Goal: Task Accomplishment & Management: Complete application form

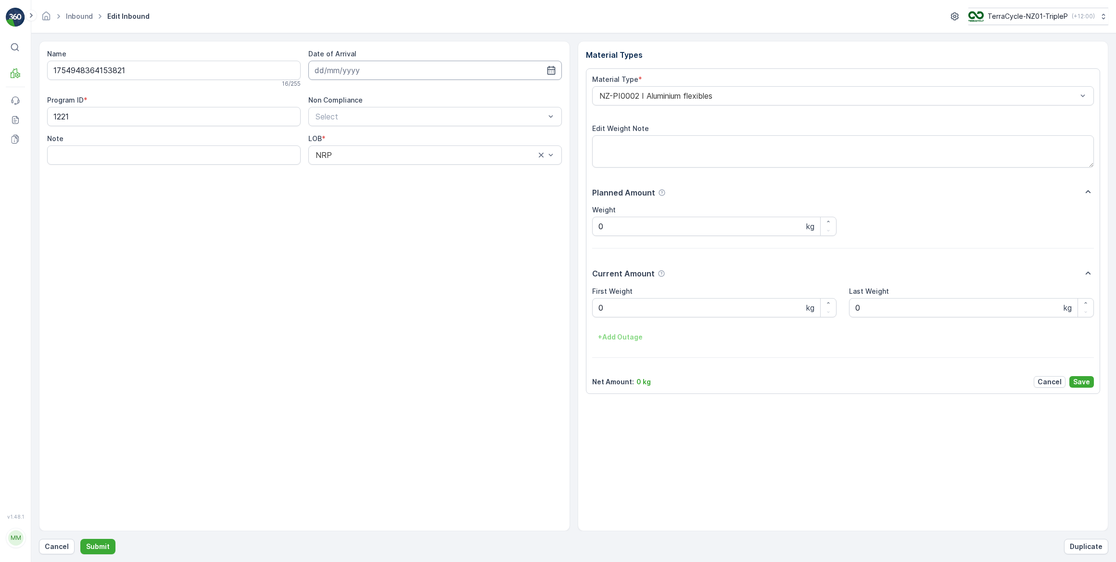
click at [520, 72] on input at bounding box center [435, 70] width 254 height 19
click at [428, 191] on div "23" at bounding box center [428, 188] width 15 height 15
type input "[DATE]"
click at [617, 310] on Weight "0" at bounding box center [714, 307] width 245 height 19
click at [80, 538] on button "Submit" at bounding box center [97, 545] width 35 height 15
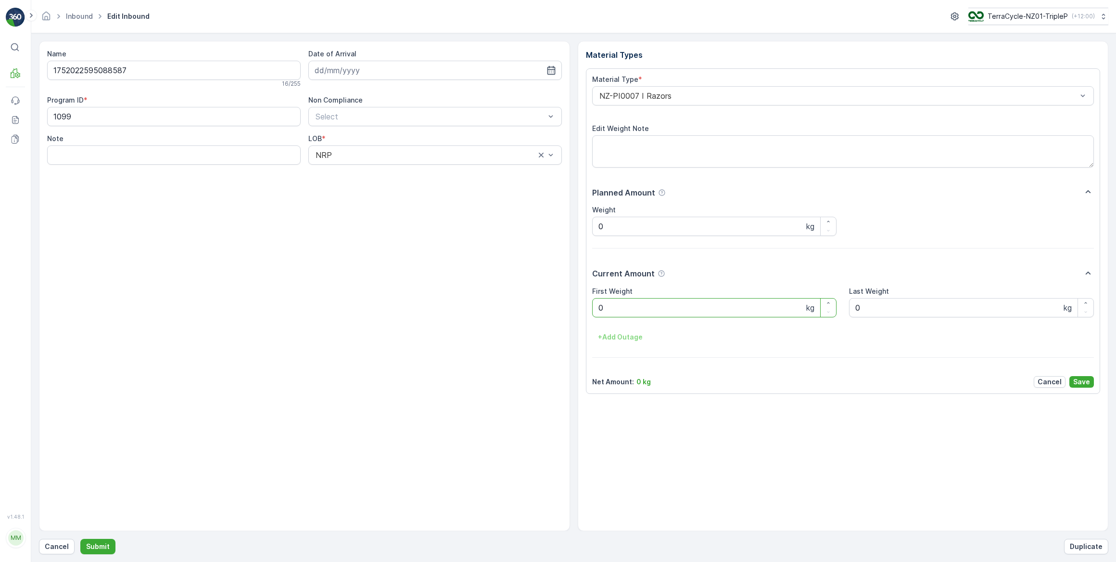
drag, startPoint x: 389, startPoint y: 67, endPoint x: 390, endPoint y: 59, distance: 8.7
click at [390, 64] on input at bounding box center [435, 70] width 254 height 19
click at [430, 189] on div "23" at bounding box center [428, 188] width 15 height 15
type input "[DATE]"
click at [670, 307] on Weight "0" at bounding box center [714, 307] width 245 height 19
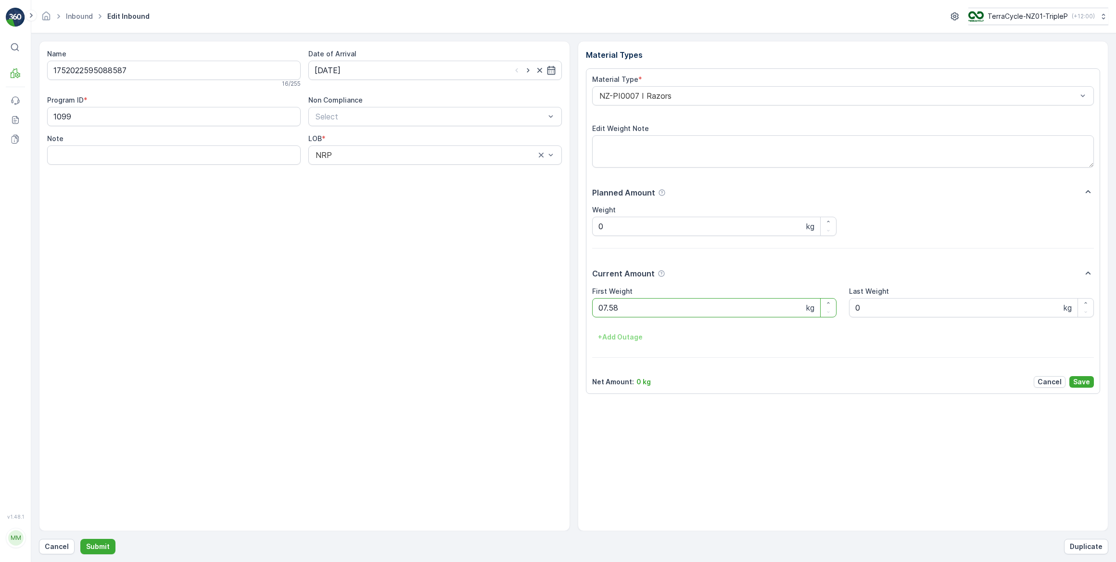
click at [80, 538] on button "Submit" at bounding box center [97, 545] width 35 height 15
drag, startPoint x: 536, startPoint y: 74, endPoint x: 532, endPoint y: 85, distance: 11.1
click at [535, 74] on input at bounding box center [435, 70] width 254 height 19
click at [428, 189] on div "23" at bounding box center [428, 188] width 15 height 15
type input "[DATE]"
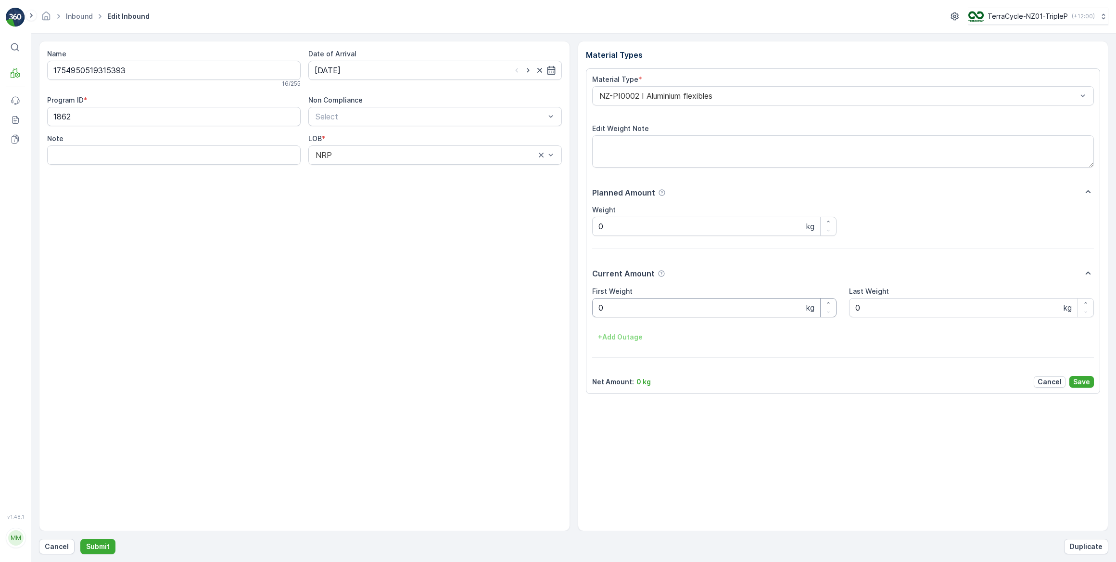
click at [611, 307] on Weight "0" at bounding box center [714, 307] width 245 height 19
click at [80, 538] on button "Submit" at bounding box center [97, 545] width 35 height 15
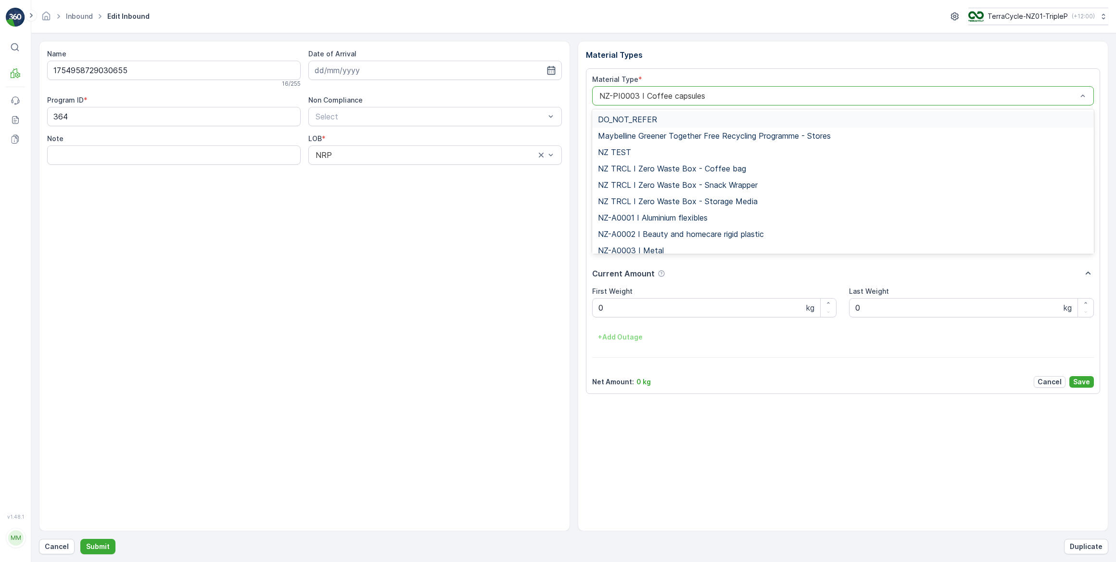
drag, startPoint x: 719, startPoint y: 96, endPoint x: 725, endPoint y: 102, distance: 8.9
click at [719, 96] on div at bounding box center [839, 95] width 480 height 9
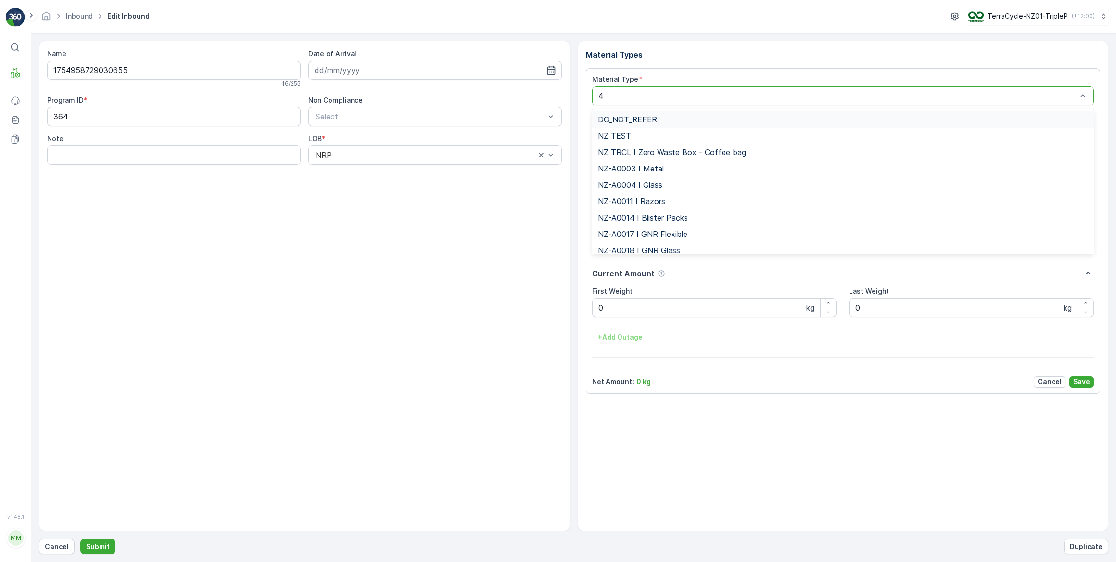
type input "46"
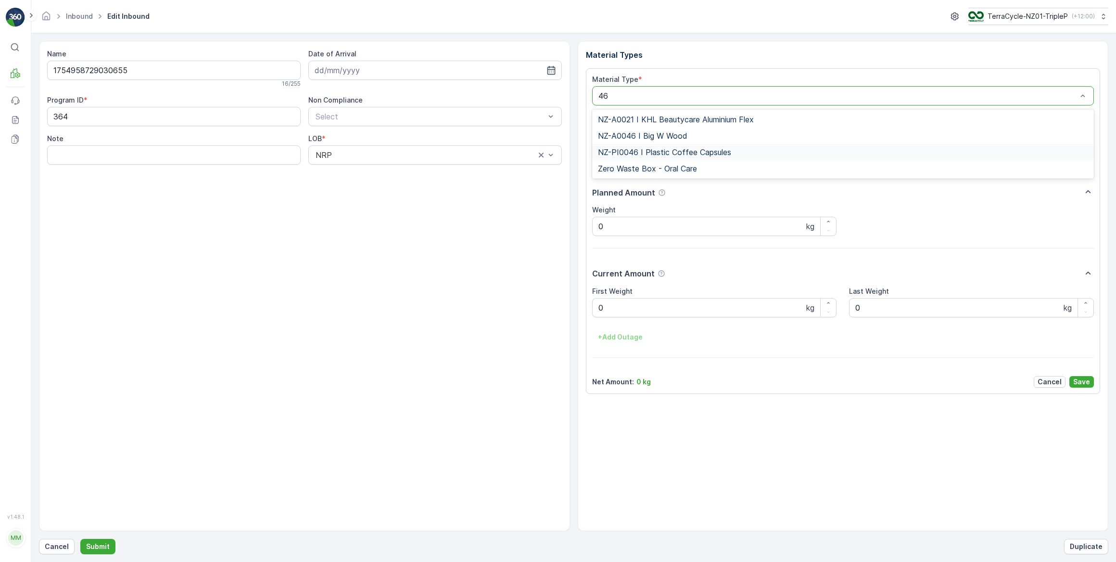
click at [713, 153] on span "NZ-PI0046 I Plastic Coffee Capsules" at bounding box center [664, 152] width 133 height 9
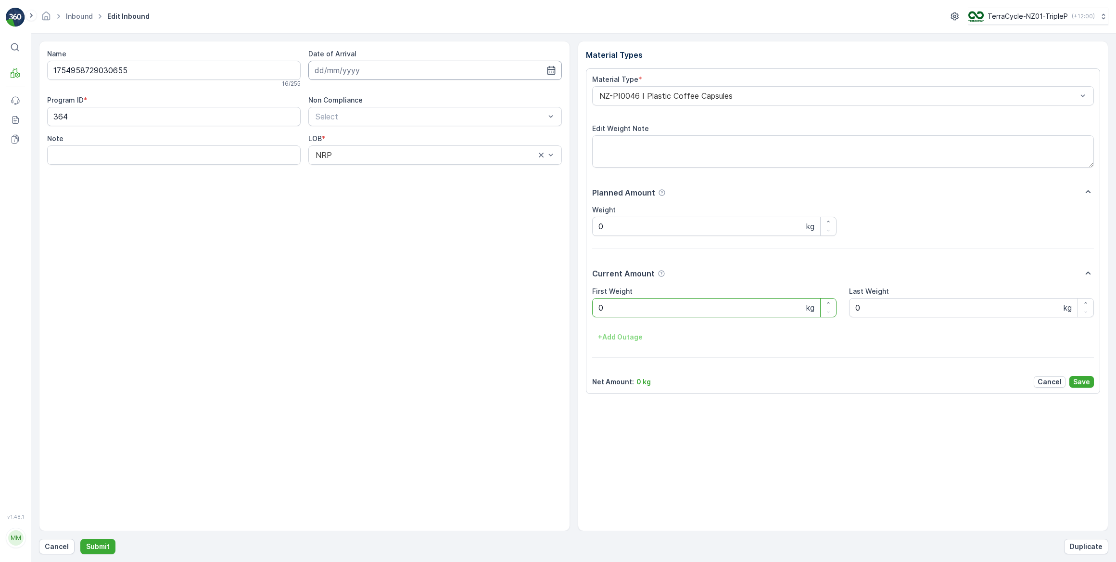
click at [349, 66] on input at bounding box center [435, 70] width 254 height 19
click at [423, 194] on button "23" at bounding box center [428, 188] width 17 height 17
type input "[DATE]"
click at [670, 310] on Weight "0" at bounding box center [714, 307] width 245 height 19
click at [80, 538] on button "Submit" at bounding box center [97, 545] width 35 height 15
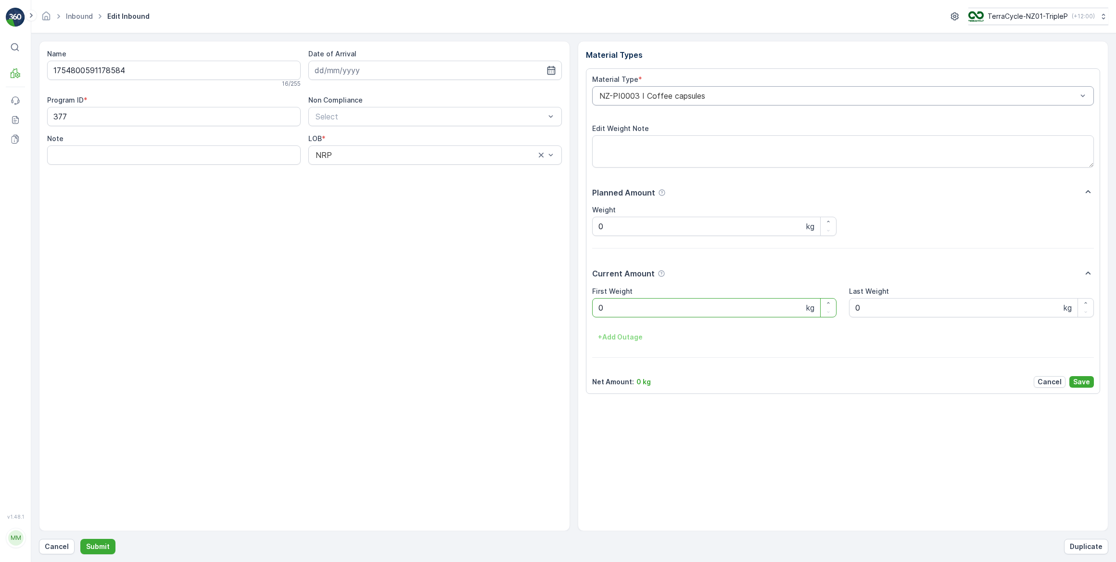
click at [748, 93] on div at bounding box center [839, 95] width 480 height 9
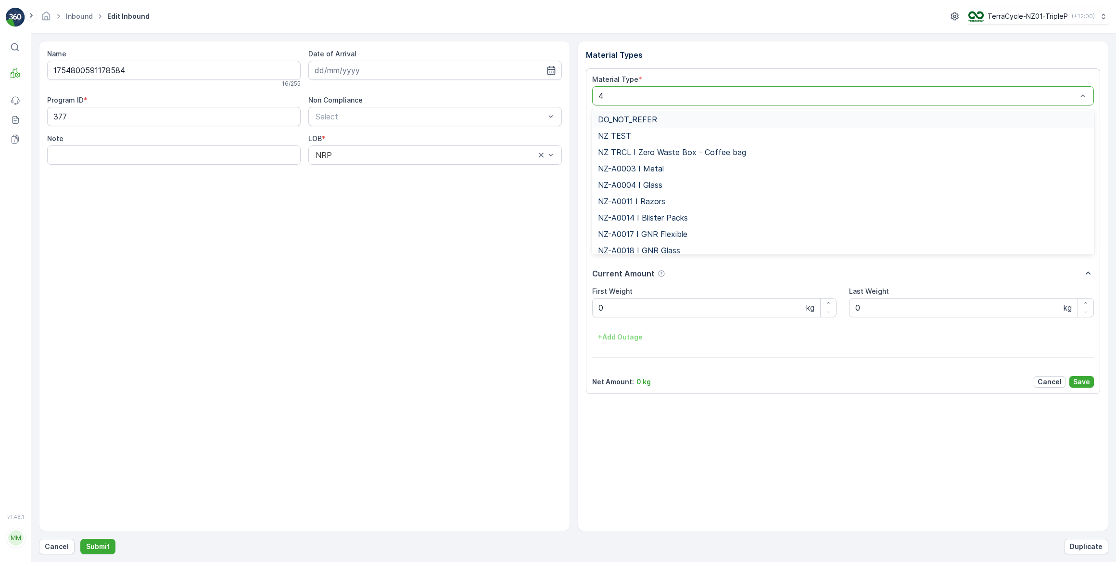
type input "47"
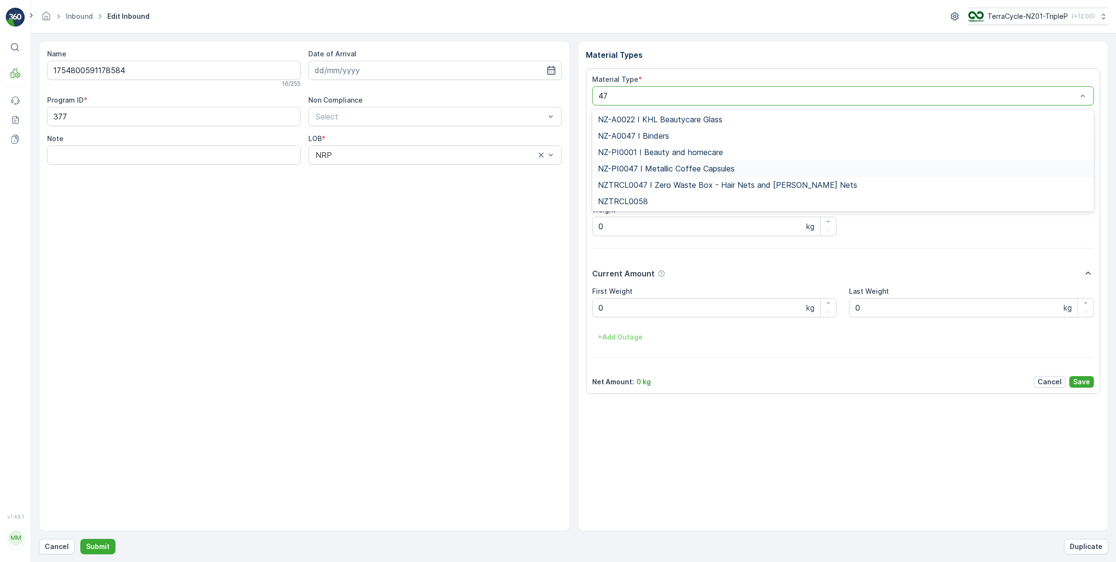
click at [657, 166] on span "NZ-PI0047 I Metallic Coffee Capsules" at bounding box center [666, 168] width 137 height 9
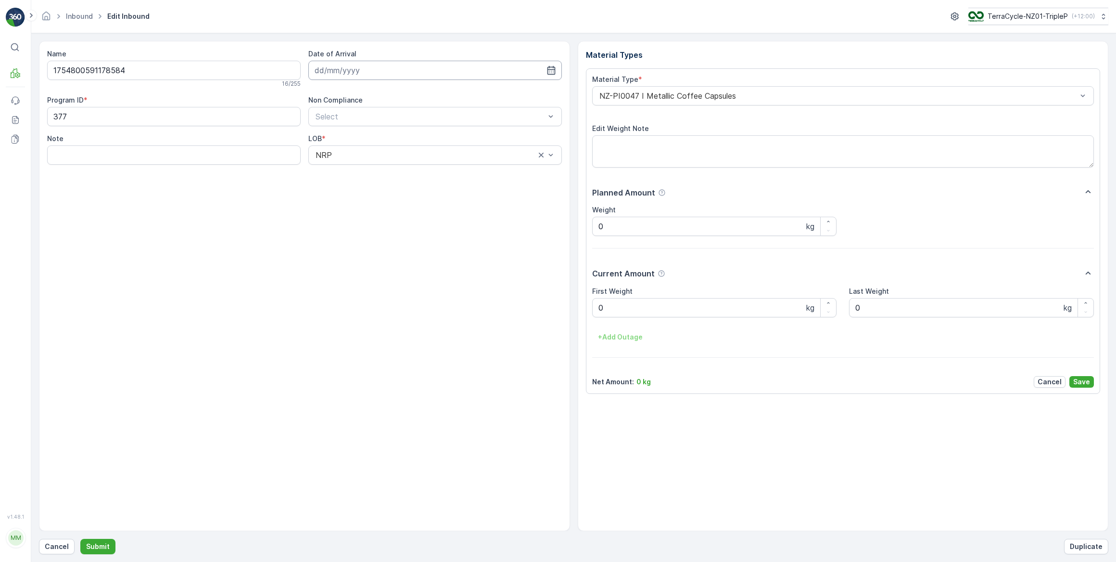
click at [461, 70] on input at bounding box center [435, 70] width 254 height 19
click at [430, 191] on div "23" at bounding box center [428, 188] width 15 height 15
type input "[DATE]"
click at [765, 312] on Weight "0" at bounding box center [714, 307] width 245 height 19
click at [80, 538] on button "Submit" at bounding box center [97, 545] width 35 height 15
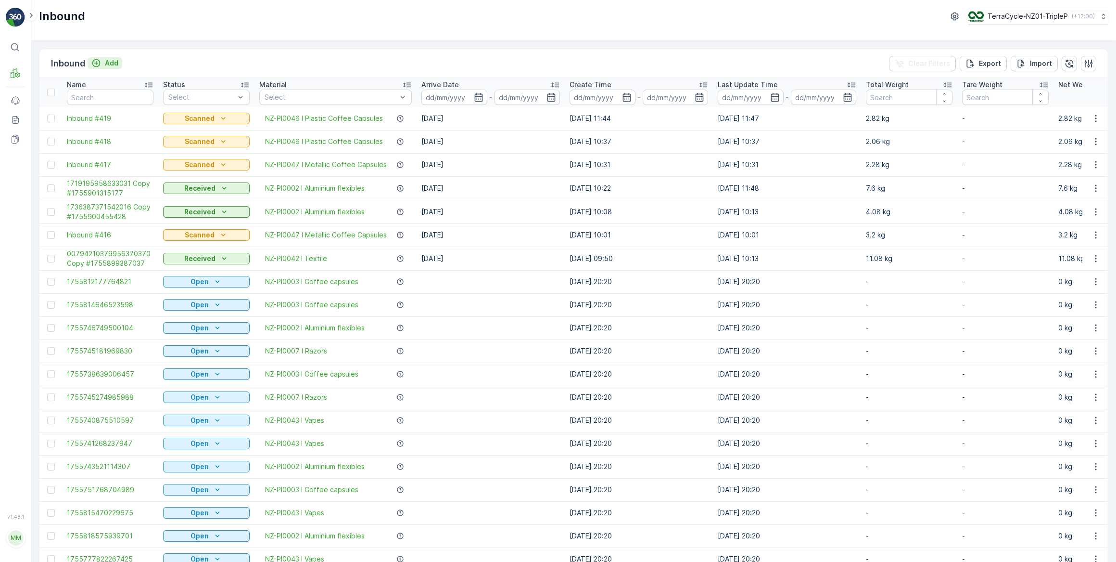
click at [91, 60] on icon "Add" at bounding box center [96, 63] width 10 height 10
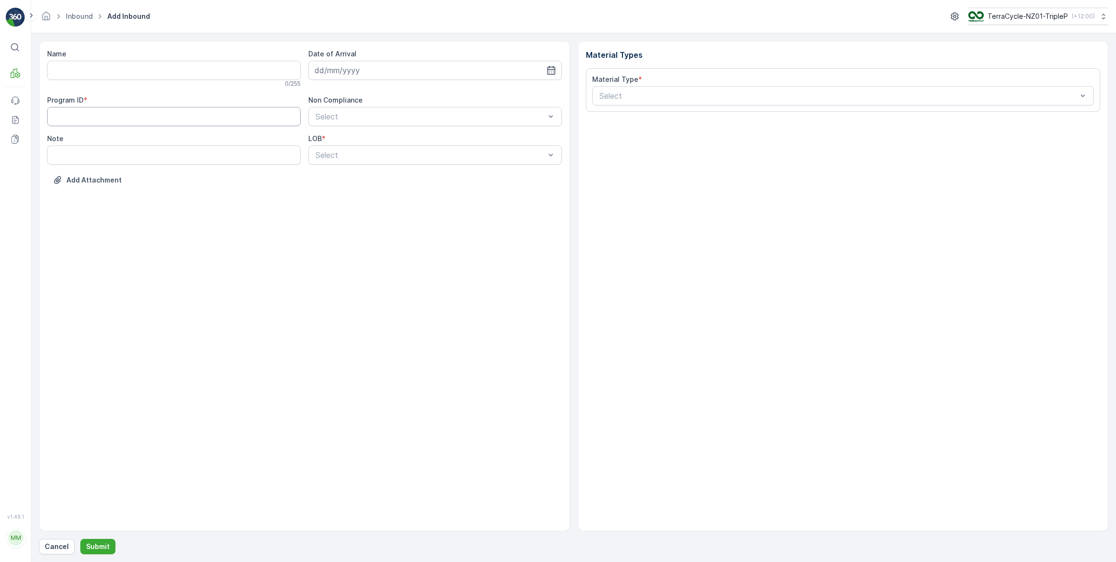
click at [77, 120] on ID "Program ID" at bounding box center [174, 116] width 254 height 19
type ID "364"
click at [473, 154] on div at bounding box center [430, 155] width 231 height 9
click at [344, 175] on div "NRP" at bounding box center [435, 178] width 242 height 9
click at [365, 120] on div at bounding box center [430, 116] width 231 height 9
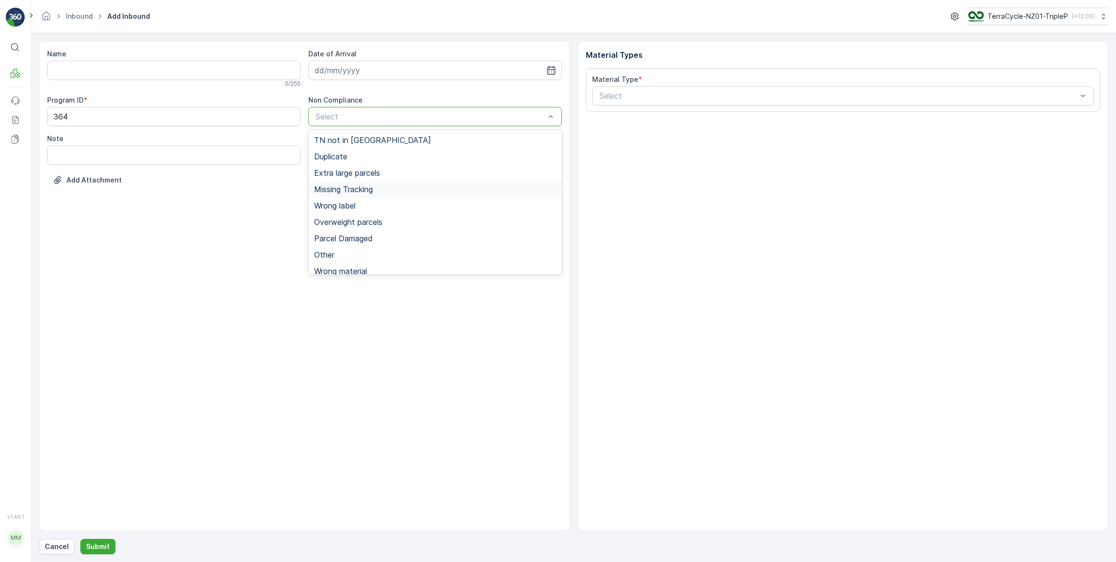
drag, startPoint x: 335, startPoint y: 191, endPoint x: 334, endPoint y: 199, distance: 7.7
click at [335, 191] on span "Missing Tracking" at bounding box center [343, 189] width 59 height 9
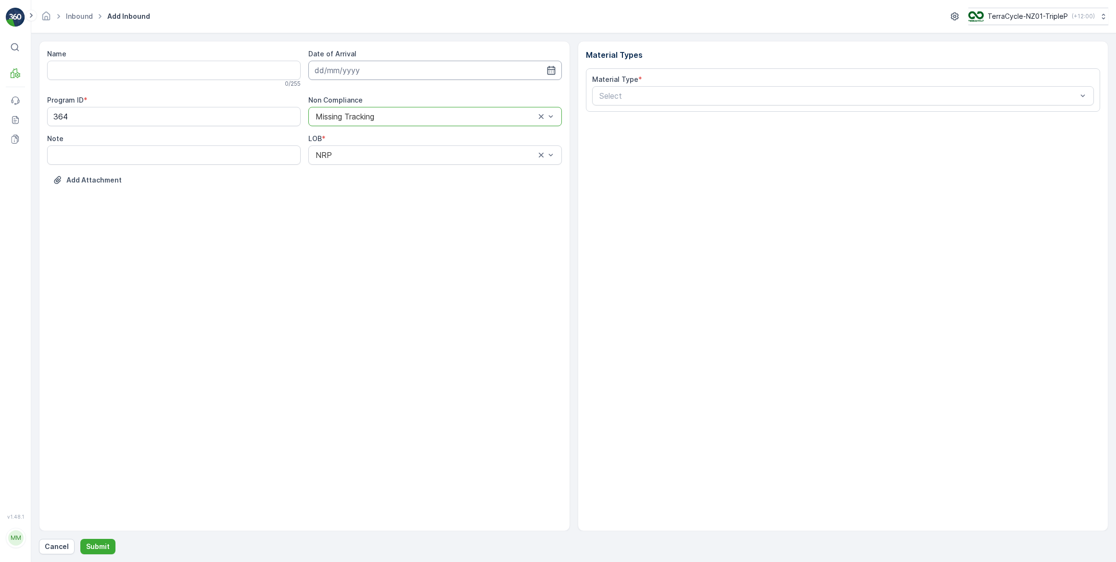
click at [385, 70] on input at bounding box center [435, 70] width 254 height 19
click at [426, 191] on div "23" at bounding box center [428, 188] width 15 height 15
type input "[DATE]"
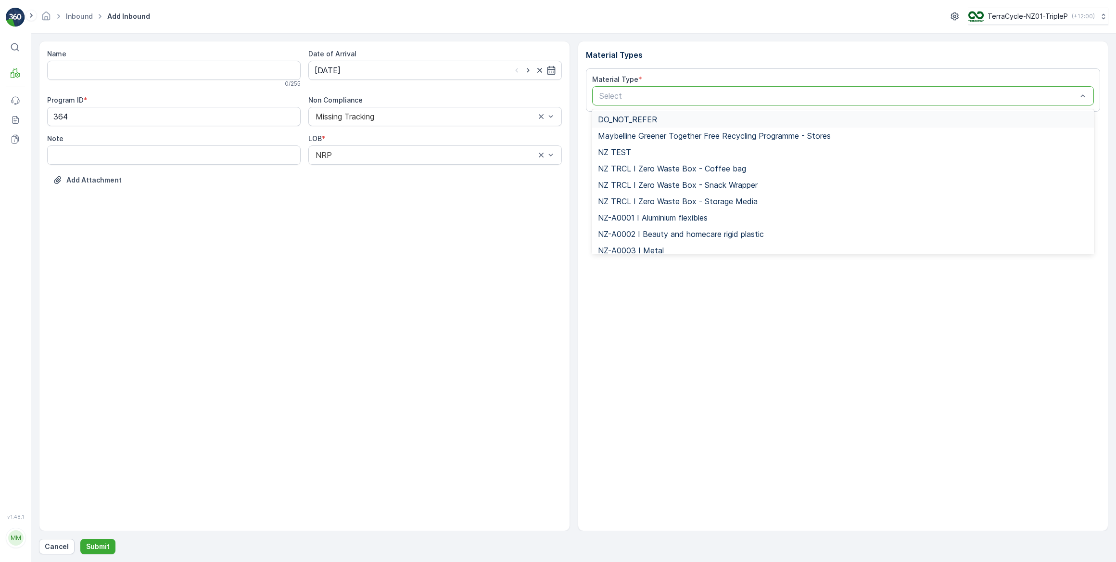
click at [723, 99] on div at bounding box center [839, 95] width 480 height 9
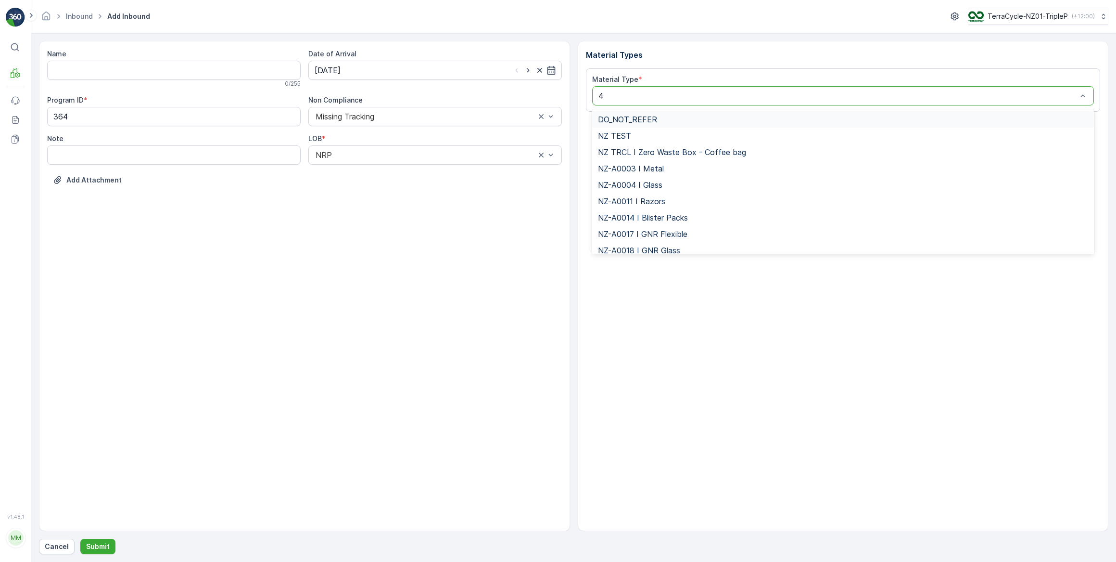
type input "46"
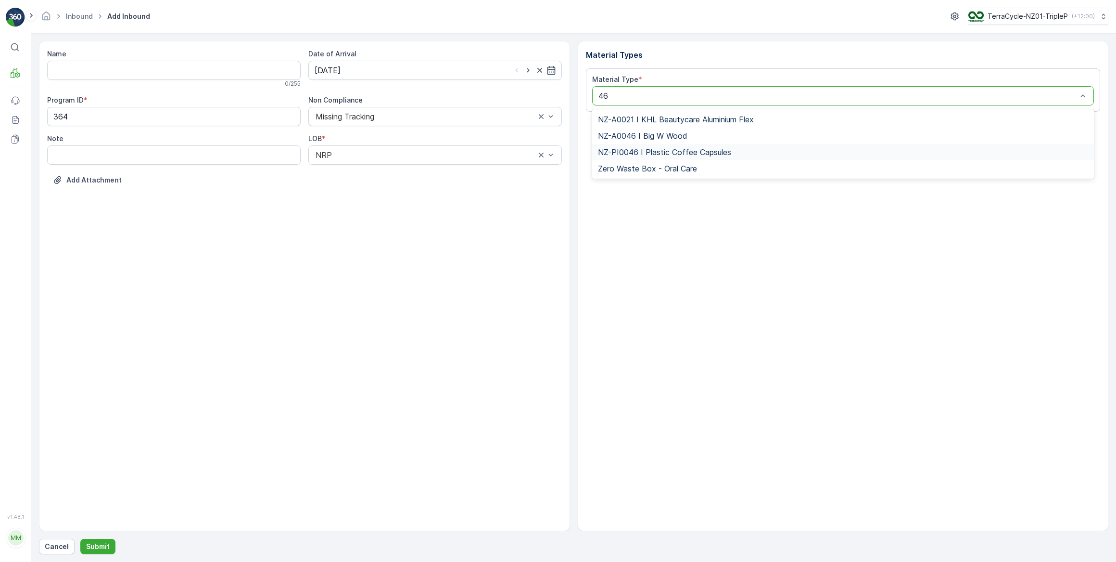
click at [729, 149] on span "NZ-PI0046 I Plastic Coffee Capsules" at bounding box center [664, 152] width 133 height 9
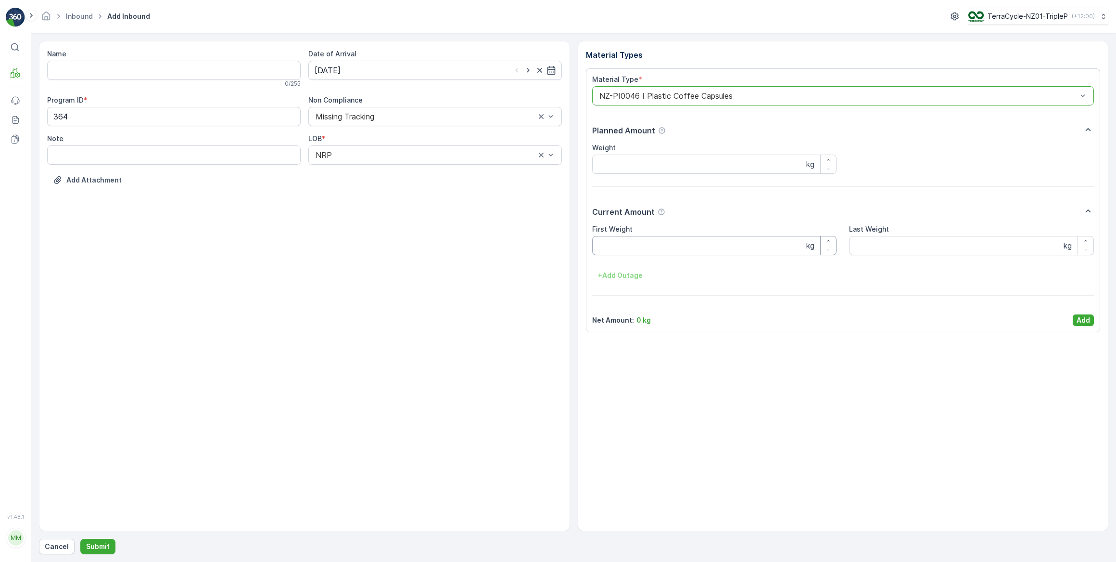
click at [645, 244] on Weight "First Weight" at bounding box center [714, 245] width 245 height 19
click at [620, 243] on Weight "First Weight" at bounding box center [714, 245] width 245 height 19
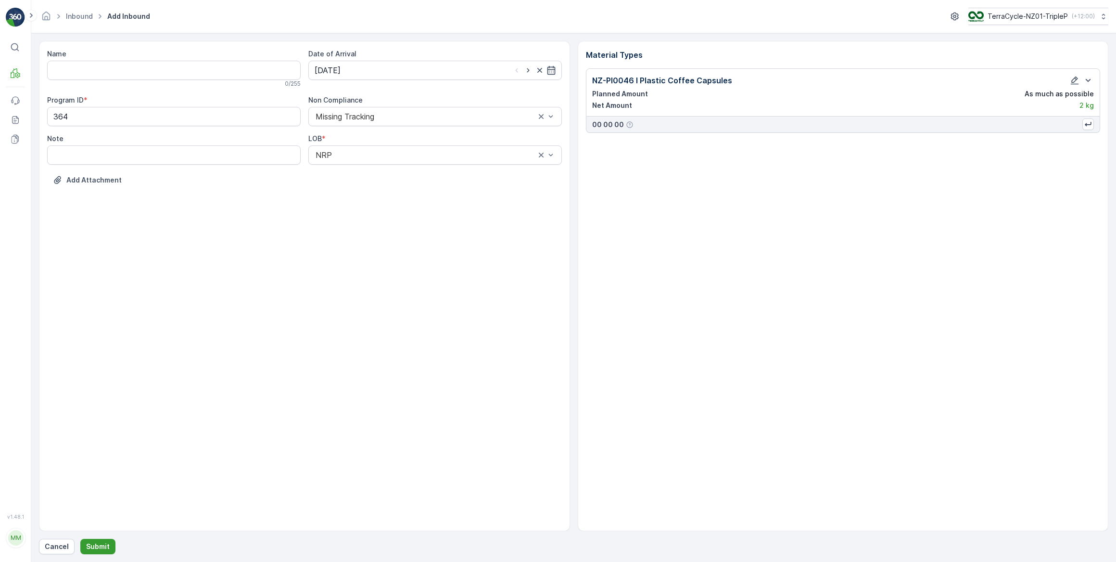
click at [106, 545] on p "Submit" at bounding box center [98, 546] width 24 height 10
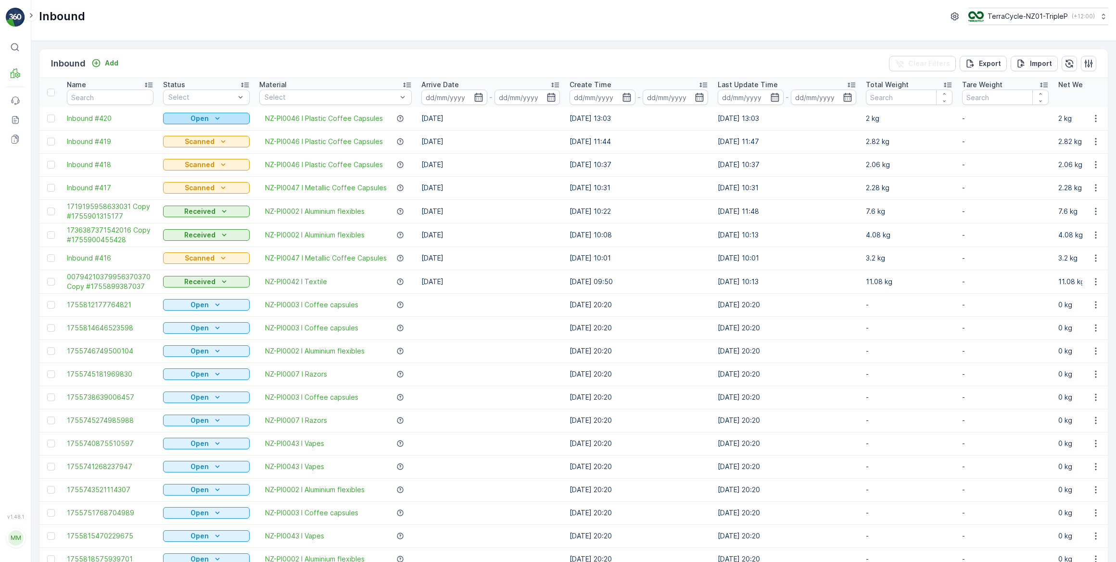
click at [244, 117] on div "Open" at bounding box center [206, 119] width 79 height 10
drag, startPoint x: 179, startPoint y: 87, endPoint x: 1093, endPoint y: 118, distance: 913.9
click at [1093, 118] on icon "button" at bounding box center [1096, 119] width 10 height 10
click at [1048, 188] on span "Print QR" at bounding box center [1057, 186] width 26 height 10
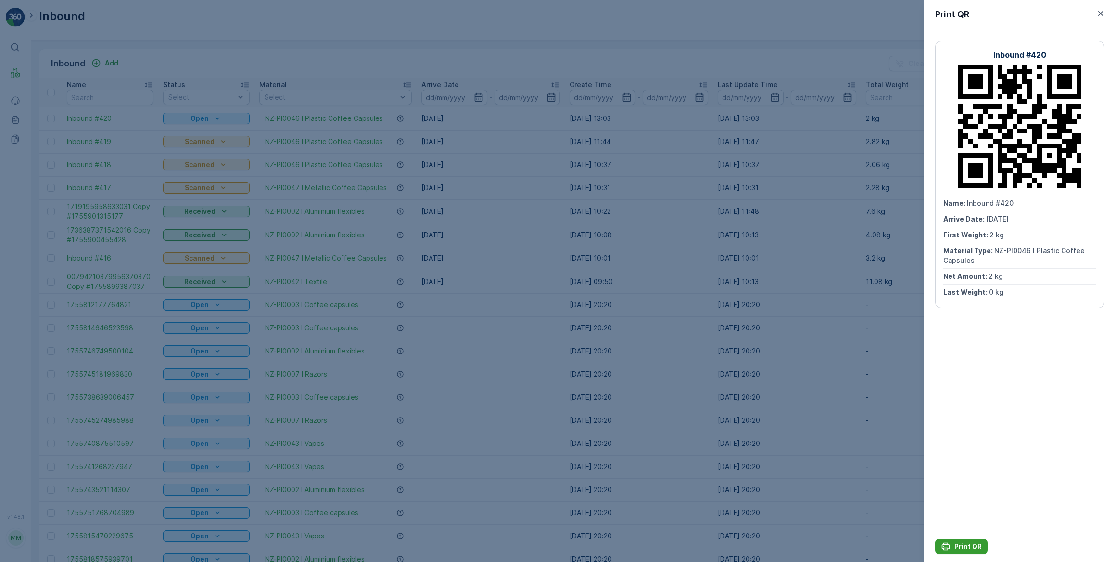
click at [961, 545] on p "Print QR" at bounding box center [968, 546] width 27 height 10
click at [1097, 4] on div "Print QR" at bounding box center [1020, 14] width 192 height 29
click at [1102, 14] on icon "button" at bounding box center [1101, 13] width 5 height 5
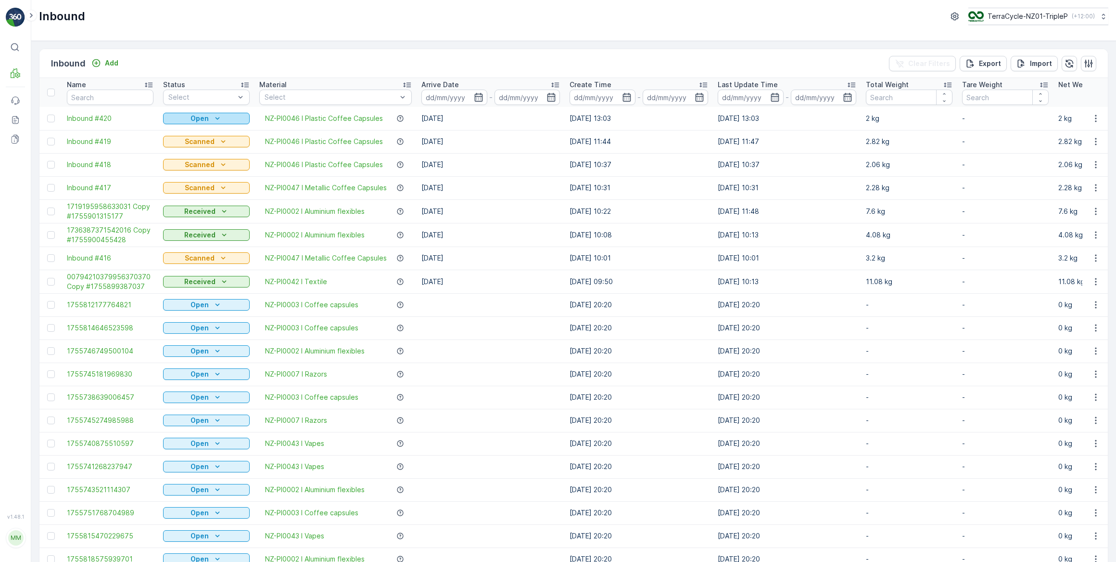
click at [196, 120] on p "Open" at bounding box center [200, 119] width 18 height 10
click at [211, 117] on div "Open" at bounding box center [206, 119] width 79 height 10
click at [219, 120] on icon "Open" at bounding box center [218, 119] width 10 height 10
click at [182, 145] on span "Scanned" at bounding box center [183, 146] width 28 height 10
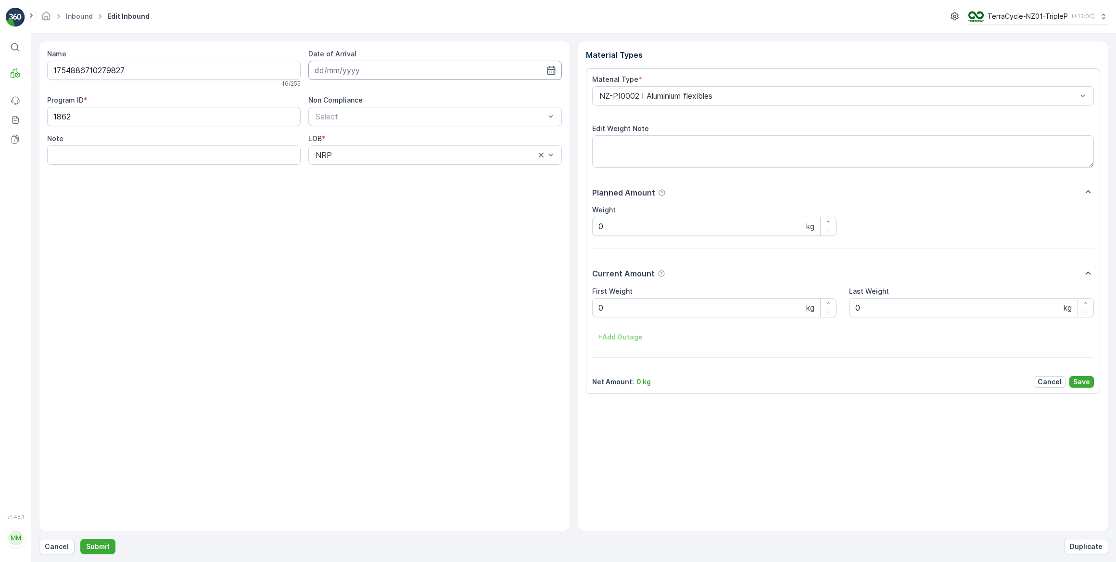
click at [499, 70] on input at bounding box center [435, 70] width 254 height 19
click at [430, 187] on div "23" at bounding box center [428, 188] width 15 height 15
type input "[DATE]"
click at [613, 307] on Weight "0" at bounding box center [714, 307] width 245 height 19
click at [80, 538] on button "Submit" at bounding box center [97, 545] width 35 height 15
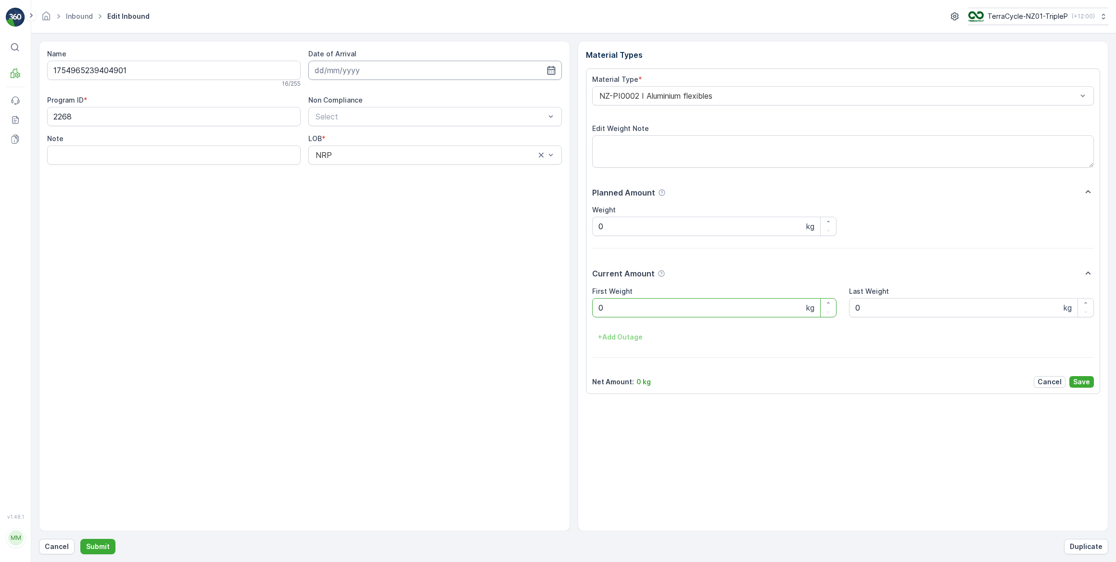
click at [395, 72] on input at bounding box center [435, 70] width 254 height 19
click at [431, 185] on div "23" at bounding box center [428, 188] width 15 height 15
type input "[DATE]"
click at [605, 308] on Weight "0" at bounding box center [714, 307] width 245 height 19
click at [80, 538] on button "Submit" at bounding box center [97, 545] width 35 height 15
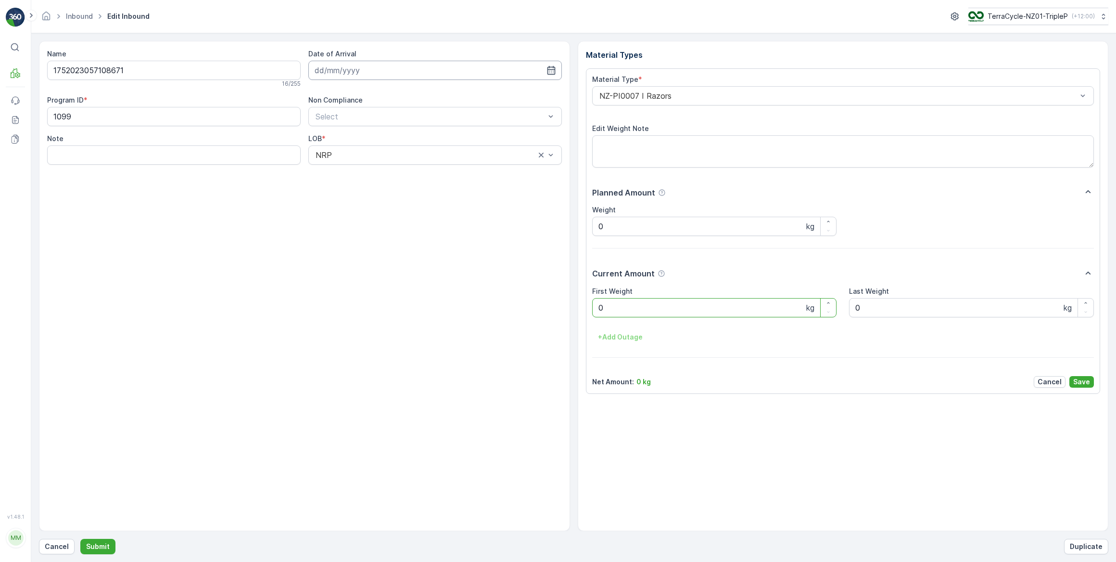
click at [377, 64] on input at bounding box center [435, 70] width 254 height 19
click at [430, 187] on div "23" at bounding box center [428, 188] width 15 height 15
type input "[DATE]"
click at [639, 312] on Weight "0" at bounding box center [714, 307] width 245 height 19
click at [80, 538] on button "Submit" at bounding box center [97, 545] width 35 height 15
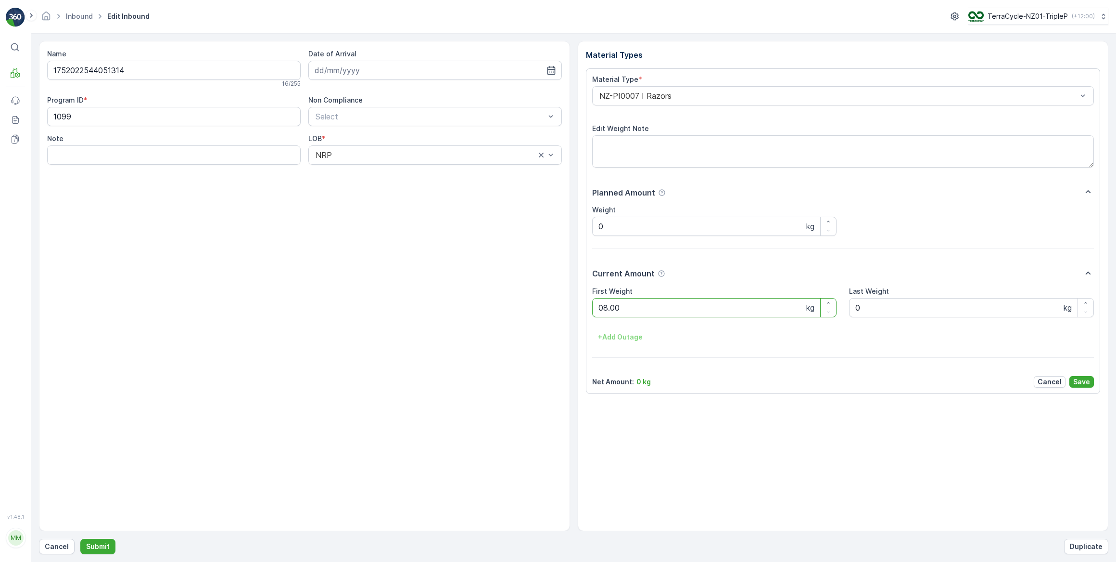
click at [80, 538] on button "Submit" at bounding box center [97, 545] width 35 height 15
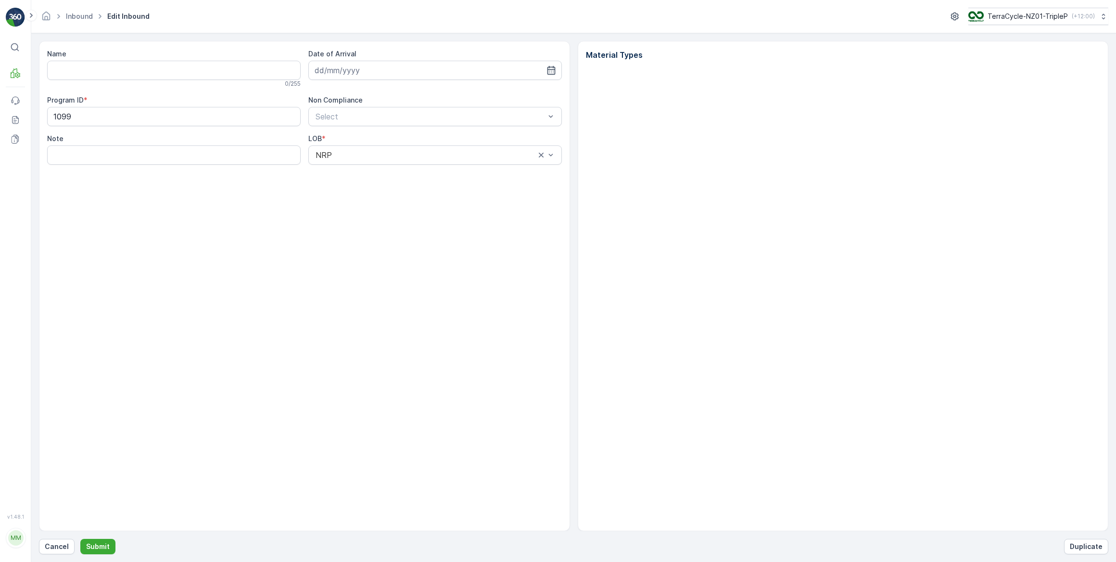
type input "1752022544051314"
type input "[DATE]"
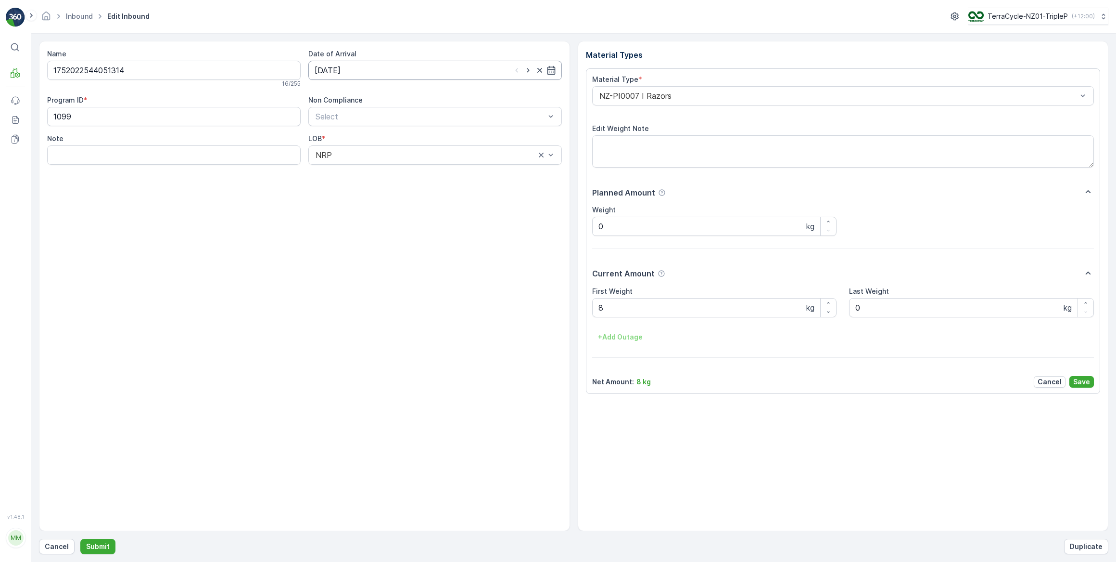
click at [364, 65] on input "[DATE]" at bounding box center [435, 70] width 254 height 19
click at [430, 189] on div "23" at bounding box center [428, 188] width 15 height 15
drag, startPoint x: 129, startPoint y: 71, endPoint x: 72, endPoint y: 79, distance: 58.4
click at [45, 70] on div "Name 1752022544051314 16 / 255 Date of Arrival [DATE] Program ID * 1099 Non Com…" at bounding box center [304, 286] width 531 height 490
drag, startPoint x: 104, startPoint y: 70, endPoint x: 451, endPoint y: 286, distance: 408.7
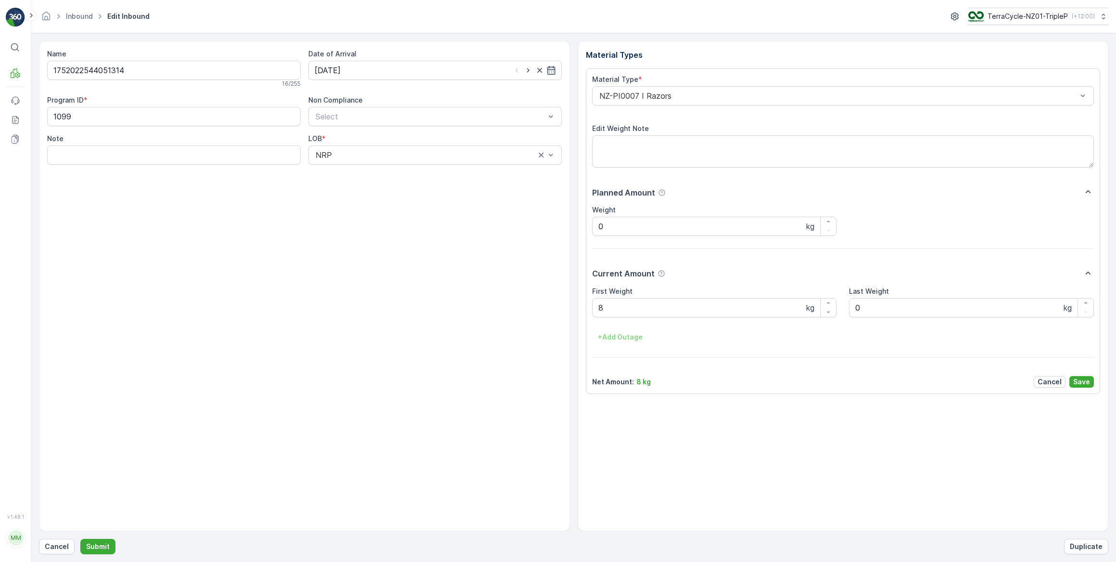
click at [452, 290] on div "Name 1752022544051314 16 / 255 Date of Arrival [DATE] Program ID * 1099 Non Com…" at bounding box center [304, 286] width 531 height 490
click at [109, 548] on button "Submit" at bounding box center [97, 545] width 35 height 15
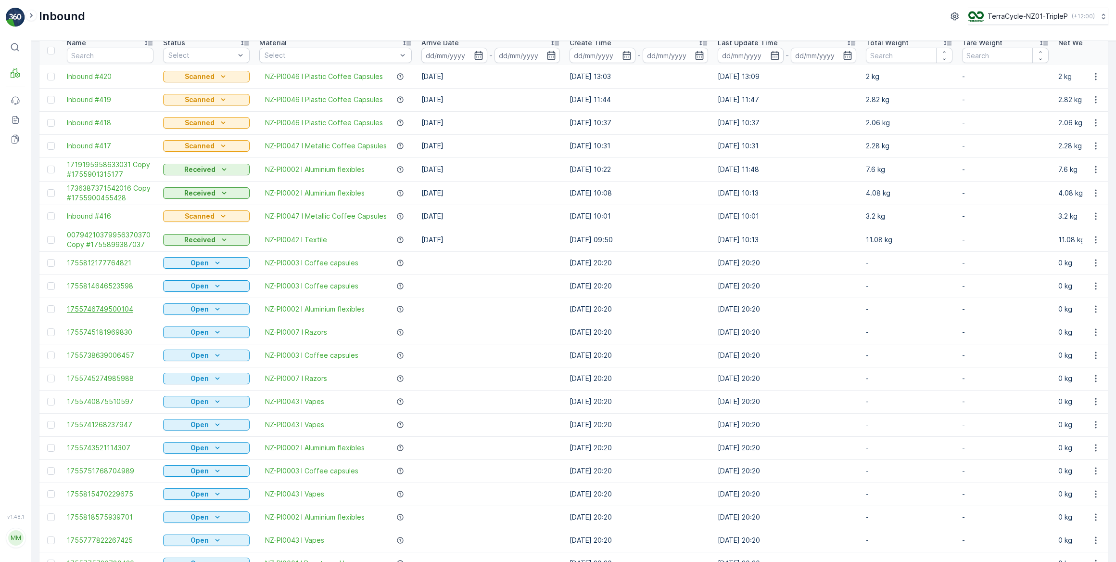
scroll to position [41, 0]
drag, startPoint x: 102, startPoint y: 260, endPoint x: 10, endPoint y: 243, distance: 94.0
click at [10, 243] on div "⌘B MRF Events Reports Documents" at bounding box center [15, 269] width 19 height 463
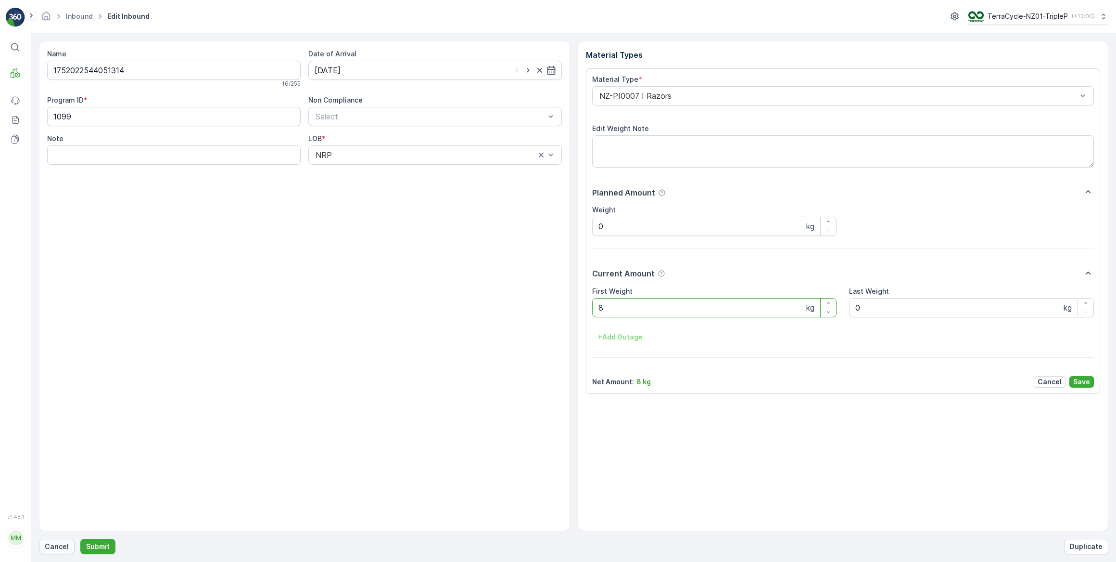
click at [47, 545] on p "Cancel" at bounding box center [57, 546] width 24 height 10
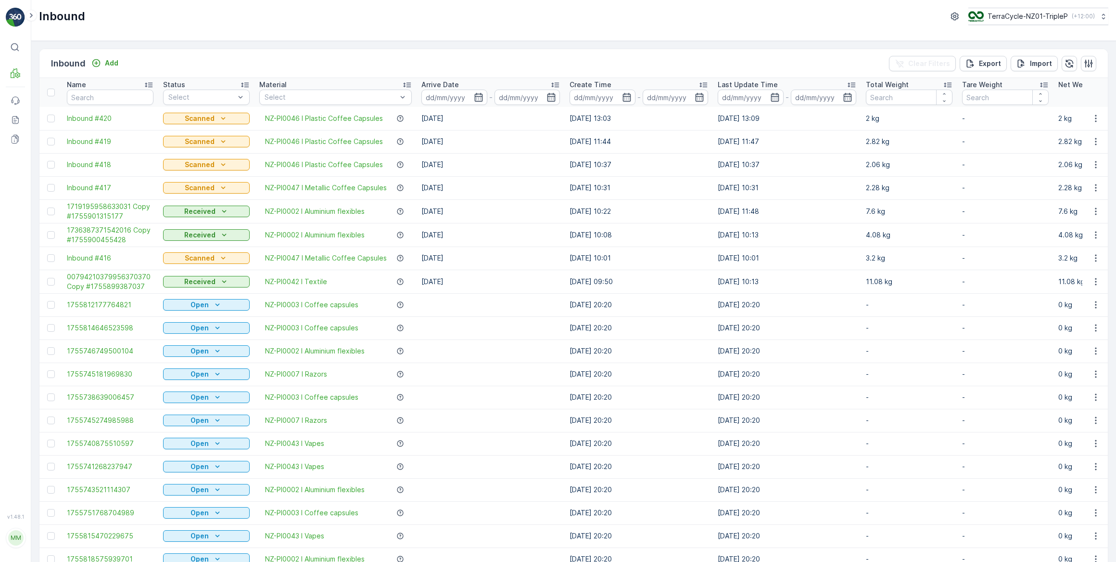
click at [558, 44] on div "Inbound Add Clear Filters Export Import Name Status Select Material Select Arri…" at bounding box center [573, 301] width 1085 height 521
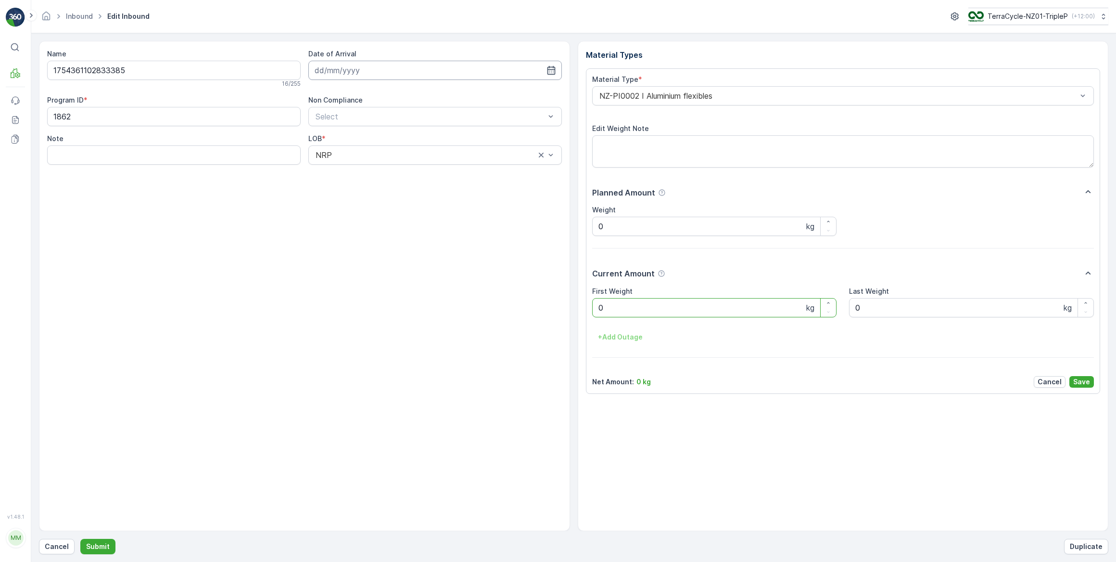
click at [452, 64] on input at bounding box center [435, 70] width 254 height 19
click at [428, 188] on div "23" at bounding box center [428, 188] width 15 height 15
type input "[DATE]"
click at [633, 306] on Weight "0" at bounding box center [714, 307] width 245 height 19
click at [80, 538] on button "Submit" at bounding box center [97, 545] width 35 height 15
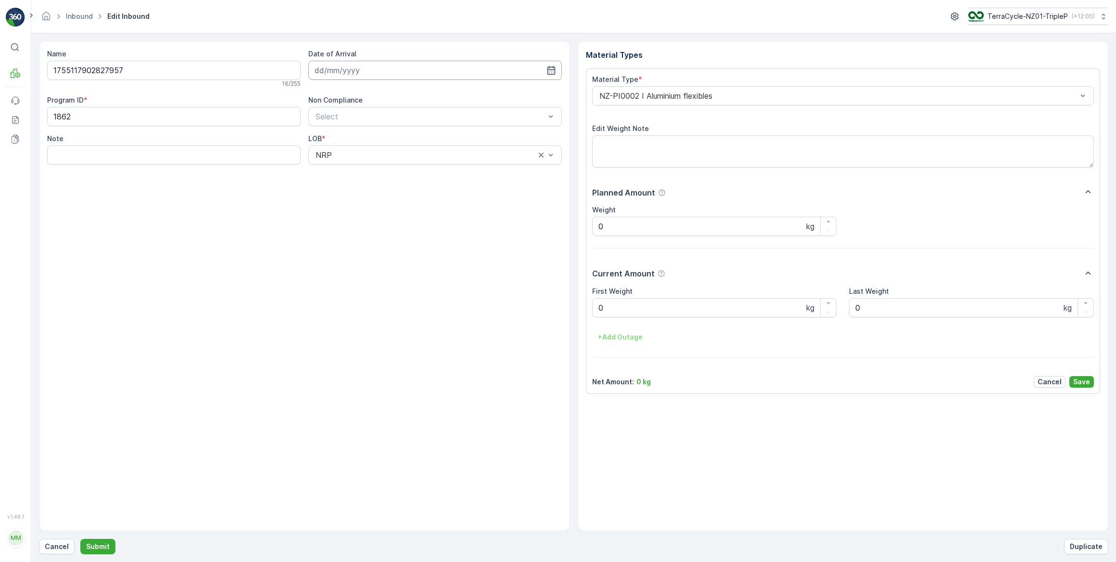
click at [530, 76] on input at bounding box center [435, 70] width 254 height 19
click at [430, 188] on div "23" at bounding box center [428, 188] width 15 height 15
type input "[DATE]"
click at [628, 306] on Weight "0" at bounding box center [714, 307] width 245 height 19
click at [80, 538] on button "Submit" at bounding box center [97, 545] width 35 height 15
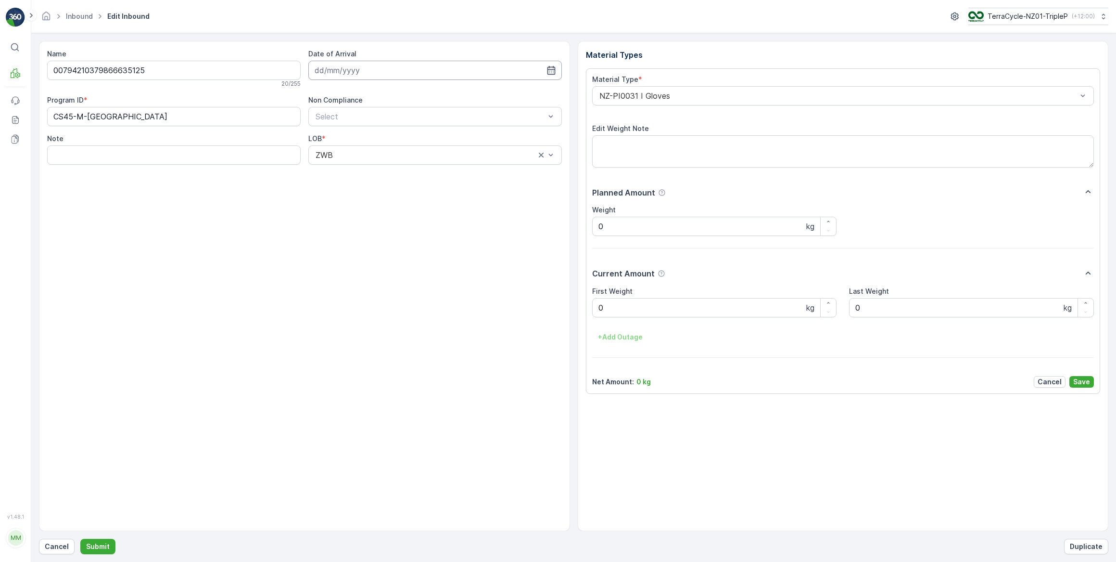
click at [387, 64] on input at bounding box center [435, 70] width 254 height 19
click at [432, 188] on div "23" at bounding box center [428, 188] width 15 height 15
type input "[DATE]"
click at [621, 309] on Weight "0" at bounding box center [714, 307] width 245 height 19
click at [80, 538] on button "Submit" at bounding box center [97, 545] width 35 height 15
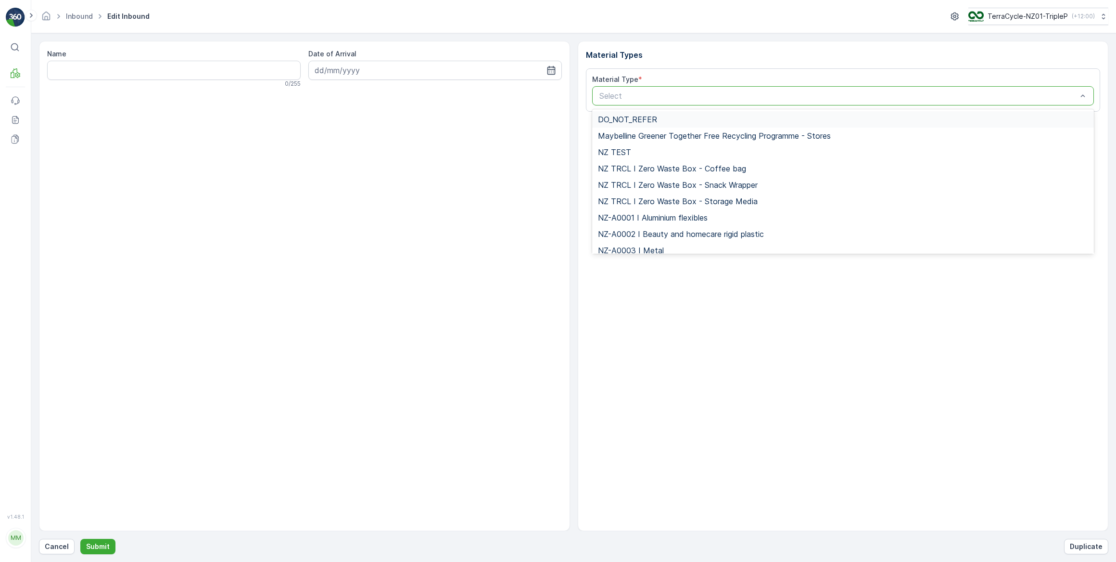
click at [676, 102] on div "Select" at bounding box center [843, 95] width 502 height 19
click at [687, 105] on div "Material Type * 212 results available. Use Up and Down to choose options, press…" at bounding box center [843, 89] width 515 height 43
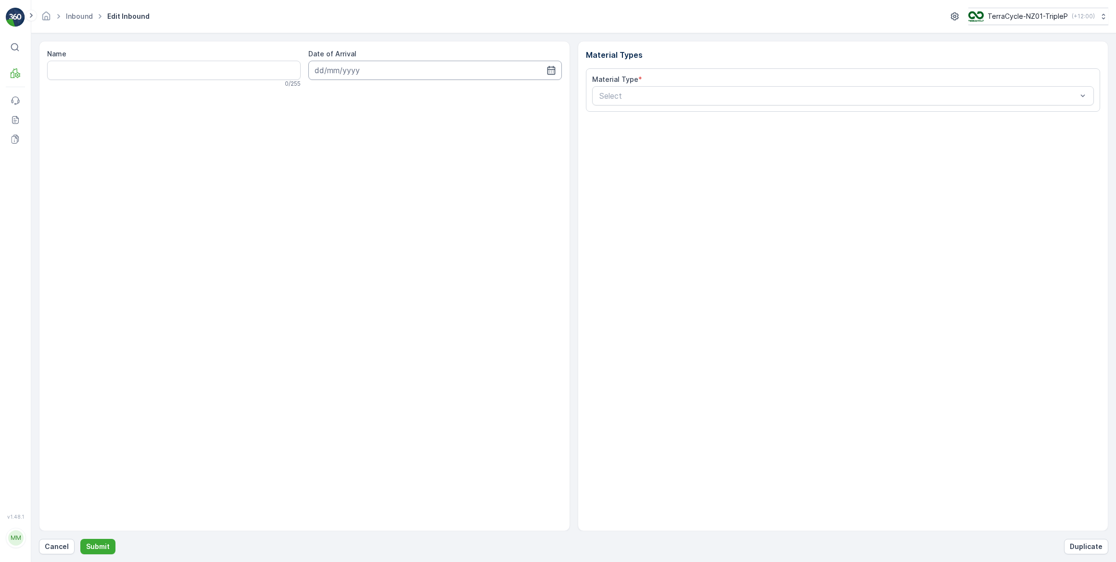
click at [370, 65] on input at bounding box center [435, 70] width 254 height 19
click at [424, 187] on div "23" at bounding box center [428, 188] width 15 height 15
type input "[DATE]"
click at [243, 70] on input "Name" at bounding box center [174, 70] width 254 height 19
click at [660, 94] on div at bounding box center [839, 95] width 480 height 9
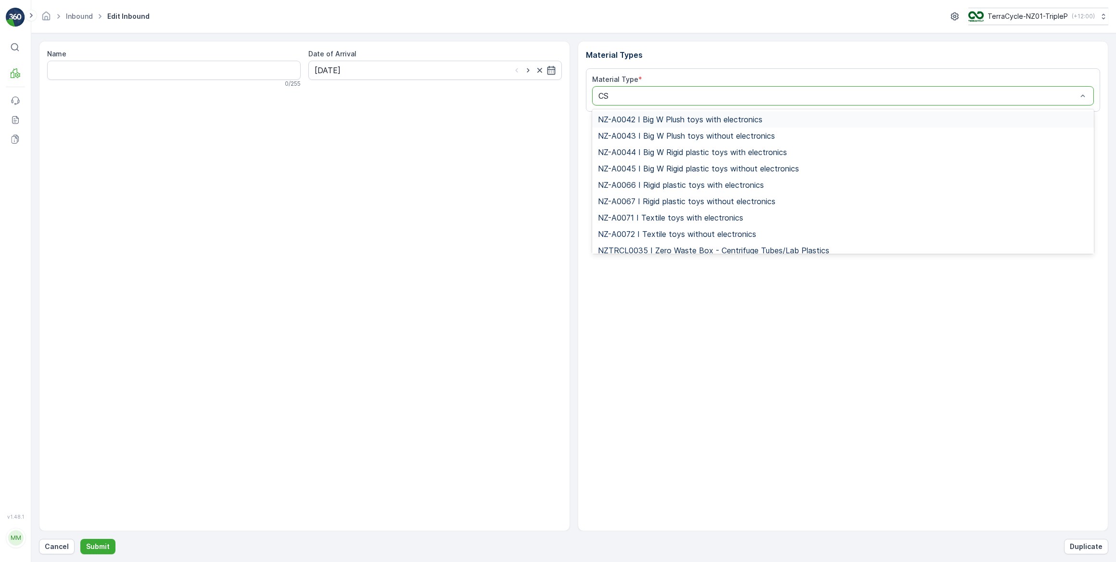
type input "C"
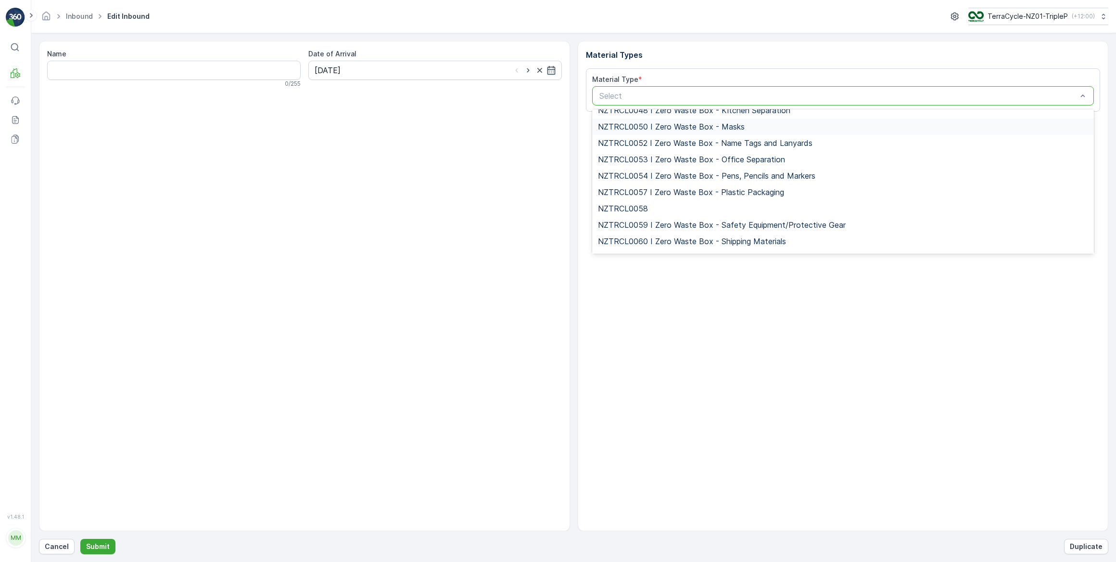
scroll to position [3018, 0]
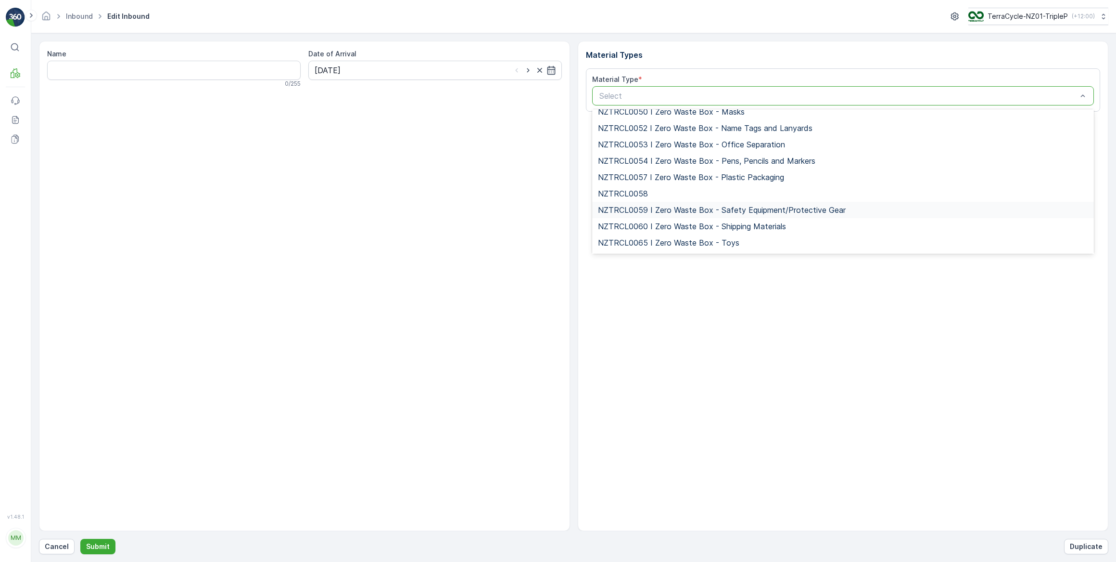
click at [645, 206] on span "NZTRCL0059 I Zero Waste Box - Safety Equipment/Protective Gear" at bounding box center [722, 209] width 248 height 9
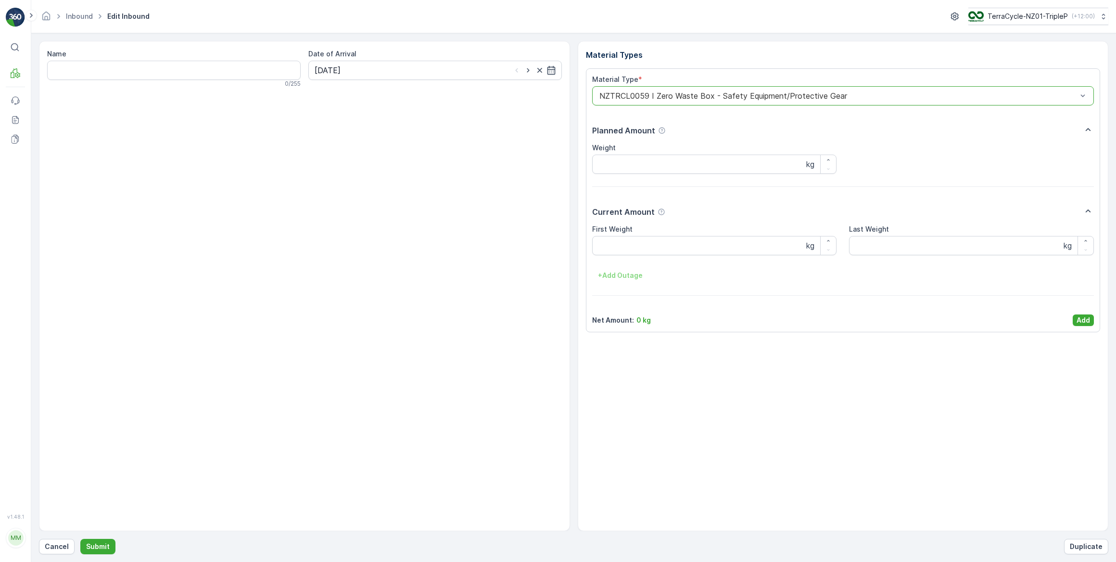
type input "00794210379968852758"
click at [80, 538] on button "Submit" at bounding box center [97, 545] width 35 height 15
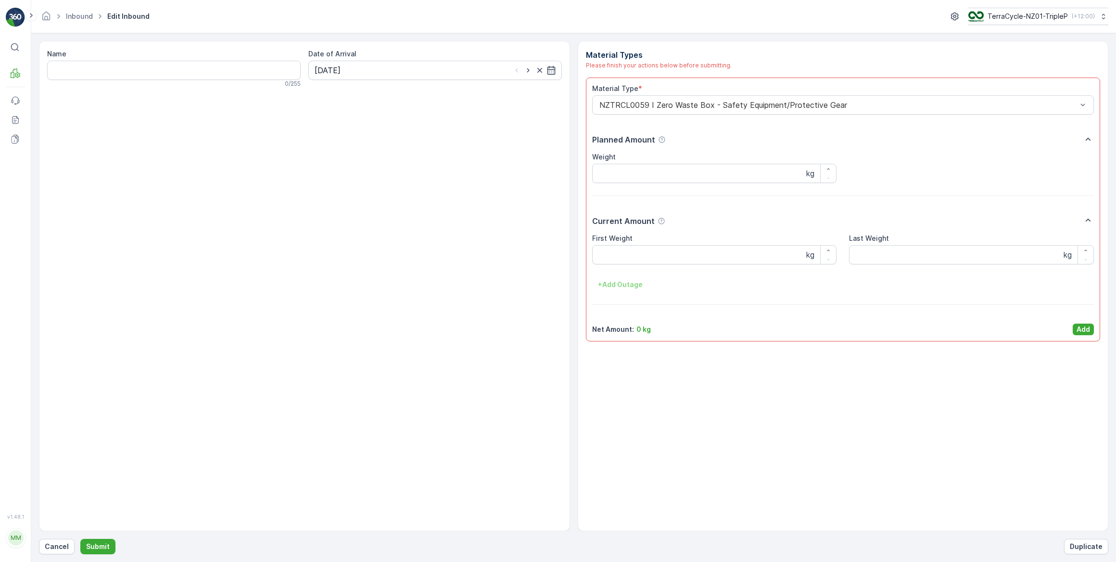
click at [742, 91] on div "Material Type *" at bounding box center [843, 89] width 502 height 10
click at [51, 548] on p "Cancel" at bounding box center [57, 546] width 24 height 10
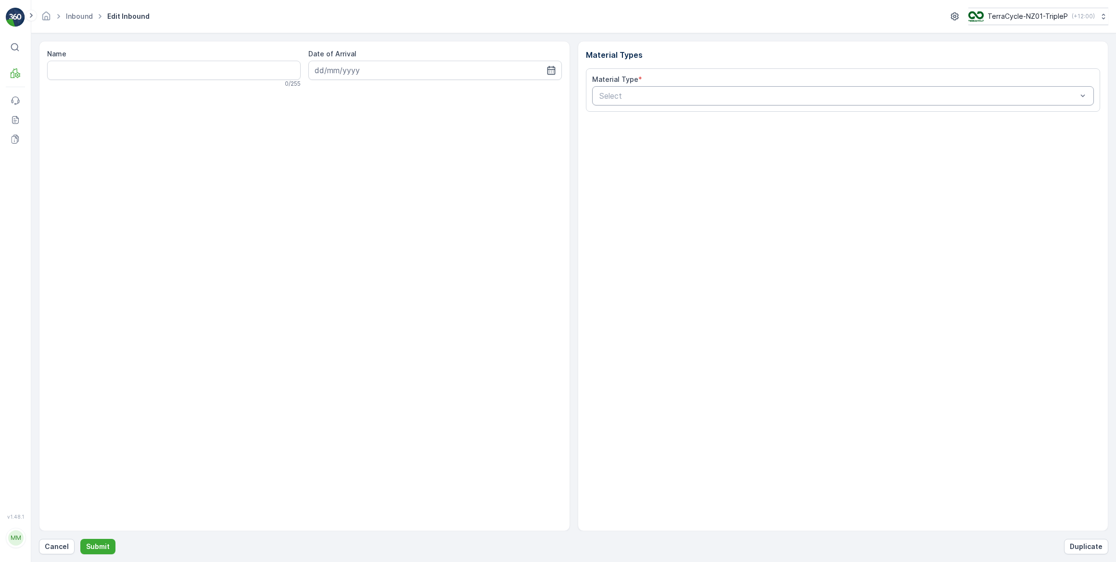
drag, startPoint x: 990, startPoint y: 97, endPoint x: 996, endPoint y: 92, distance: 7.5
click at [991, 96] on div at bounding box center [839, 95] width 480 height 9
drag, startPoint x: 384, startPoint y: 408, endPoint x: 457, endPoint y: 328, distance: 108.0
click at [382, 405] on div "Name 0 / 255 Date of Arrival" at bounding box center [304, 286] width 531 height 490
click at [50, 548] on p "Cancel" at bounding box center [57, 546] width 24 height 10
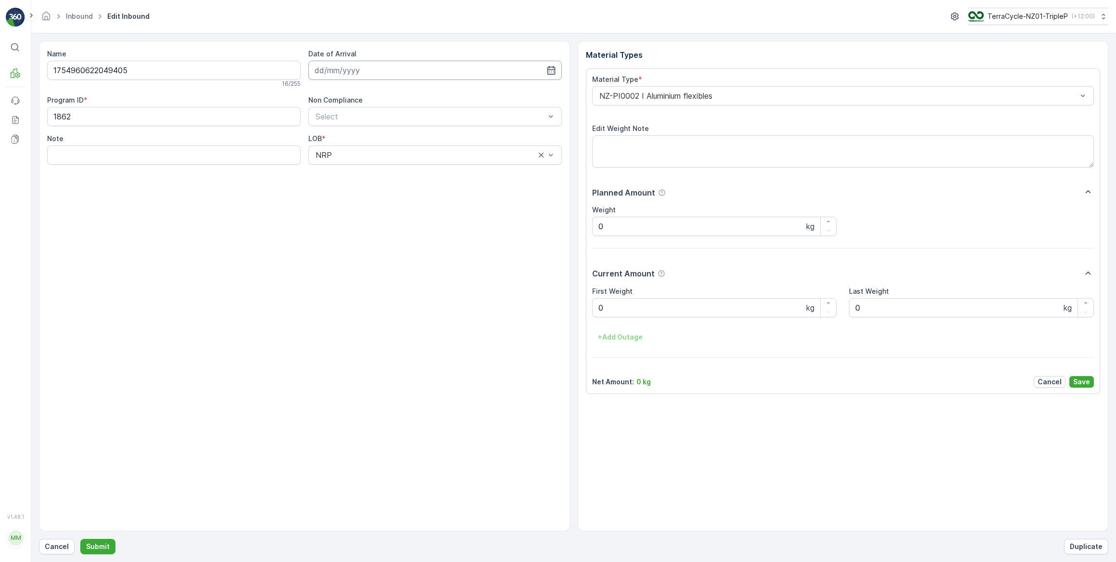
drag, startPoint x: 415, startPoint y: 73, endPoint x: 411, endPoint y: 78, distance: 6.2
click at [416, 72] on input at bounding box center [435, 70] width 254 height 19
click at [430, 191] on div "23" at bounding box center [428, 188] width 15 height 15
type input "[DATE]"
click at [702, 312] on Weight "0" at bounding box center [714, 307] width 245 height 19
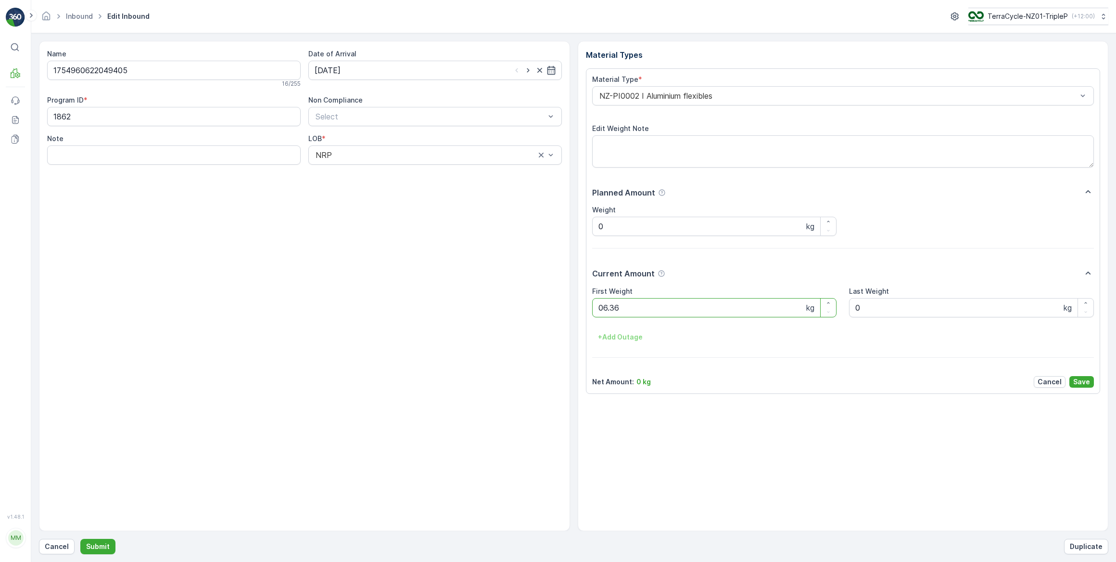
click at [80, 538] on button "Submit" at bounding box center [97, 545] width 35 height 15
click at [476, 67] on input at bounding box center [435, 70] width 254 height 19
click at [432, 188] on div "23" at bounding box center [428, 188] width 15 height 15
type input "[DATE]"
click at [647, 308] on Weight "0" at bounding box center [714, 307] width 245 height 19
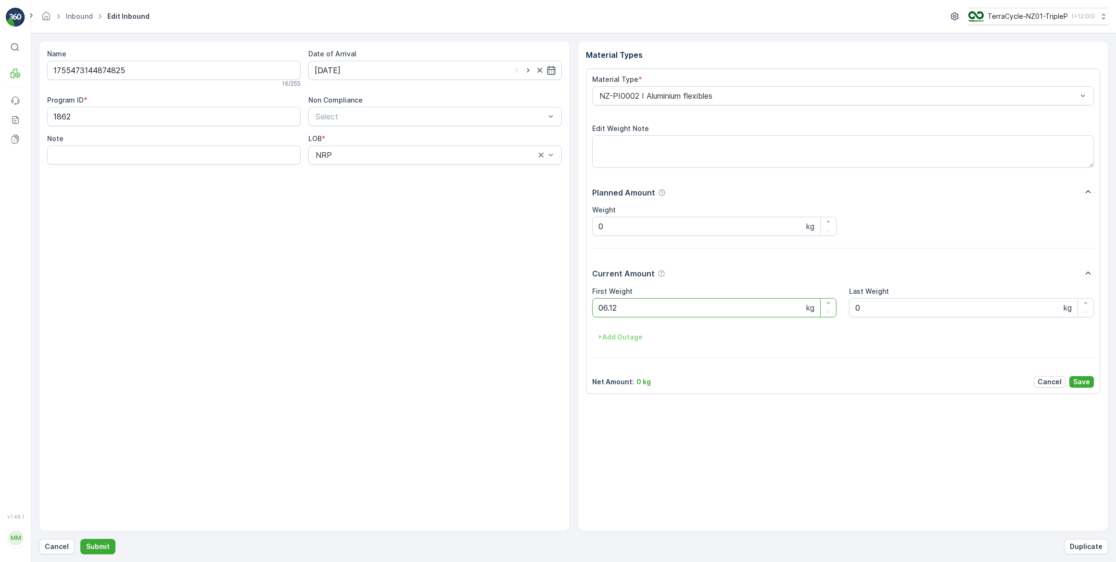
click at [80, 538] on button "Submit" at bounding box center [97, 545] width 35 height 15
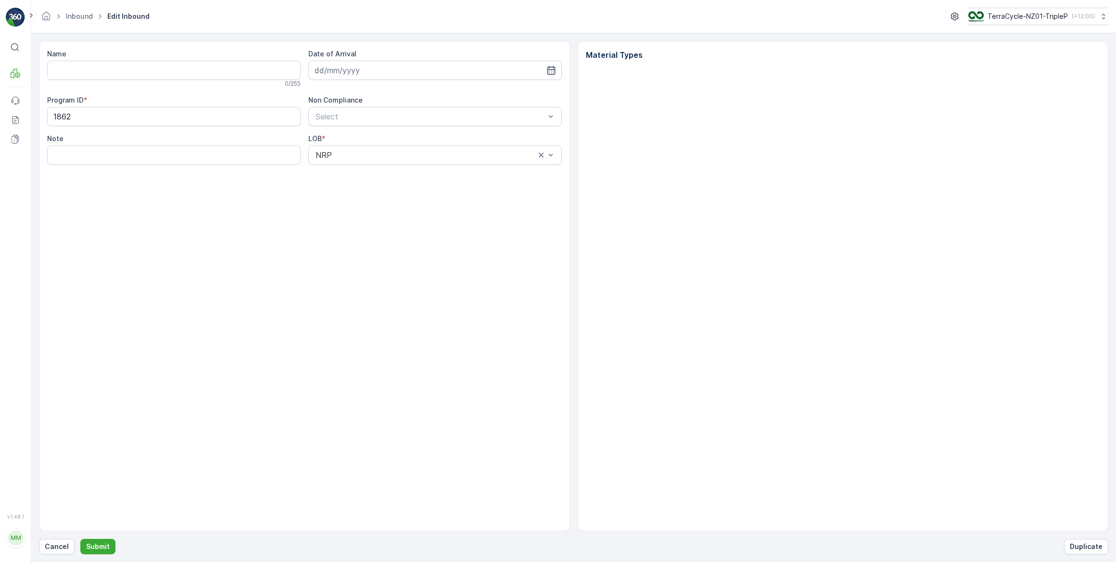
type input "1755473144874825"
type input "[DATE]"
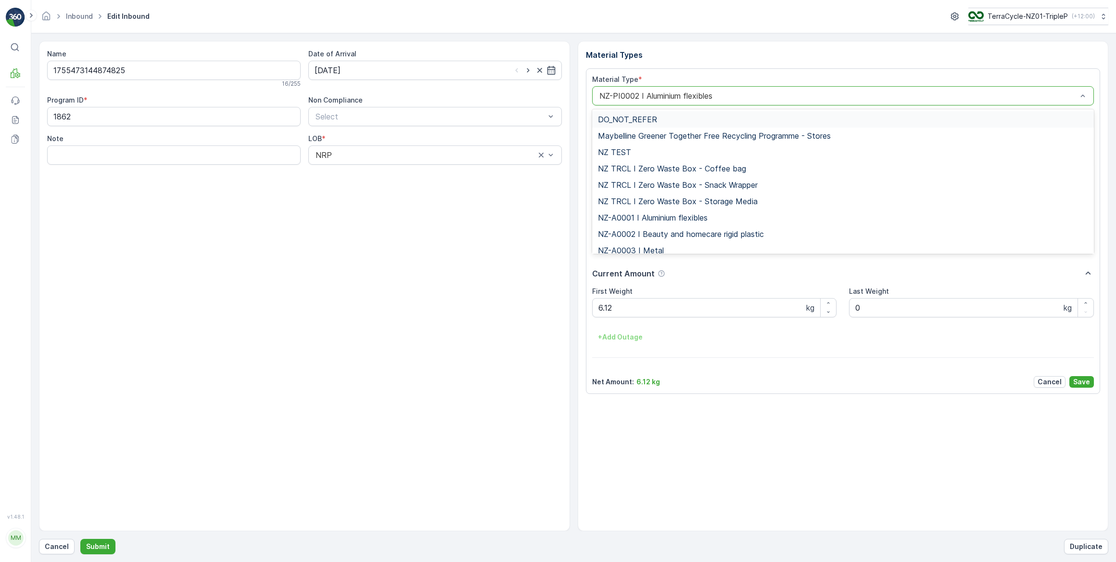
drag, startPoint x: 724, startPoint y: 93, endPoint x: 715, endPoint y: 97, distance: 9.9
click at [724, 92] on div at bounding box center [839, 95] width 480 height 9
click at [712, 96] on div at bounding box center [839, 95] width 480 height 9
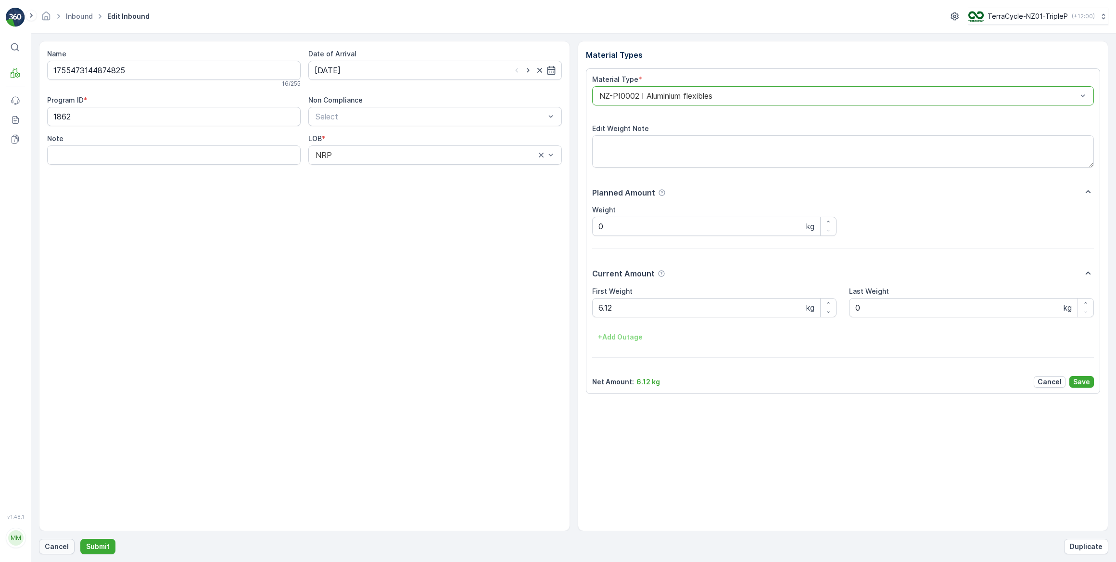
click at [58, 540] on button "Cancel" at bounding box center [57, 545] width 36 height 15
click at [457, 74] on input at bounding box center [435, 70] width 254 height 19
click at [429, 188] on div "23" at bounding box center [428, 188] width 15 height 15
type input "[DATE]"
click at [627, 302] on Weight "0" at bounding box center [714, 307] width 245 height 19
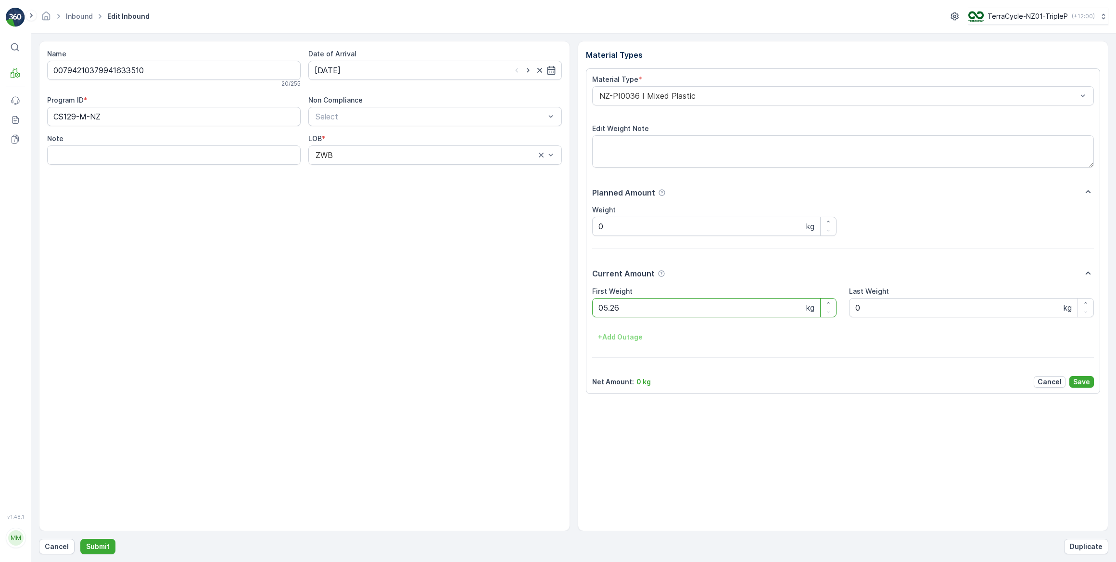
click at [80, 538] on button "Submit" at bounding box center [97, 545] width 35 height 15
click at [493, 70] on input at bounding box center [435, 70] width 254 height 19
click at [430, 190] on div "23" at bounding box center [428, 188] width 15 height 15
type input "[DATE]"
click at [650, 302] on Weight "0" at bounding box center [714, 307] width 245 height 19
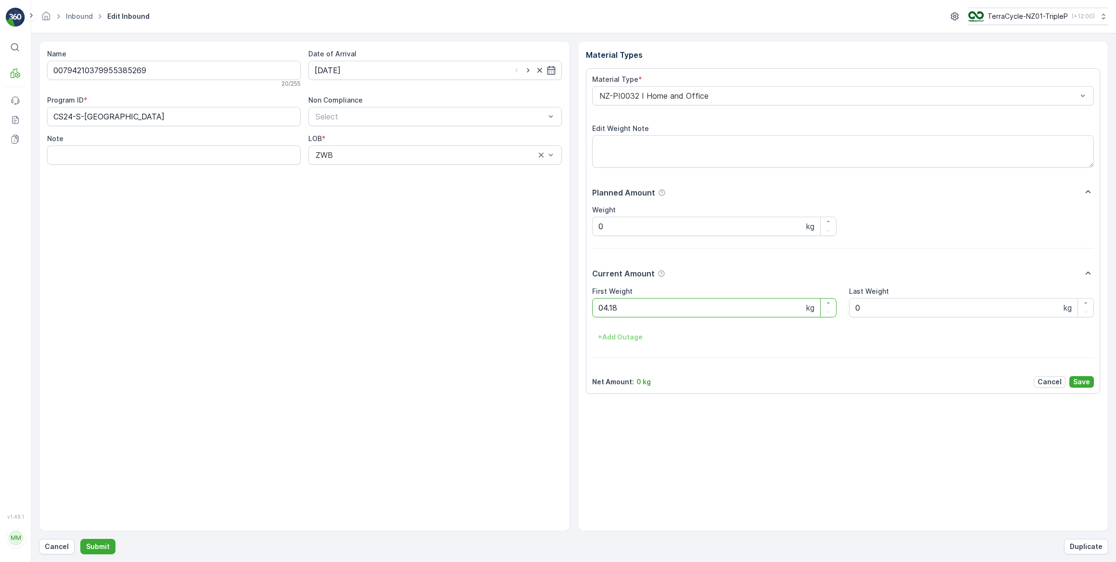
click at [80, 538] on button "Submit" at bounding box center [97, 545] width 35 height 15
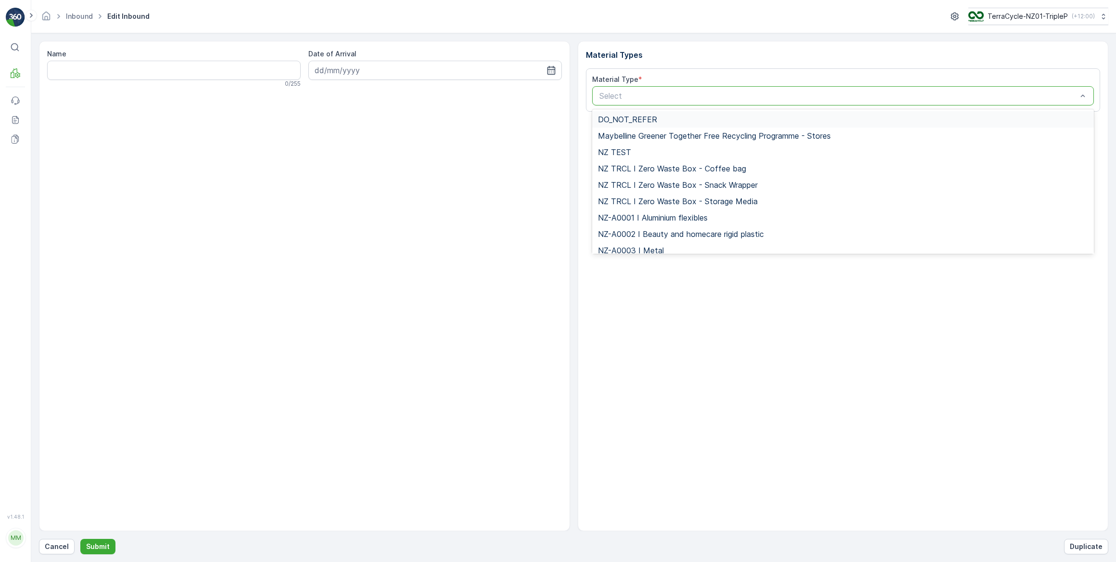
drag, startPoint x: 794, startPoint y: 100, endPoint x: 789, endPoint y: 97, distance: 5.6
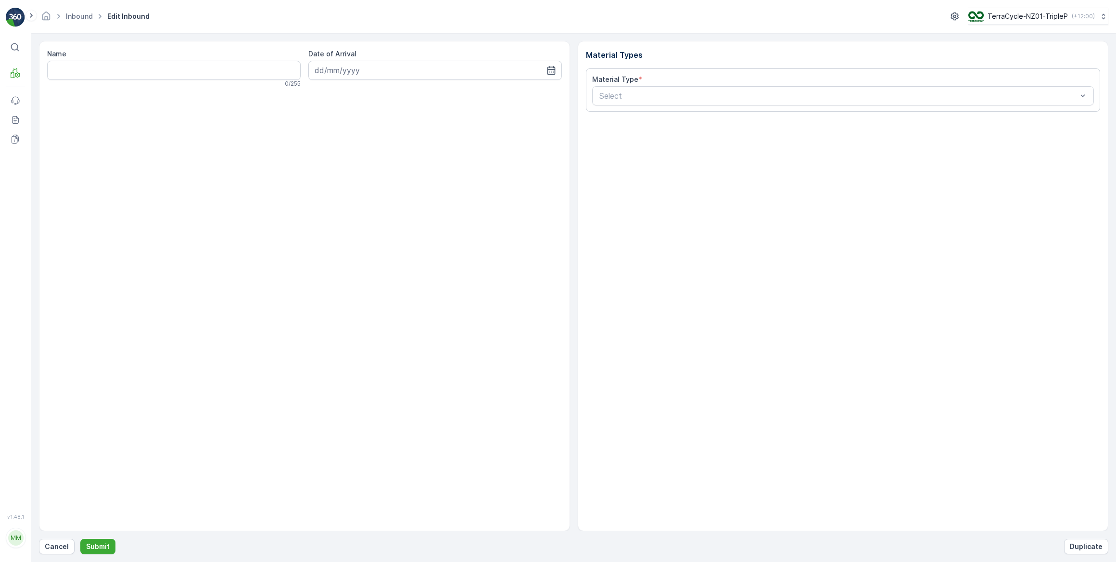
drag, startPoint x: 138, startPoint y: 215, endPoint x: 135, endPoint y: 207, distance: 7.8
click at [135, 207] on div "Name 0 / 255 Date of Arrival" at bounding box center [304, 286] width 531 height 490
click at [57, 548] on p "Cancel" at bounding box center [57, 546] width 24 height 10
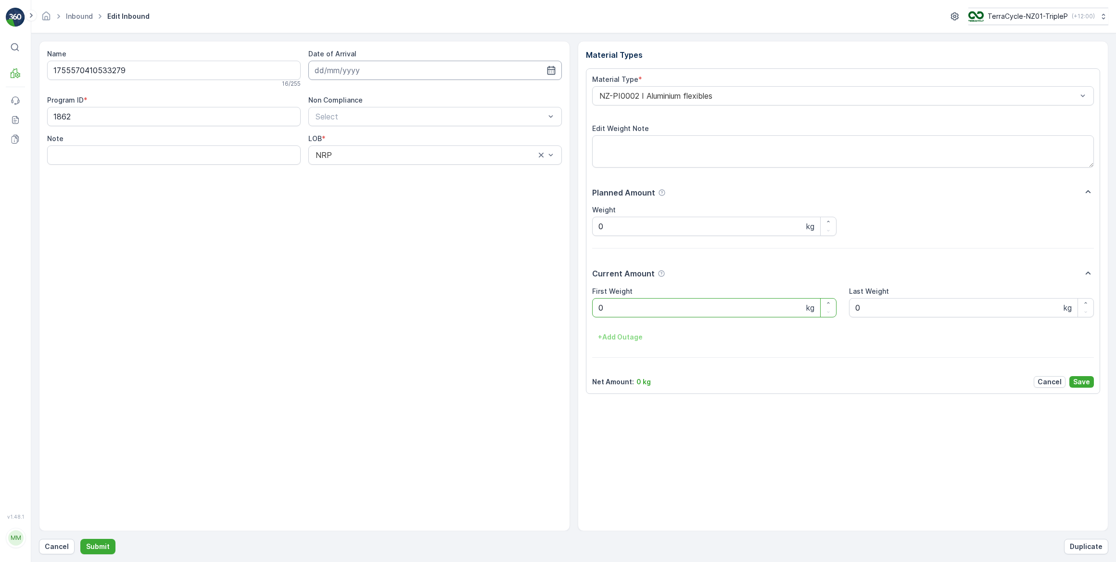
click at [354, 68] on input at bounding box center [435, 70] width 254 height 19
click at [427, 187] on div "23" at bounding box center [428, 188] width 15 height 15
type input "[DATE]"
click at [672, 310] on Weight "0" at bounding box center [714, 307] width 245 height 19
click at [80, 538] on button "Submit" at bounding box center [97, 545] width 35 height 15
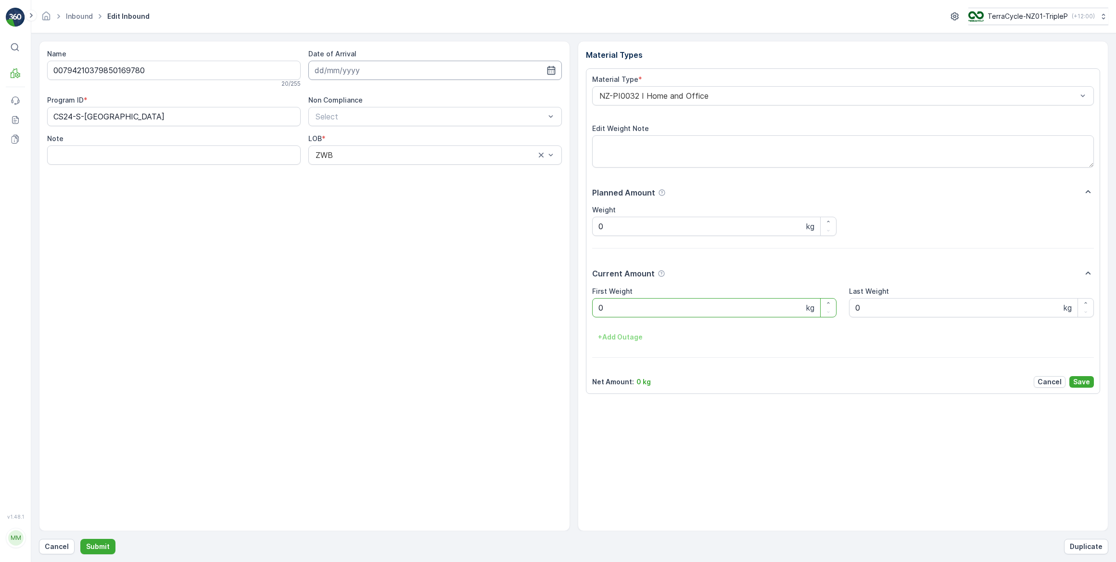
drag, startPoint x: 451, startPoint y: 67, endPoint x: 450, endPoint y: 72, distance: 4.8
click at [450, 67] on input at bounding box center [435, 70] width 254 height 19
click at [427, 188] on div "23" at bounding box center [428, 188] width 15 height 15
type input "[DATE]"
click at [637, 311] on Weight "0" at bounding box center [714, 307] width 245 height 19
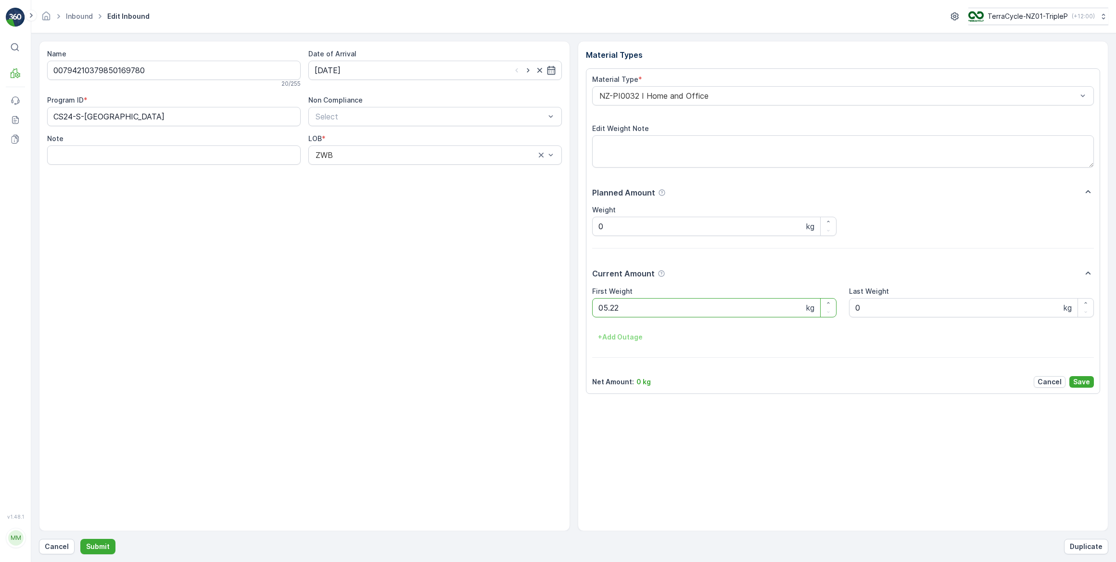
click at [80, 538] on button "Submit" at bounding box center [97, 545] width 35 height 15
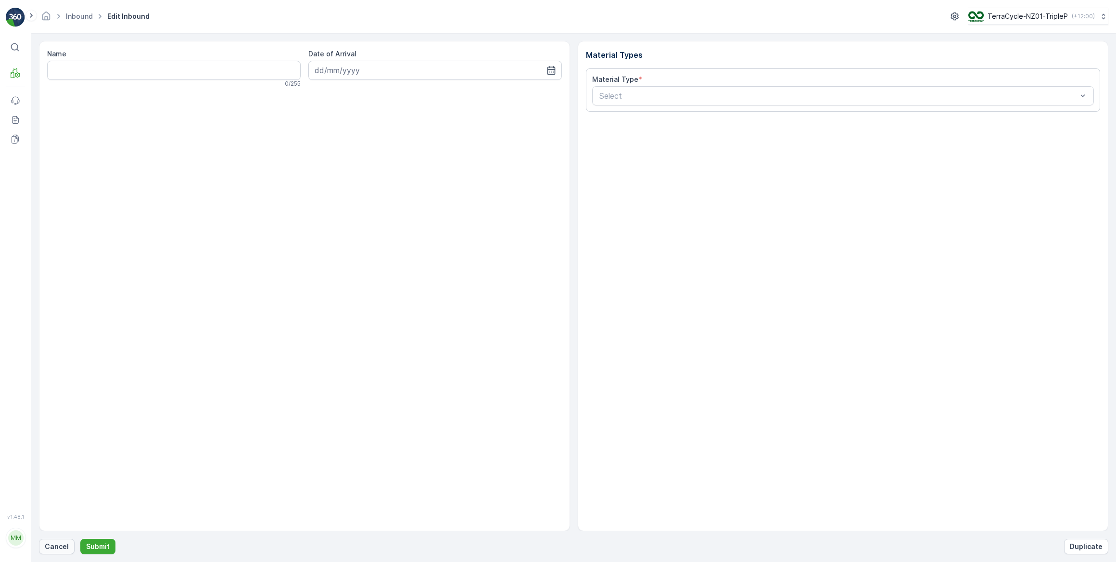
click at [58, 549] on p "Cancel" at bounding box center [57, 546] width 24 height 10
click at [61, 548] on p "Cancel" at bounding box center [57, 546] width 24 height 10
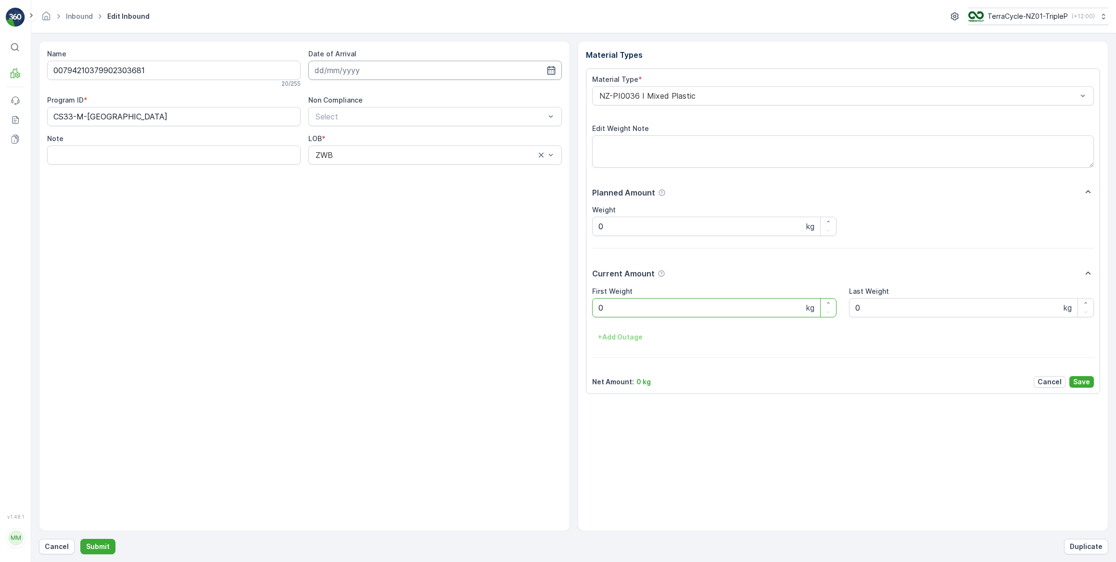
click at [390, 70] on input at bounding box center [435, 70] width 254 height 19
click at [428, 188] on div "23" at bounding box center [428, 188] width 15 height 15
type input "[DATE]"
click at [611, 309] on Weight "0" at bounding box center [714, 307] width 245 height 19
click at [80, 538] on button "Submit" at bounding box center [97, 545] width 35 height 15
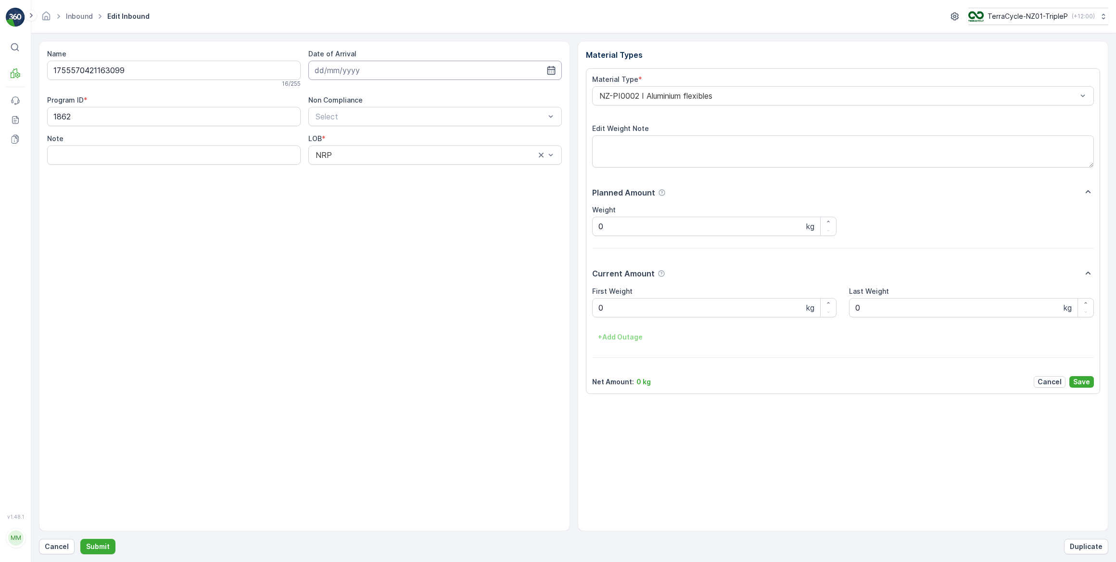
drag, startPoint x: 417, startPoint y: 71, endPoint x: 423, endPoint y: 72, distance: 6.3
click at [418, 71] on input at bounding box center [435, 70] width 254 height 19
click at [428, 186] on div "23" at bounding box center [428, 188] width 15 height 15
type input "[DATE]"
click at [651, 314] on Weight "0" at bounding box center [714, 307] width 245 height 19
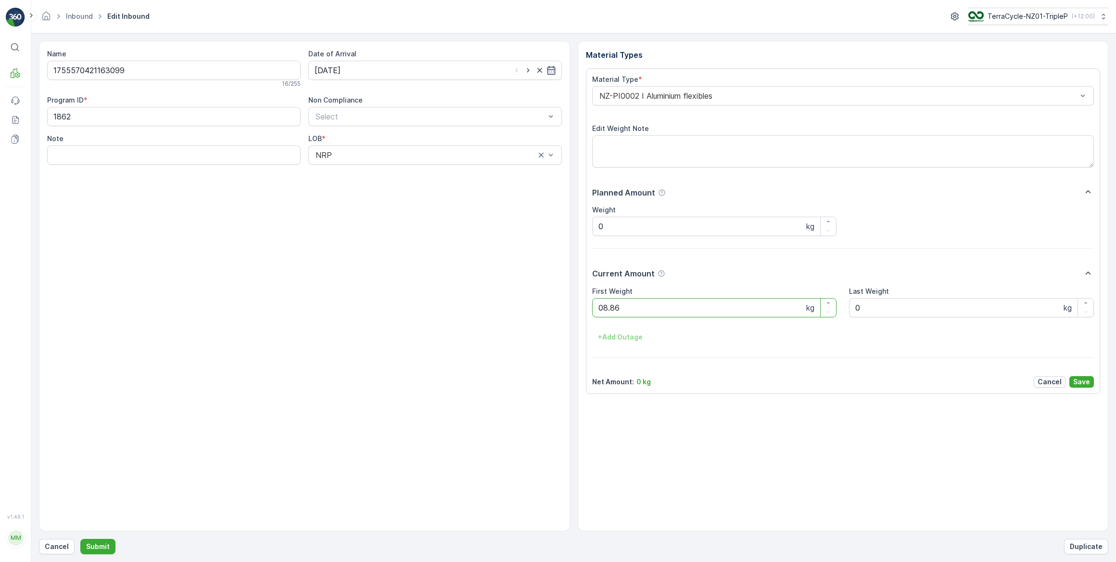
click at [80, 538] on button "Submit" at bounding box center [97, 545] width 35 height 15
click at [409, 68] on input at bounding box center [435, 70] width 254 height 19
click at [429, 190] on div "23" at bounding box center [428, 188] width 15 height 15
type input "[DATE]"
click at [671, 308] on Weight "0" at bounding box center [714, 307] width 245 height 19
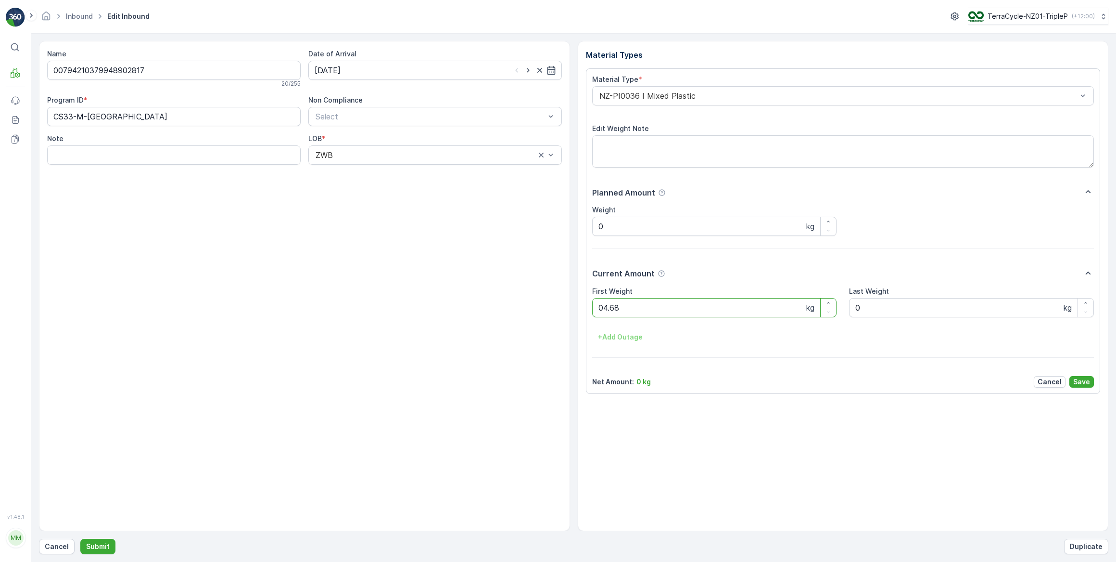
click at [80, 538] on button "Submit" at bounding box center [97, 545] width 35 height 15
click at [387, 66] on input at bounding box center [435, 70] width 254 height 19
drag, startPoint x: 427, startPoint y: 189, endPoint x: 432, endPoint y: 189, distance: 4.8
click at [427, 188] on div "23" at bounding box center [428, 188] width 15 height 15
type input "[DATE]"
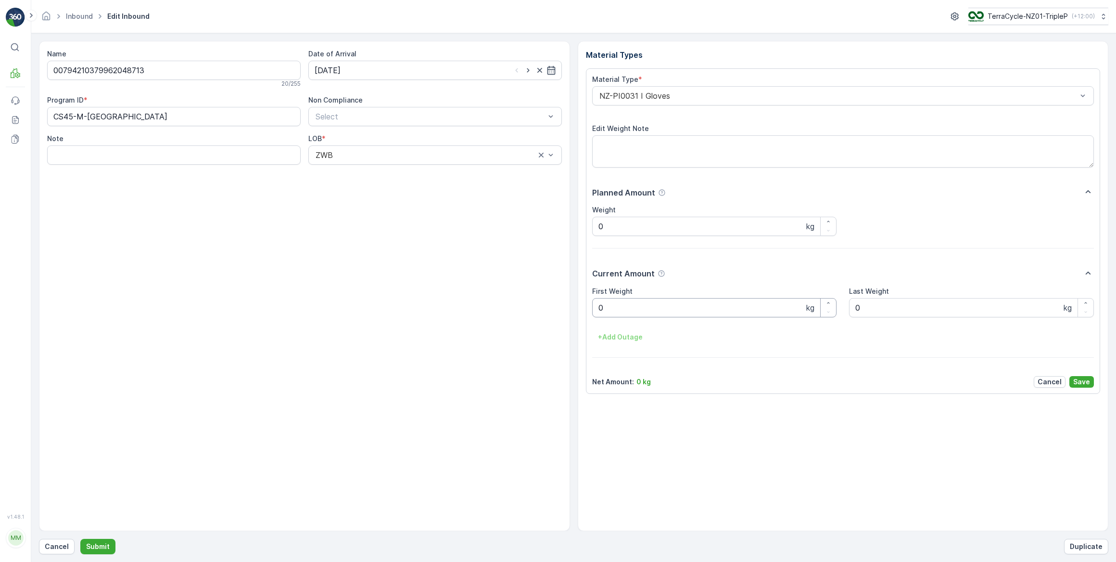
click at [670, 303] on Weight "0" at bounding box center [714, 307] width 245 height 19
click at [80, 538] on button "Submit" at bounding box center [97, 545] width 35 height 15
drag, startPoint x: 361, startPoint y: 70, endPoint x: 357, endPoint y: 75, distance: 6.8
click at [360, 70] on input at bounding box center [435, 70] width 254 height 19
click at [433, 189] on div "23" at bounding box center [428, 188] width 15 height 15
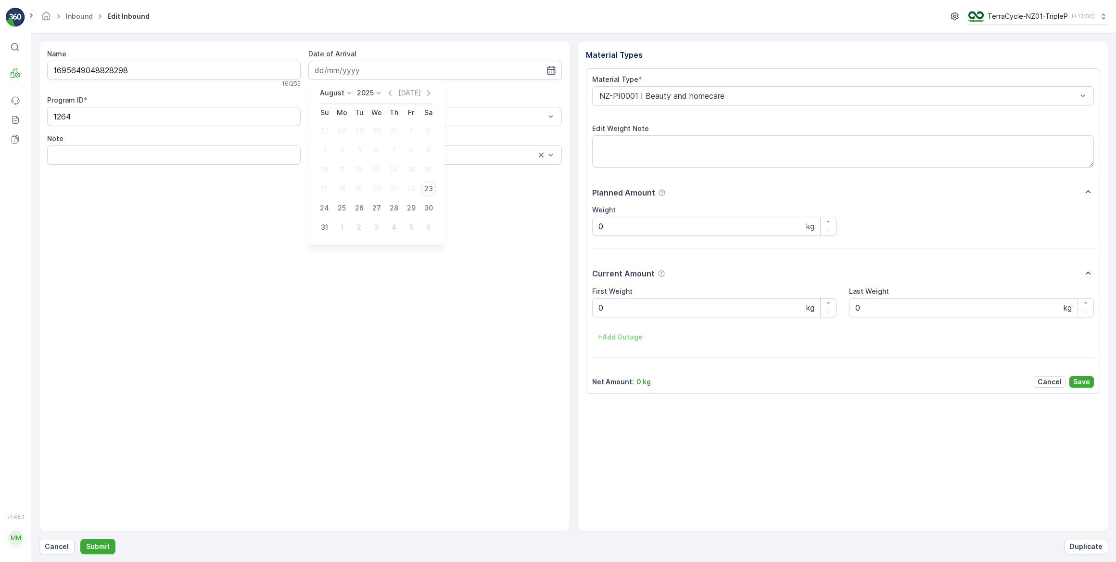
type input "[DATE]"
drag, startPoint x: 612, startPoint y: 304, endPoint x: 623, endPoint y: 303, distance: 11.1
click at [614, 303] on Weight "0" at bounding box center [714, 307] width 245 height 19
click at [80, 538] on button "Submit" at bounding box center [97, 545] width 35 height 15
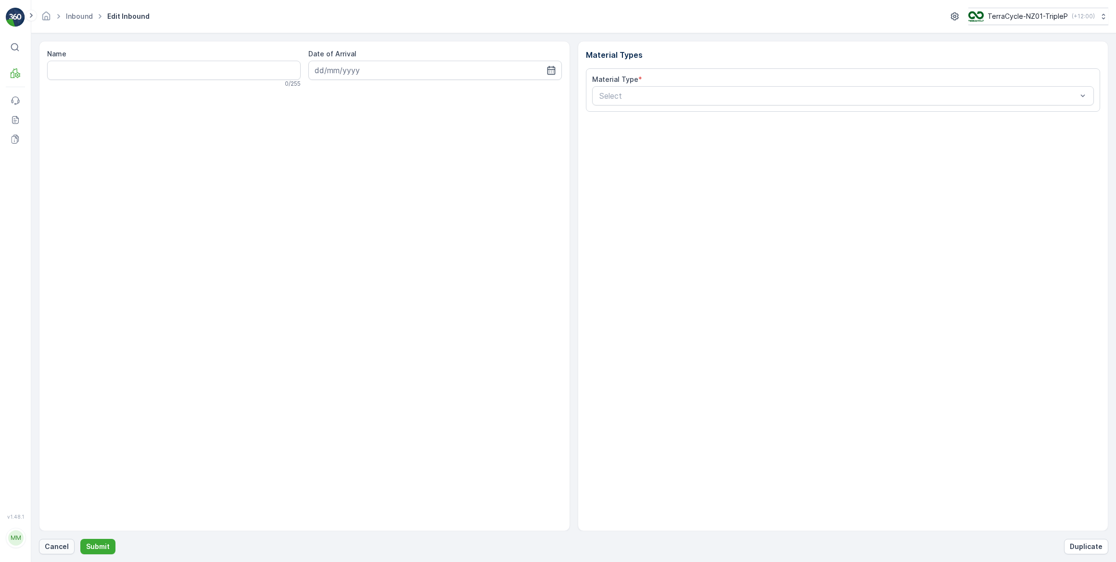
click at [62, 544] on p "Cancel" at bounding box center [57, 546] width 24 height 10
click at [50, 547] on p "Cancel" at bounding box center [57, 546] width 24 height 10
click at [61, 547] on p "Cancel" at bounding box center [57, 546] width 24 height 10
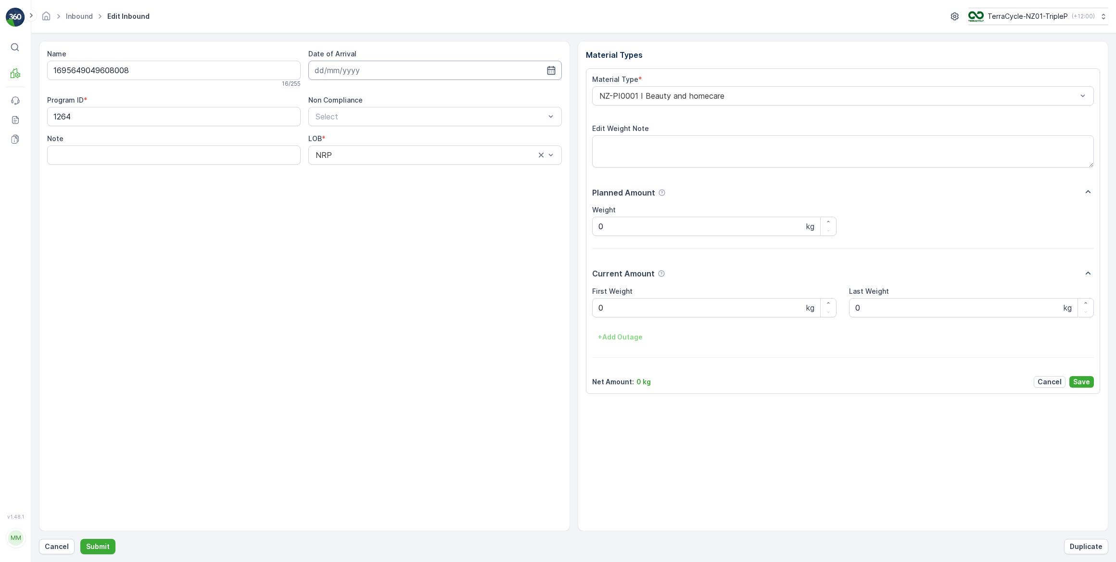
click at [458, 66] on input at bounding box center [435, 70] width 254 height 19
click at [431, 189] on div "23" at bounding box center [428, 188] width 15 height 15
type input "[DATE]"
click at [645, 305] on Weight "0" at bounding box center [714, 307] width 245 height 19
click at [80, 538] on button "Submit" at bounding box center [97, 545] width 35 height 15
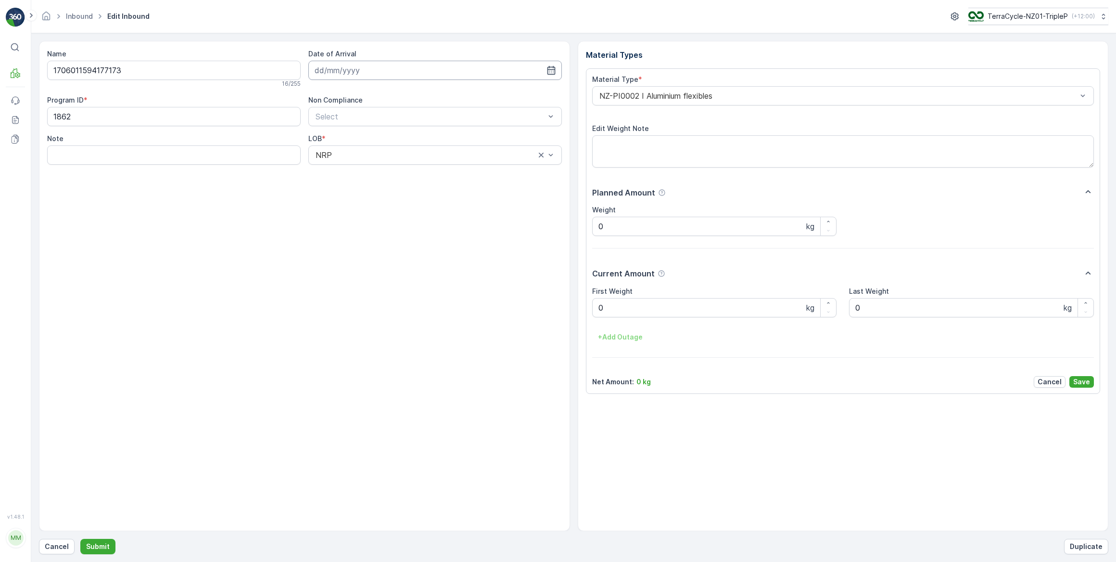
click at [335, 73] on input at bounding box center [435, 70] width 254 height 19
click at [431, 190] on div "23" at bounding box center [428, 188] width 15 height 15
type input "[DATE]"
click at [644, 308] on Weight "0" at bounding box center [714, 307] width 245 height 19
click at [80, 538] on button "Submit" at bounding box center [97, 545] width 35 height 15
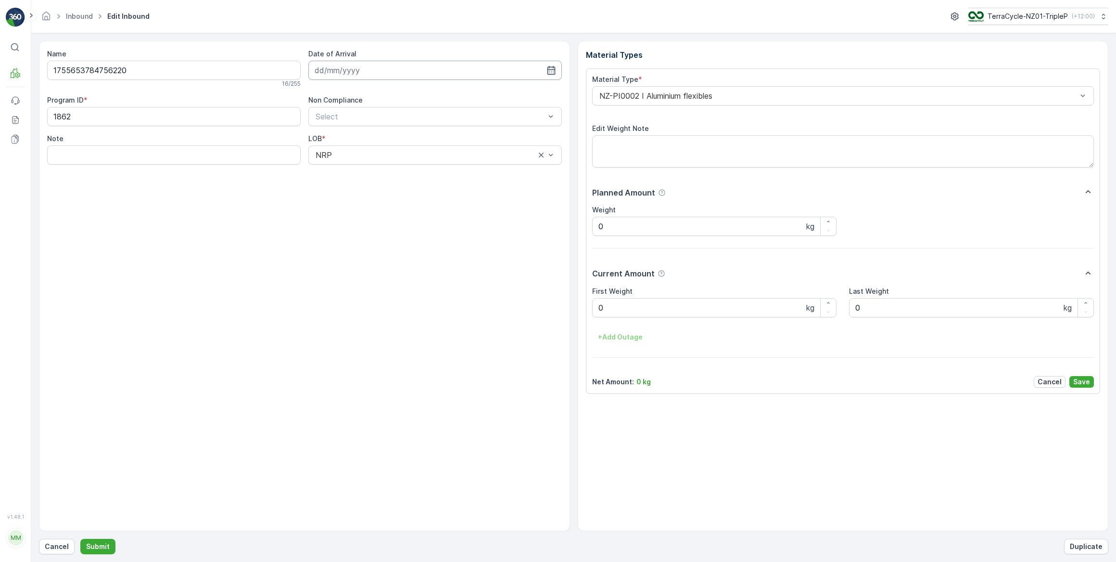
drag, startPoint x: 373, startPoint y: 67, endPoint x: 372, endPoint y: 76, distance: 8.7
click at [373, 66] on input at bounding box center [435, 70] width 254 height 19
click at [428, 184] on div "23" at bounding box center [428, 188] width 15 height 15
type input "[DATE]"
click at [638, 309] on Weight "0" at bounding box center [714, 307] width 245 height 19
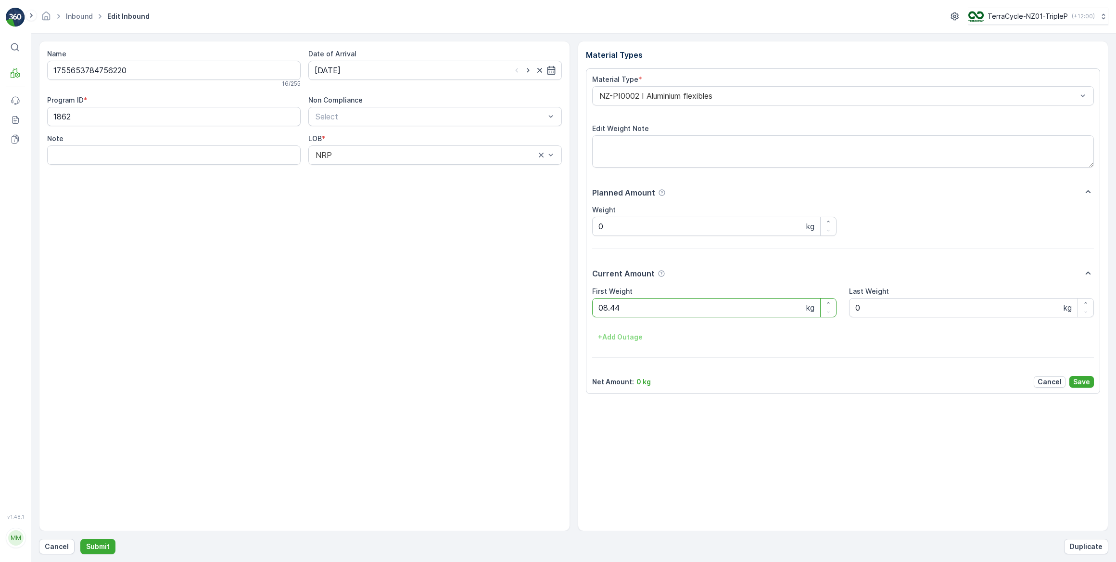
click at [80, 538] on button "Submit" at bounding box center [97, 545] width 35 height 15
click at [510, 67] on input at bounding box center [435, 70] width 254 height 19
click at [428, 188] on div "23" at bounding box center [428, 188] width 15 height 15
type input "[DATE]"
click at [616, 312] on Weight "0" at bounding box center [714, 307] width 245 height 19
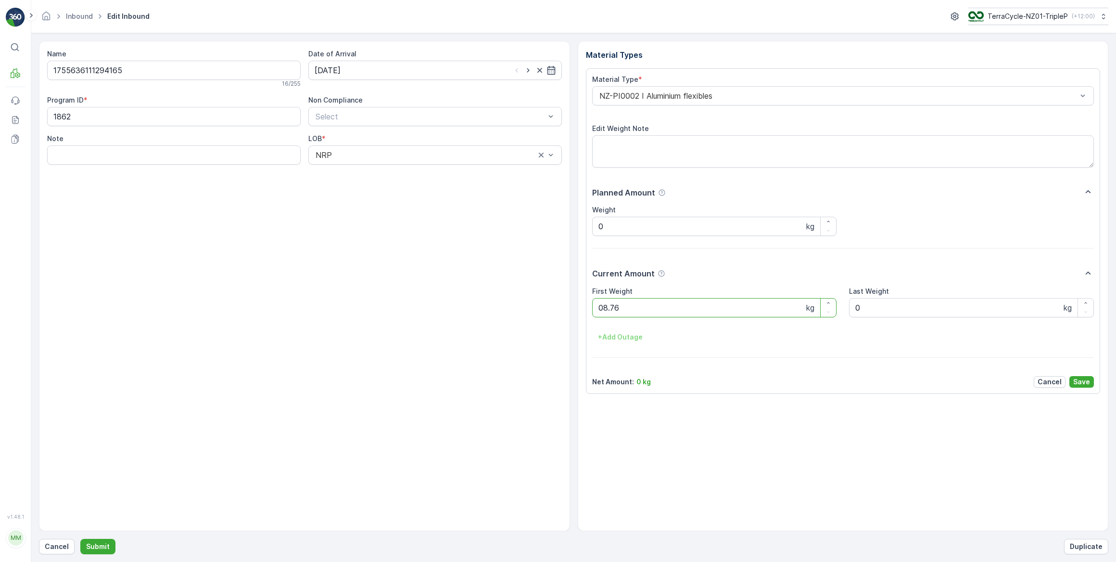
click at [80, 538] on button "Submit" at bounding box center [97, 545] width 35 height 15
click at [501, 71] on input at bounding box center [435, 70] width 254 height 19
click at [430, 189] on div "23" at bounding box center [428, 188] width 15 height 15
type input "[DATE]"
click at [652, 310] on Weight "0" at bounding box center [714, 307] width 245 height 19
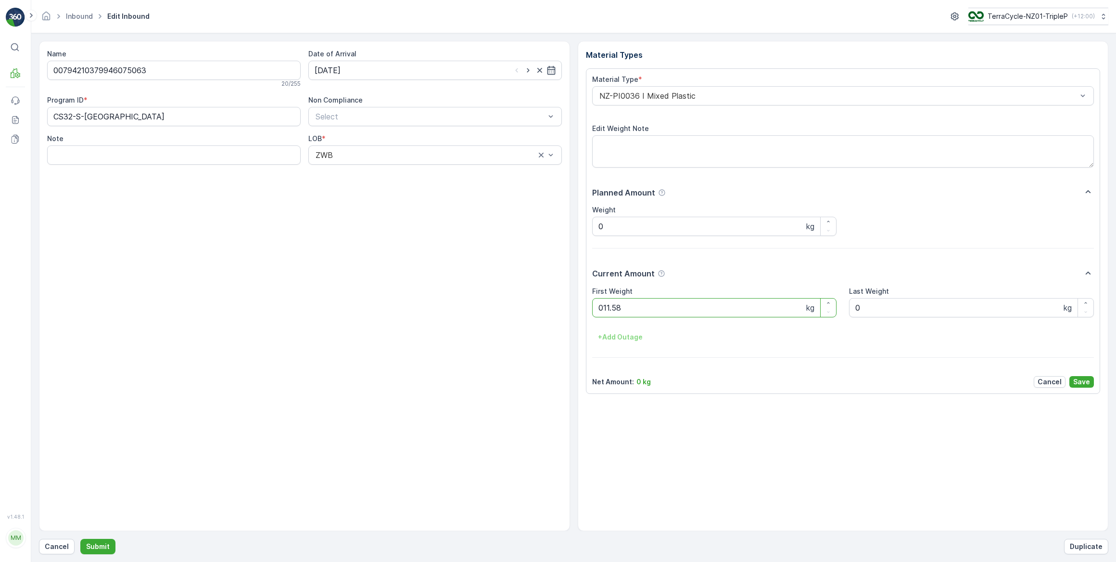
click at [80, 538] on button "Submit" at bounding box center [97, 545] width 35 height 15
click at [338, 72] on input at bounding box center [435, 70] width 254 height 19
click at [431, 184] on div "23" at bounding box center [428, 188] width 15 height 15
type input "[DATE]"
click at [616, 306] on Weight "0" at bounding box center [714, 307] width 245 height 19
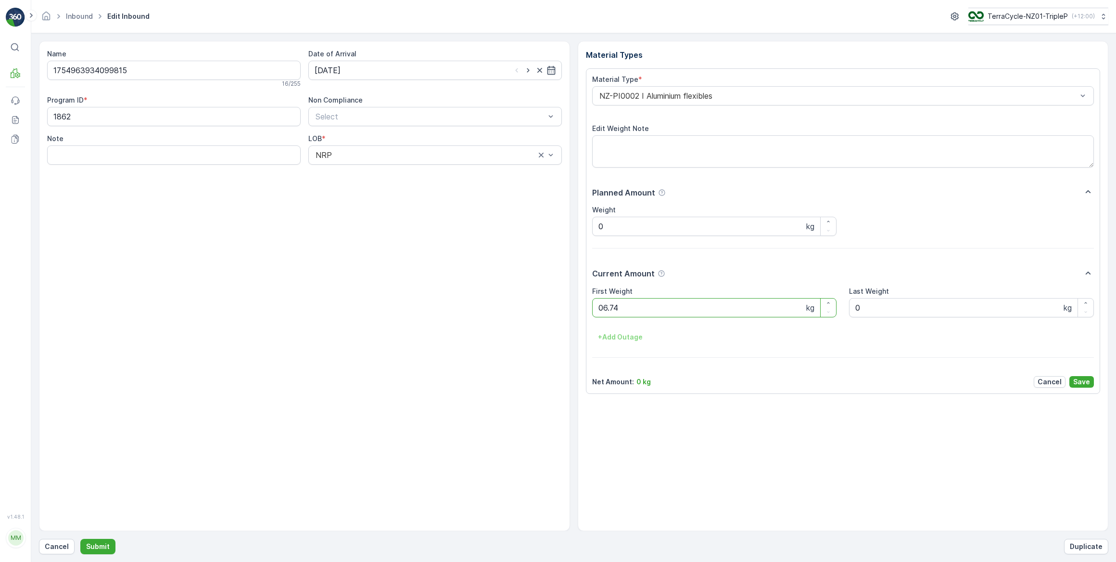
click at [80, 538] on button "Submit" at bounding box center [97, 545] width 35 height 15
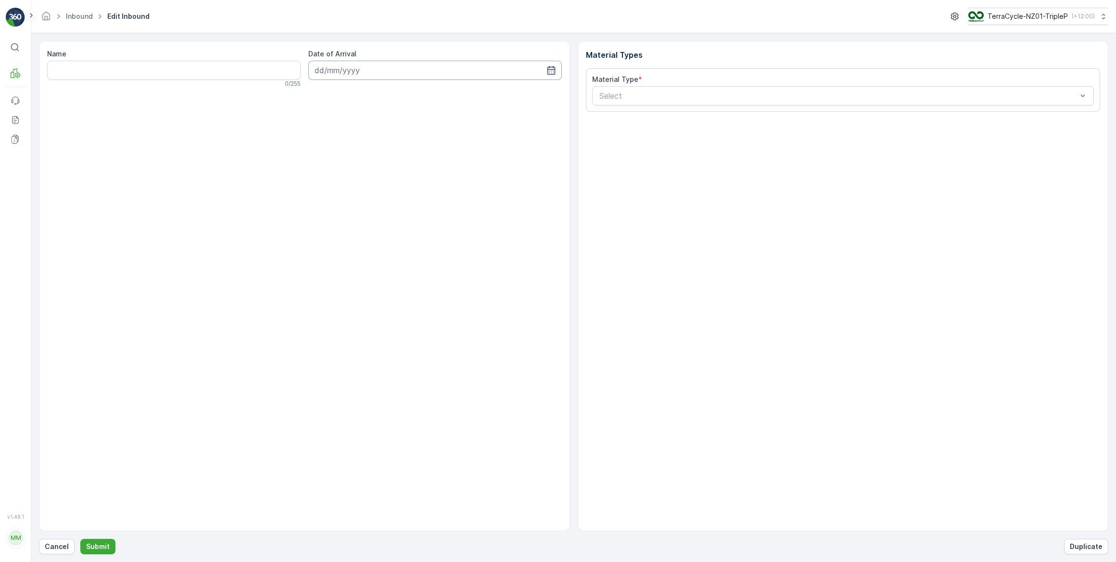
drag, startPoint x: 435, startPoint y: 72, endPoint x: 429, endPoint y: 69, distance: 7.1
click at [435, 70] on input at bounding box center [435, 70] width 254 height 19
drag, startPoint x: 426, startPoint y: 187, endPoint x: 431, endPoint y: 188, distance: 4.8
click at [425, 187] on div "23" at bounding box center [428, 188] width 15 height 15
type input "[DATE]"
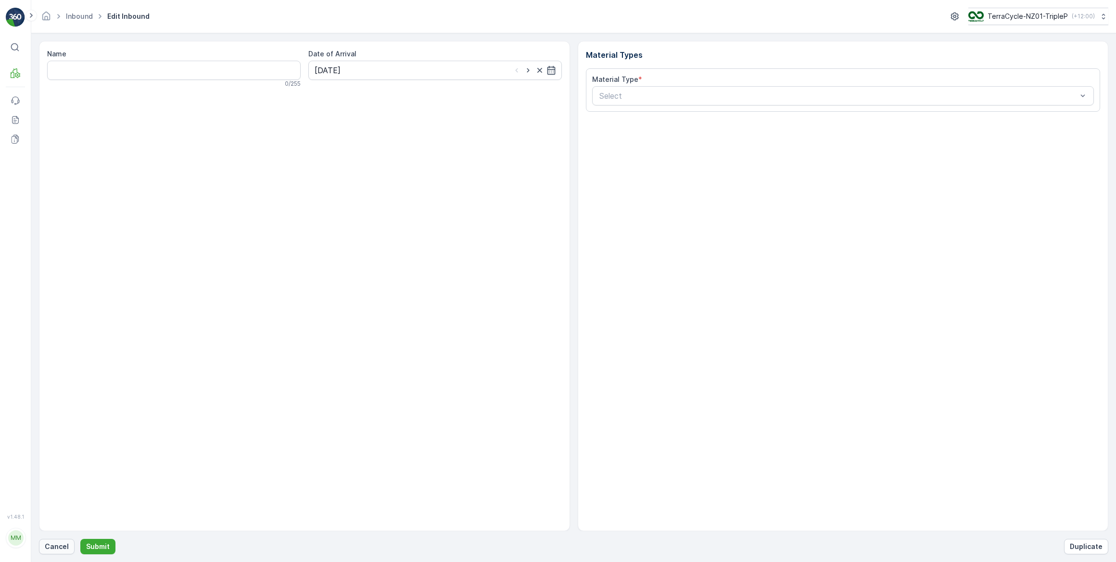
click at [52, 546] on p "Cancel" at bounding box center [57, 546] width 24 height 10
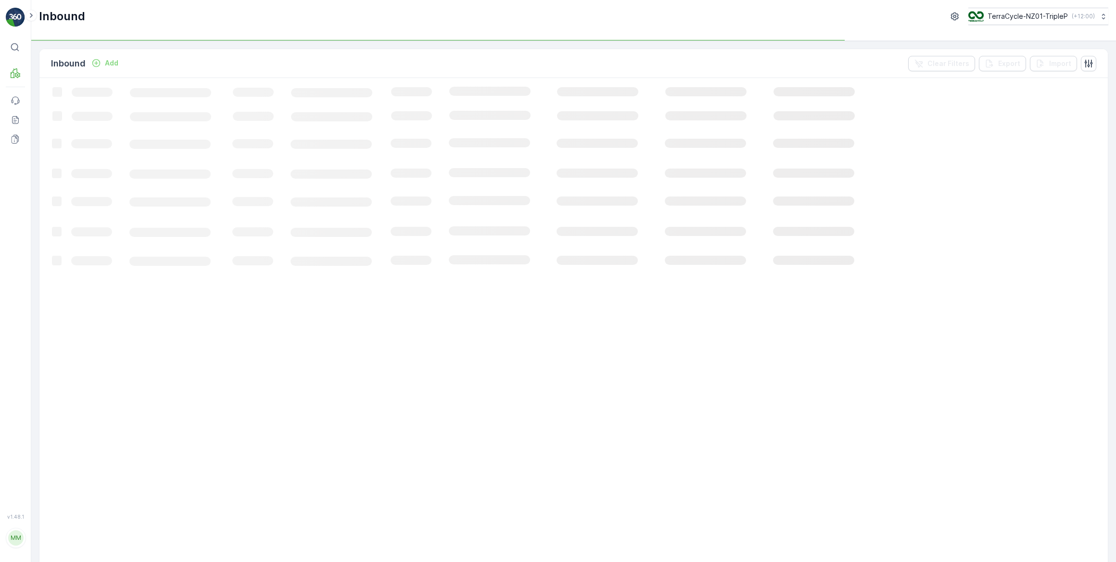
click at [102, 61] on div "Add" at bounding box center [104, 63] width 27 height 10
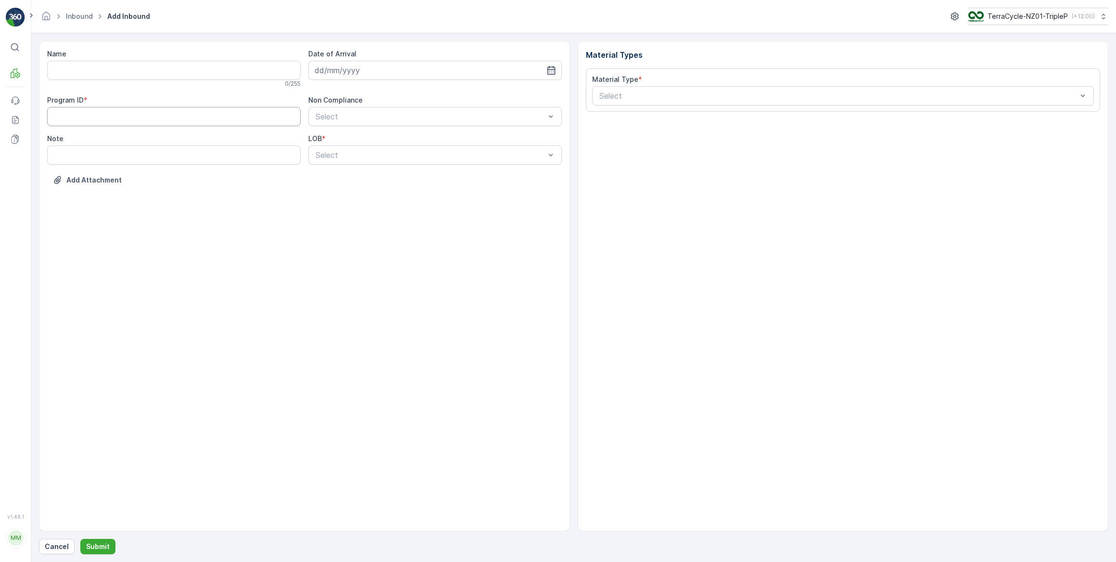
click at [142, 115] on ID "Program ID" at bounding box center [174, 116] width 254 height 19
click at [176, 73] on input "Name" at bounding box center [174, 70] width 254 height 19
type input "EC100794210379349575061 270920240701CPOLP R 0000009Mahunga Drive [GEOGRAPHIC_DA…"
click at [80, 538] on button "Submit" at bounding box center [97, 545] width 35 height 15
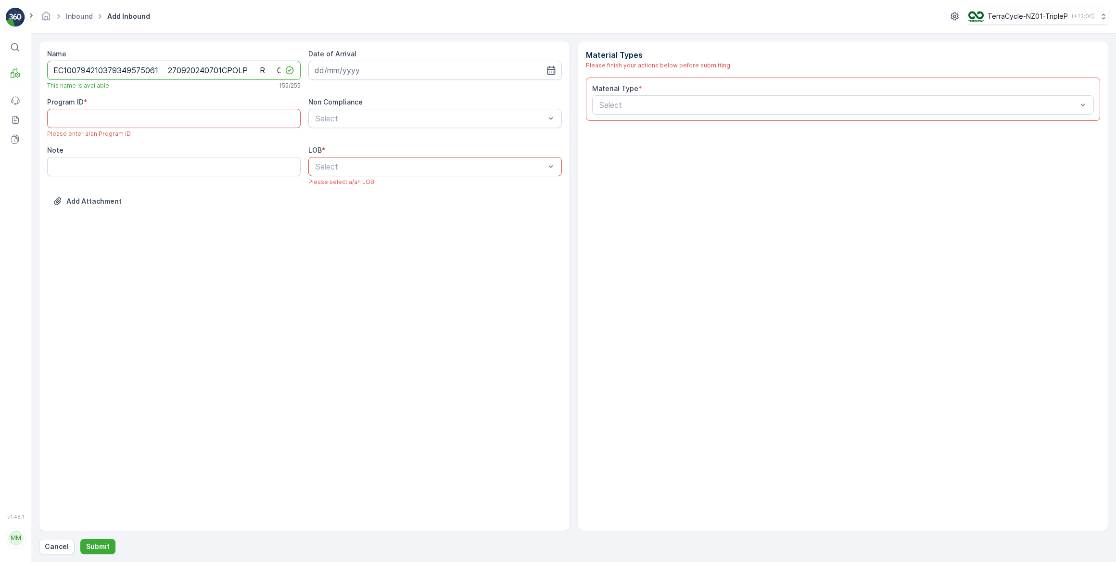
click at [207, 72] on input "EC100794210379349575061 270920240701CPOLP R 0000009Mahunga Drive [GEOGRAPHIC_DA…" at bounding box center [174, 70] width 254 height 19
type input "00794210379349585061"
click at [375, 77] on div "Date of Arrival" at bounding box center [435, 69] width 254 height 40
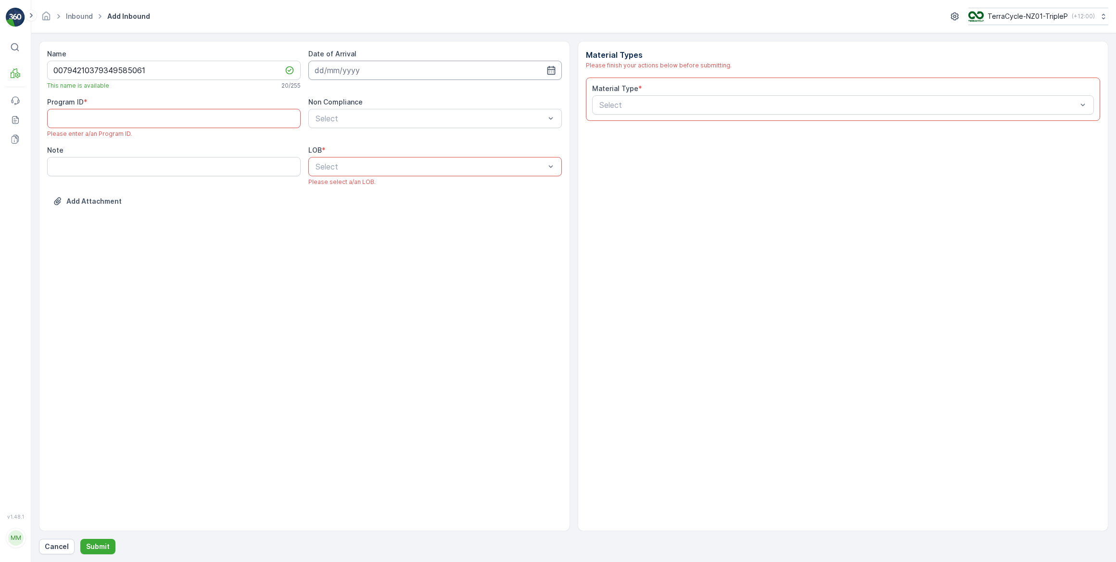
click at [377, 73] on input at bounding box center [435, 70] width 254 height 19
click at [429, 189] on div "23" at bounding box center [428, 188] width 15 height 15
type input "[DATE]"
click at [263, 105] on div "Program ID *" at bounding box center [174, 102] width 254 height 10
click at [262, 112] on ID "Program ID" at bounding box center [174, 118] width 254 height 19
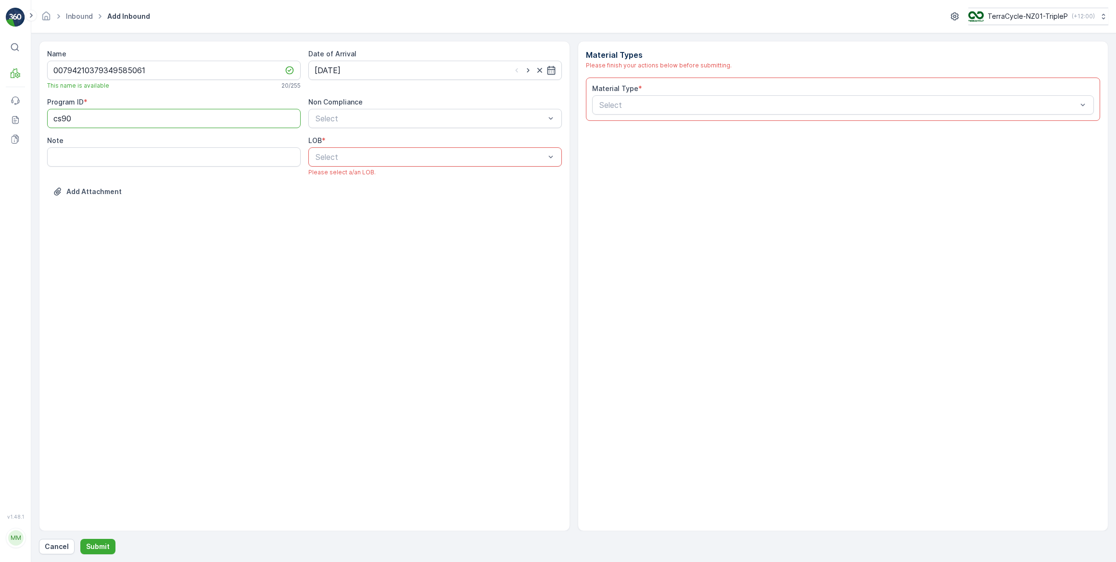
type ID "CS90"
click at [350, 119] on div at bounding box center [430, 118] width 231 height 9
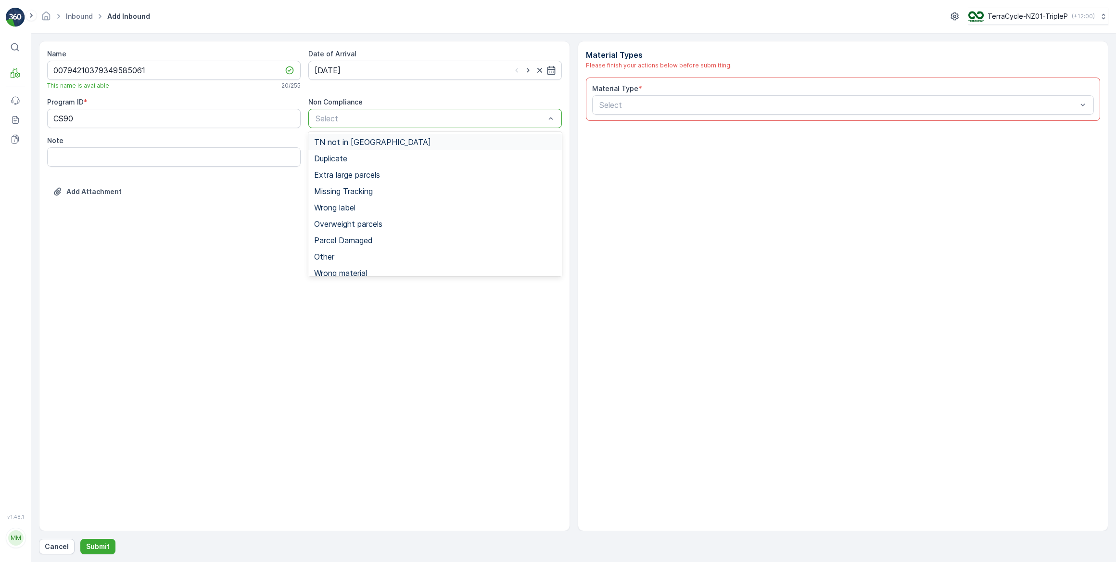
click at [364, 144] on span "TN not in [GEOGRAPHIC_DATA]" at bounding box center [372, 142] width 117 height 9
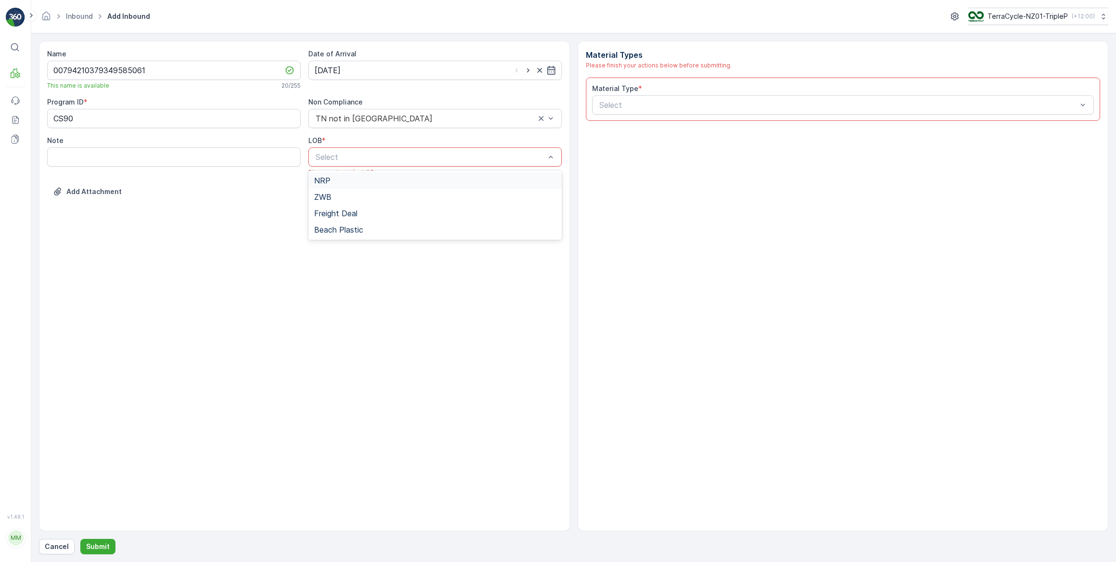
click at [364, 154] on div at bounding box center [430, 157] width 231 height 9
click at [338, 194] on div "ZWB" at bounding box center [435, 196] width 242 height 9
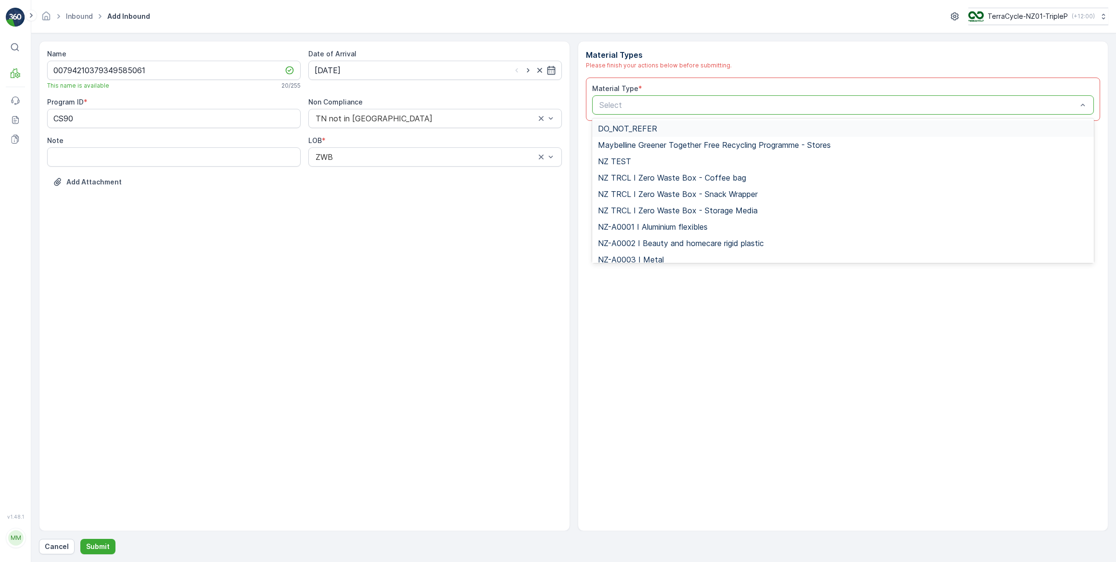
click at [608, 112] on div "Select" at bounding box center [843, 104] width 502 height 19
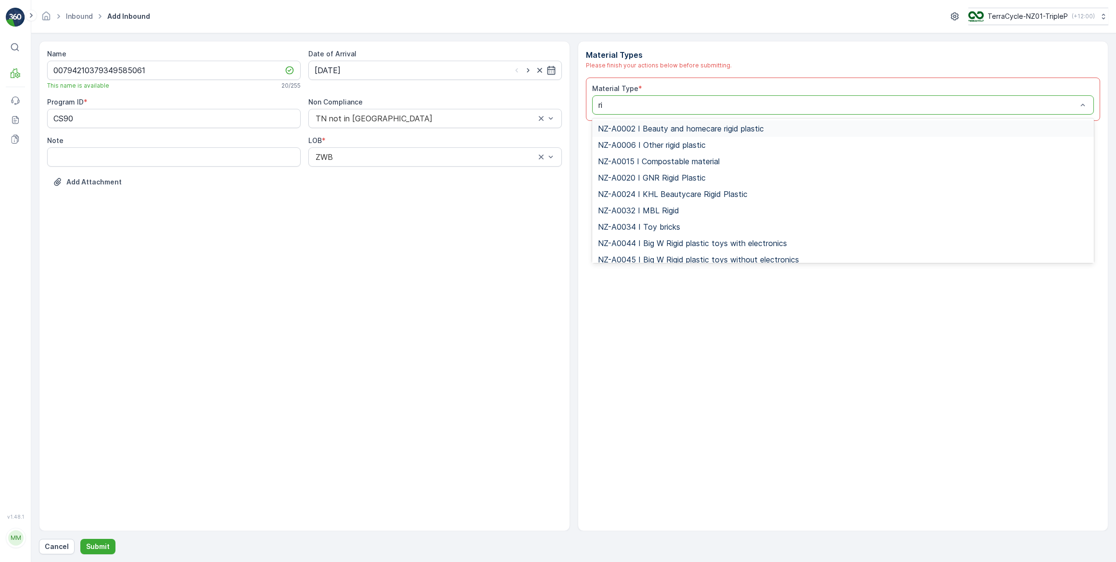
type input "rig"
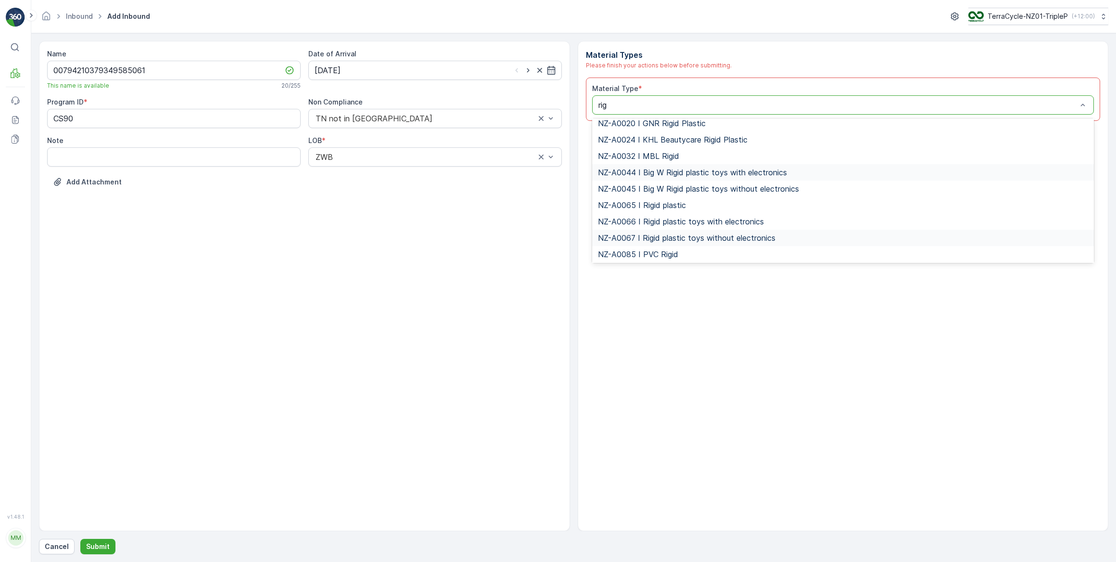
scroll to position [72, 0]
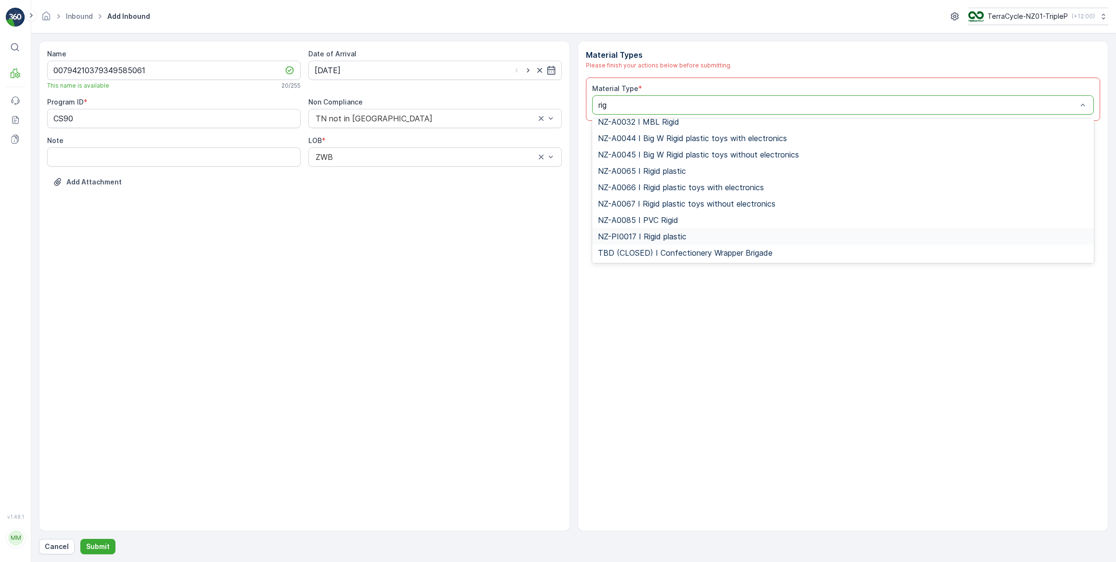
click at [640, 235] on span "NZ-PI0017 I Rigid plastic" at bounding box center [642, 236] width 89 height 9
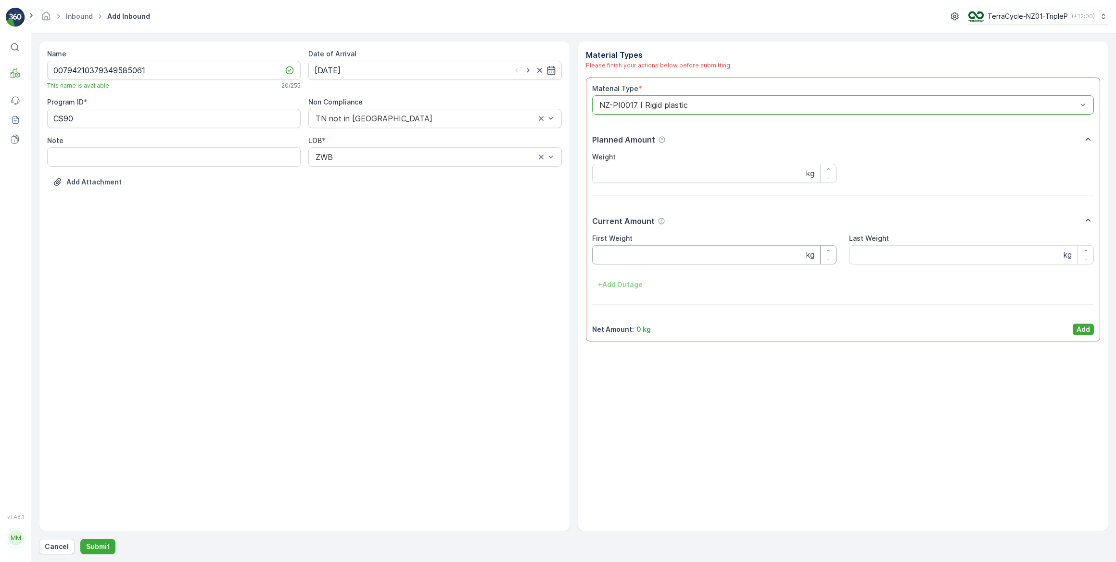
click at [631, 262] on Weight "First Weight" at bounding box center [714, 254] width 245 height 19
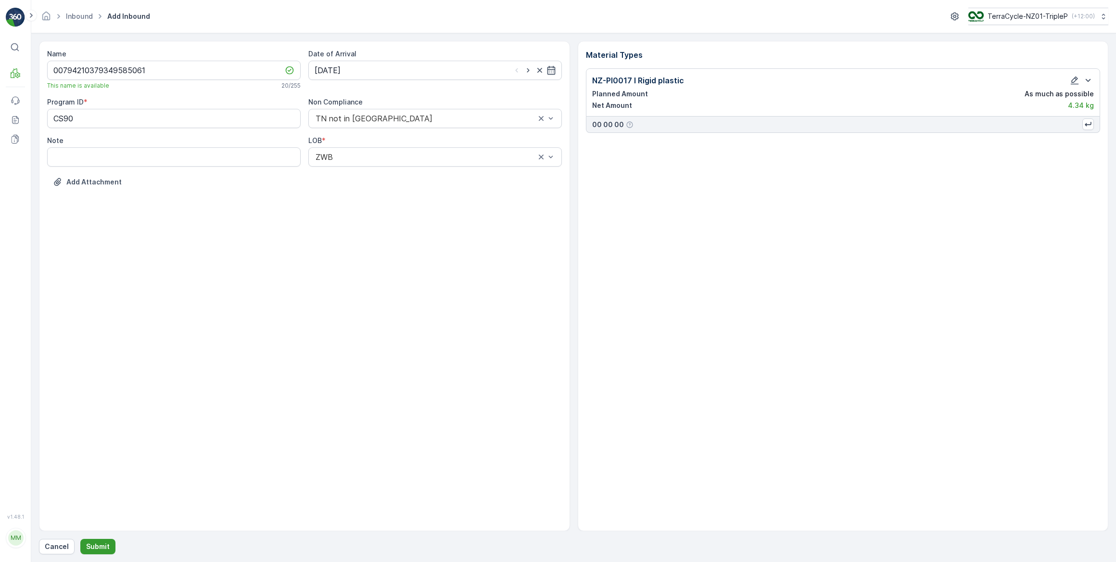
click at [104, 546] on p "Submit" at bounding box center [98, 546] width 24 height 10
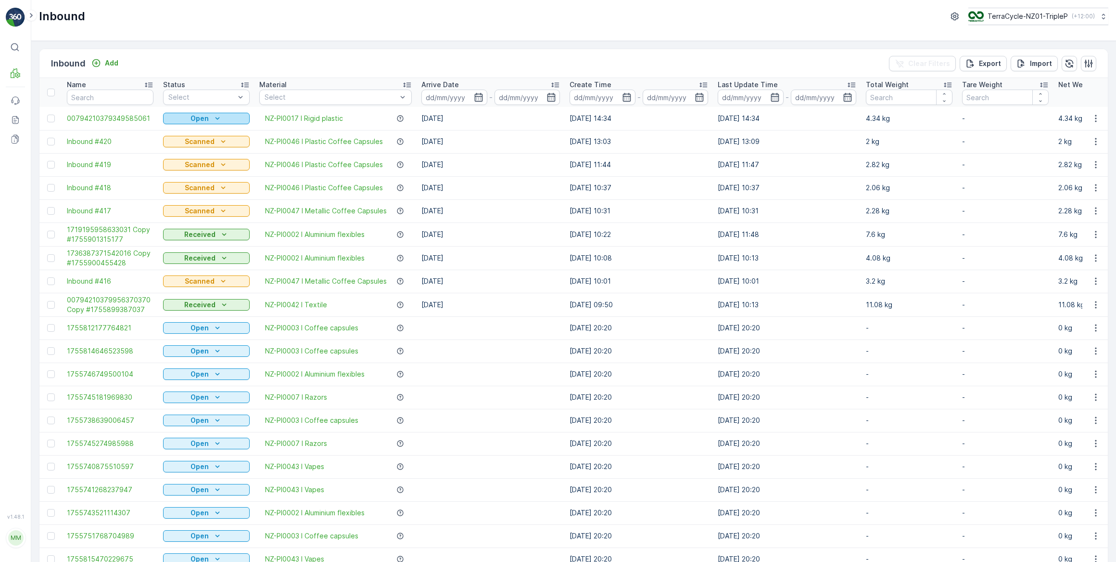
click at [222, 118] on div "Open" at bounding box center [206, 119] width 79 height 10
click at [190, 144] on span "Scanned" at bounding box center [183, 146] width 28 height 10
click at [96, 61] on icon "Add" at bounding box center [96, 63] width 10 height 10
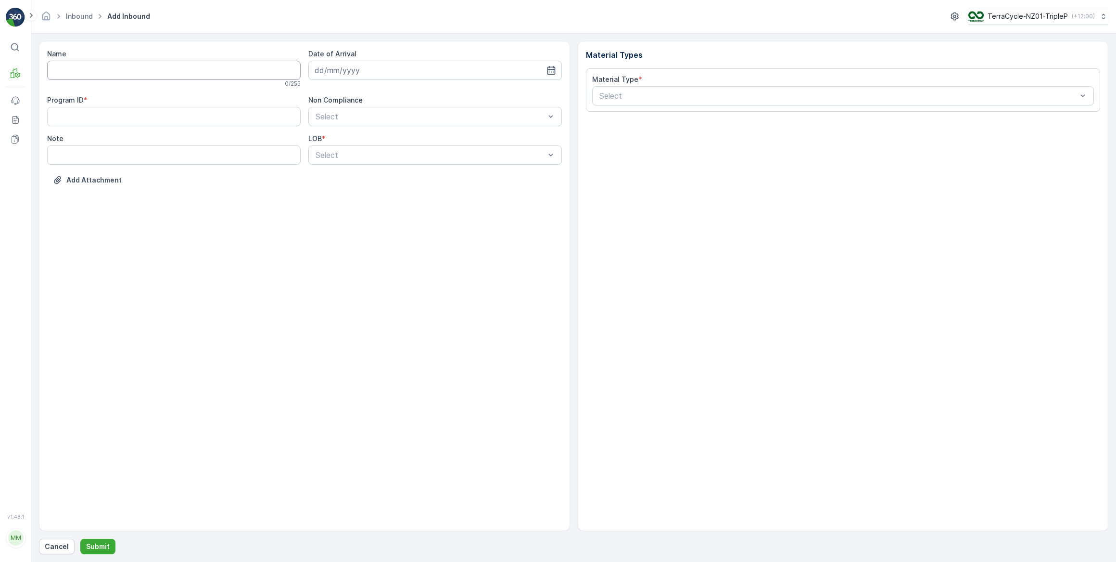
click at [150, 70] on input "Name" at bounding box center [174, 70] width 254 height 19
type input "00794210379968852758"
click at [80, 538] on button "Submit" at bounding box center [97, 545] width 35 height 15
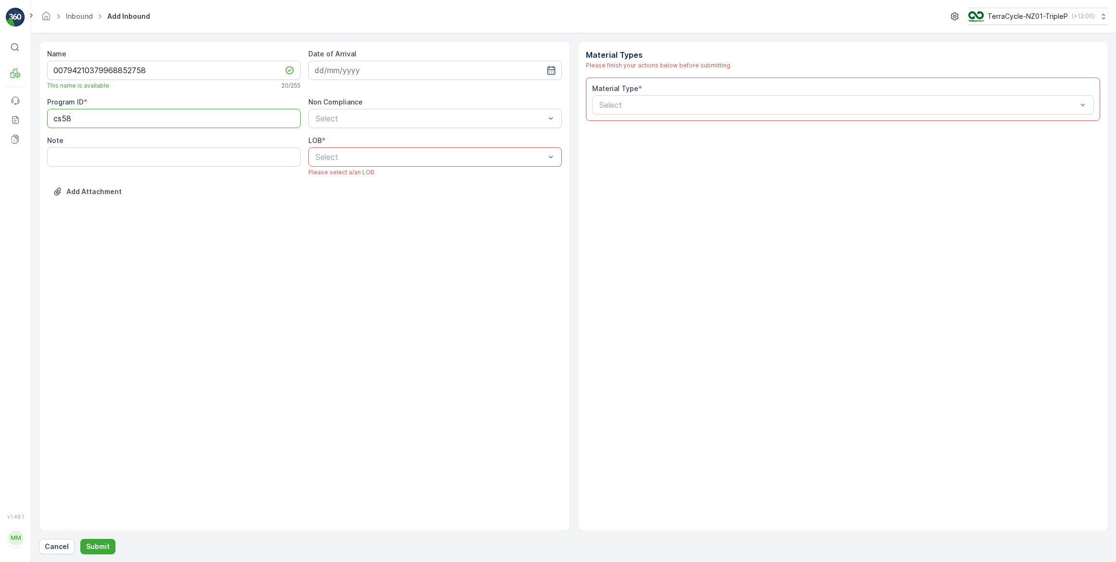
type ID "CS58"
click at [358, 154] on div at bounding box center [430, 157] width 231 height 9
click at [335, 197] on div "ZWB" at bounding box center [435, 196] width 242 height 9
click at [354, 70] on input at bounding box center [435, 70] width 254 height 19
click at [426, 189] on div "23" at bounding box center [428, 188] width 15 height 15
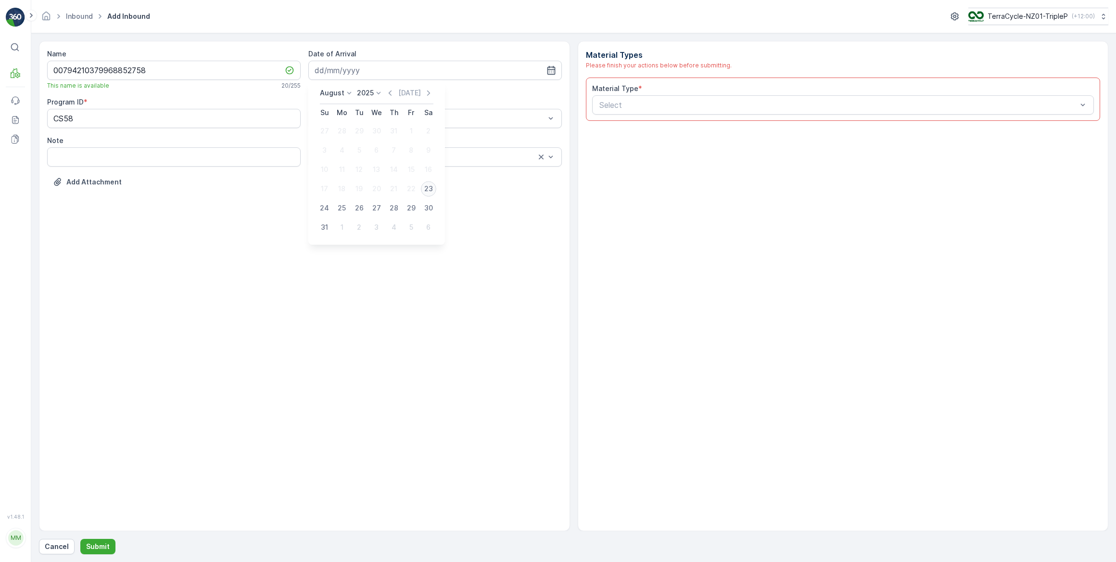
type input "[DATE]"
click at [633, 107] on div at bounding box center [839, 105] width 480 height 9
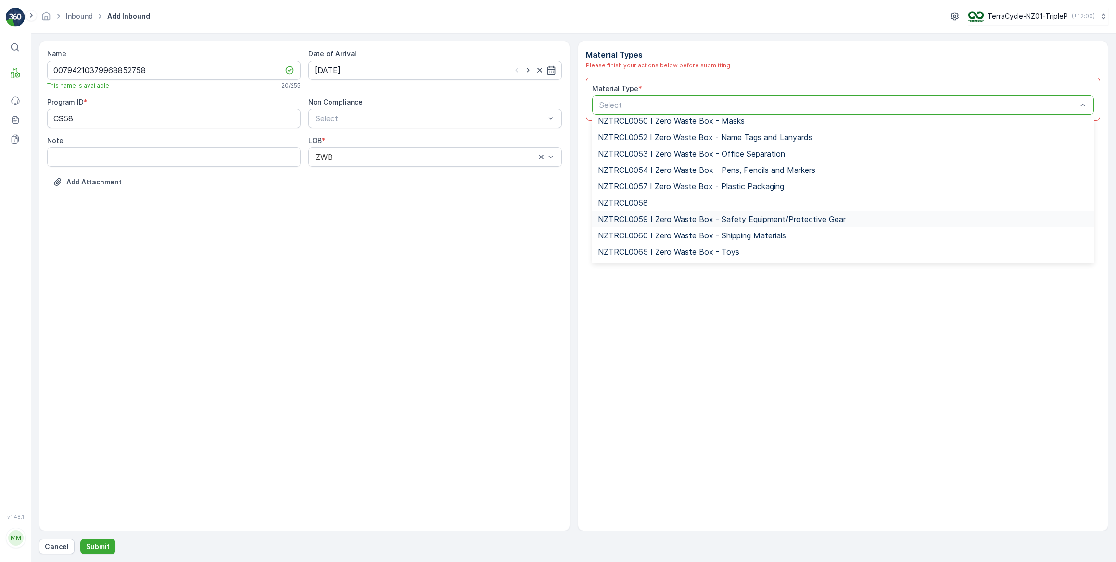
scroll to position [3062, 0]
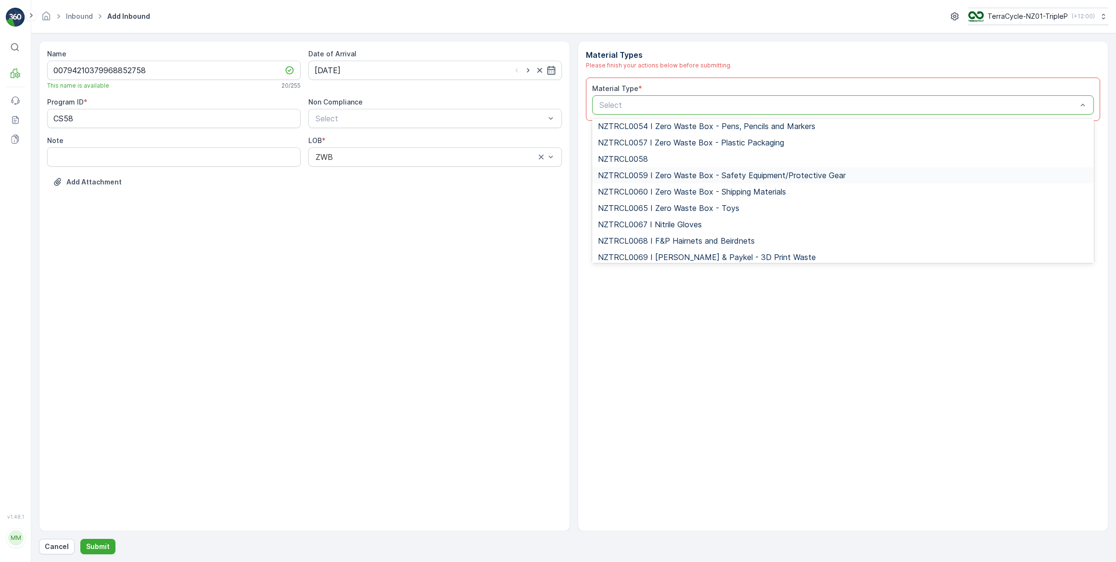
click at [711, 174] on span "NZTRCL0059 I Zero Waste Box - Safety Equipment/Protective Gear" at bounding box center [722, 175] width 248 height 9
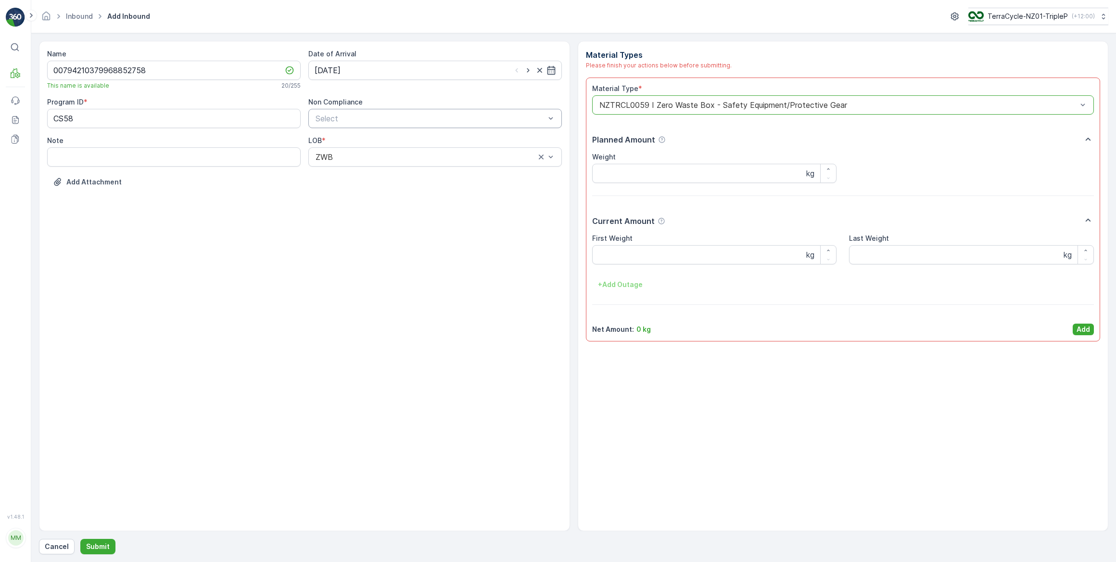
click at [526, 118] on div at bounding box center [430, 118] width 231 height 9
click at [340, 143] on span "TN not in [GEOGRAPHIC_DATA]" at bounding box center [372, 142] width 117 height 9
click at [621, 253] on Weight "First Weight" at bounding box center [714, 254] width 245 height 19
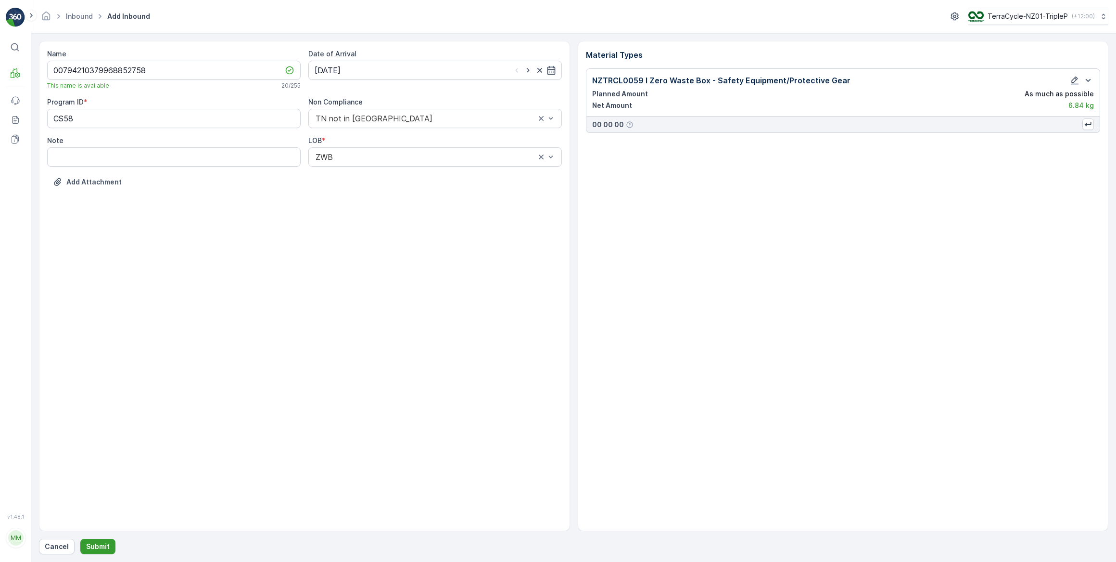
click at [102, 547] on p "Submit" at bounding box center [98, 546] width 24 height 10
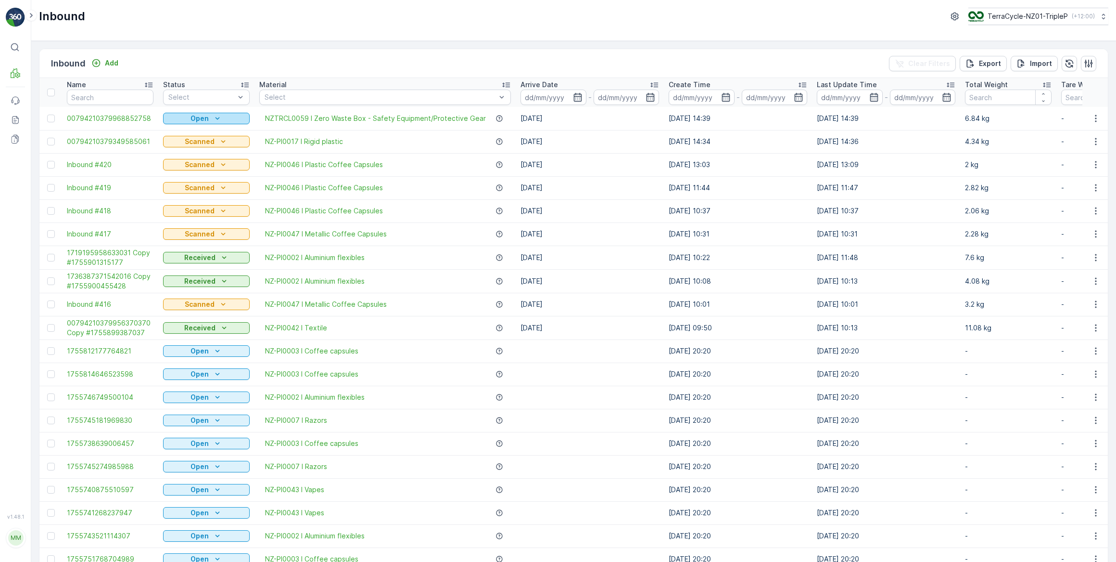
click at [208, 118] on p "Open" at bounding box center [200, 119] width 18 height 10
click at [186, 146] on span "Scanned" at bounding box center [183, 146] width 28 height 10
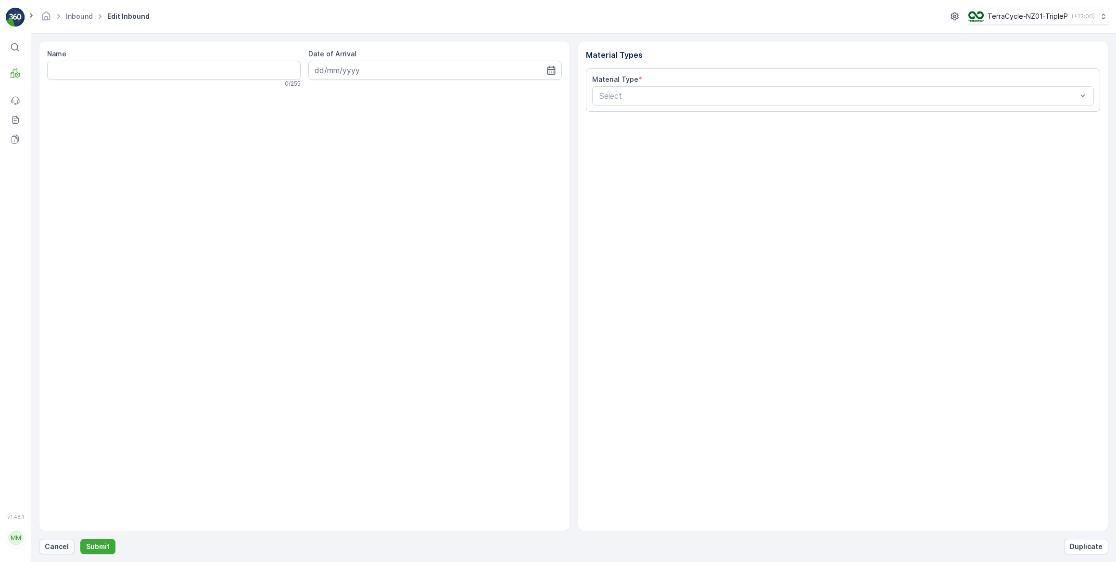
click at [51, 545] on p "Cancel" at bounding box center [57, 546] width 24 height 10
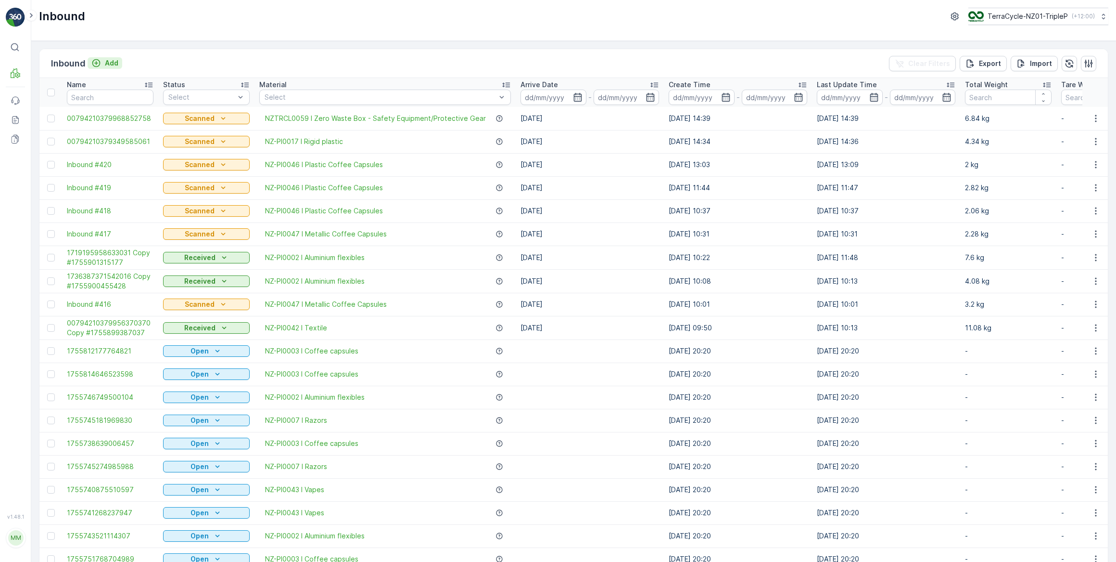
click at [105, 62] on p "Add" at bounding box center [111, 63] width 13 height 10
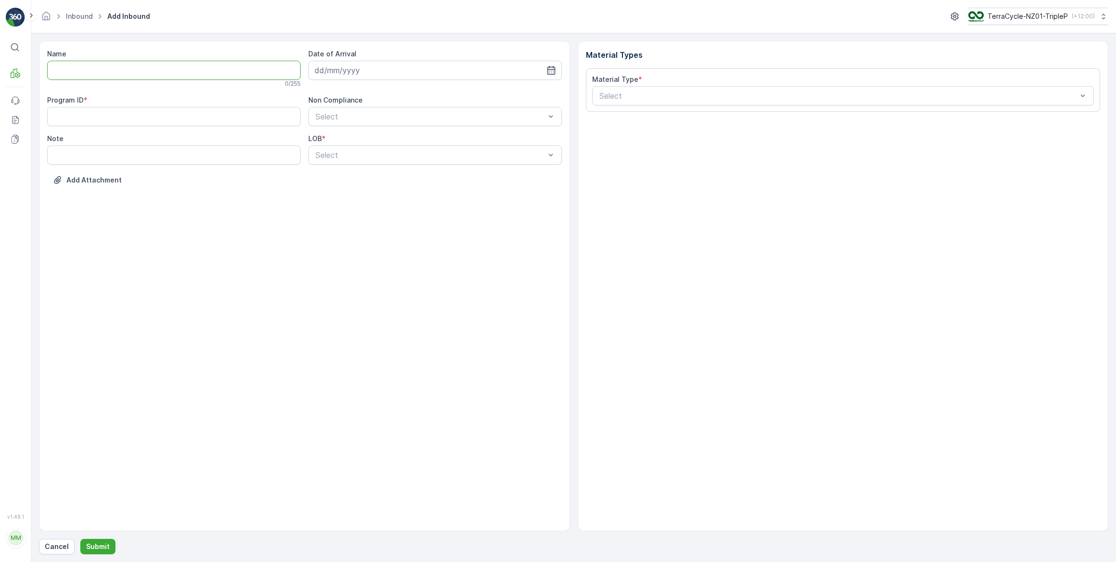
drag, startPoint x: 77, startPoint y: 73, endPoint x: 84, endPoint y: 65, distance: 10.6
click at [82, 70] on input "Name" at bounding box center [174, 70] width 254 height 19
type input "00794210379800821621"
click at [80, 538] on button "Submit" at bounding box center [97, 545] width 35 height 15
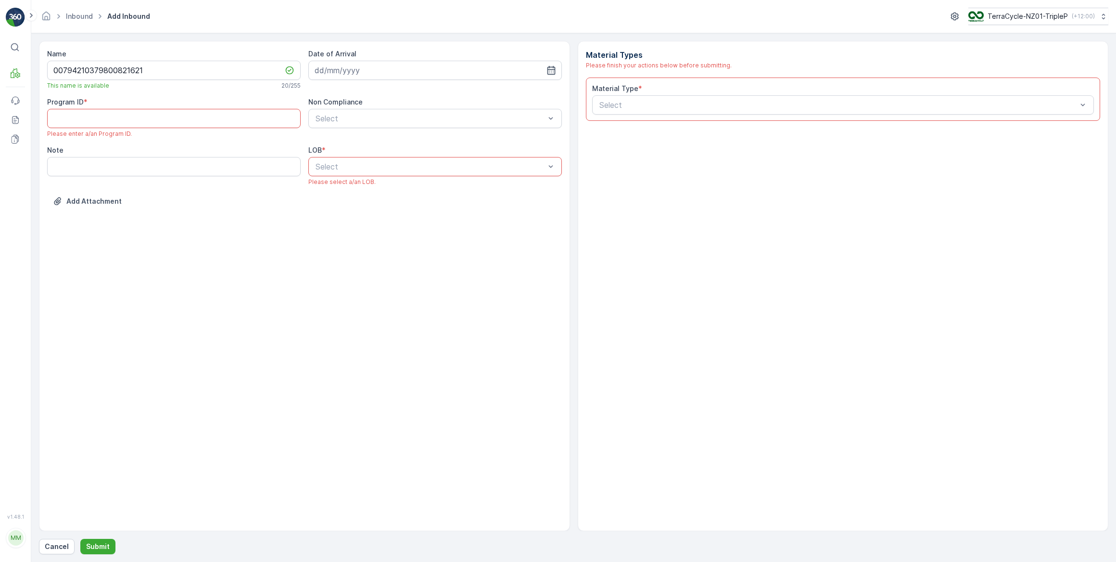
drag, startPoint x: 448, startPoint y: 82, endPoint x: 436, endPoint y: 82, distance: 11.5
click at [448, 82] on div "Date of Arrival" at bounding box center [435, 69] width 254 height 40
click at [443, 71] on input at bounding box center [435, 70] width 254 height 19
click at [428, 188] on div "23" at bounding box center [428, 188] width 15 height 15
type input "[DATE]"
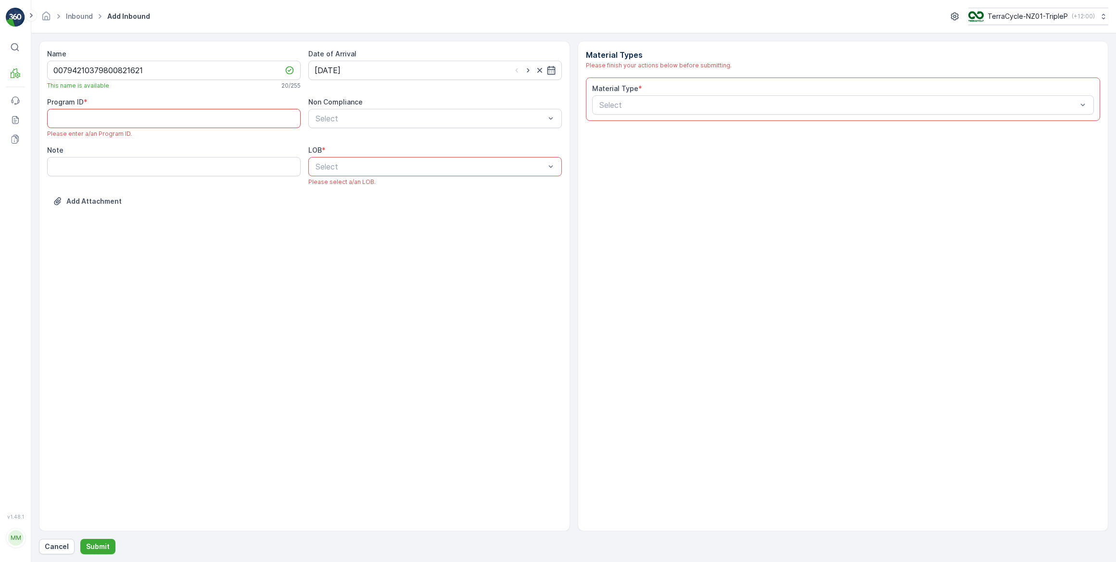
drag, startPoint x: 89, startPoint y: 113, endPoint x: 94, endPoint y: 109, distance: 6.5
click at [90, 112] on ID "Program ID" at bounding box center [174, 118] width 254 height 19
type ID "CS182"
click at [444, 164] on div "Select" at bounding box center [435, 156] width 254 height 19
drag, startPoint x: 328, startPoint y: 196, endPoint x: 333, endPoint y: 196, distance: 4.8
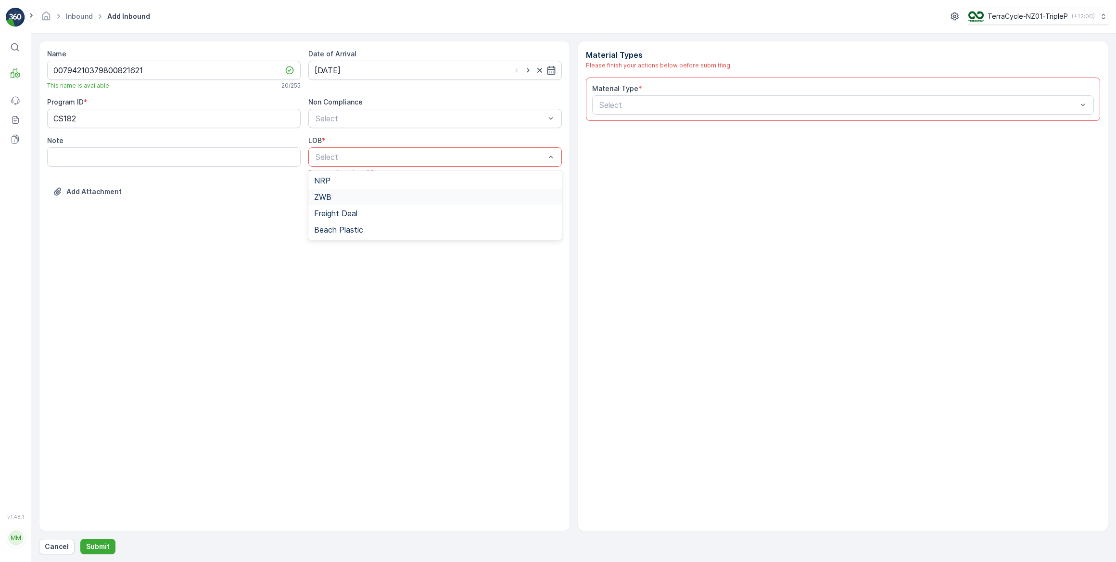
click at [328, 195] on span "ZWB" at bounding box center [322, 196] width 17 height 9
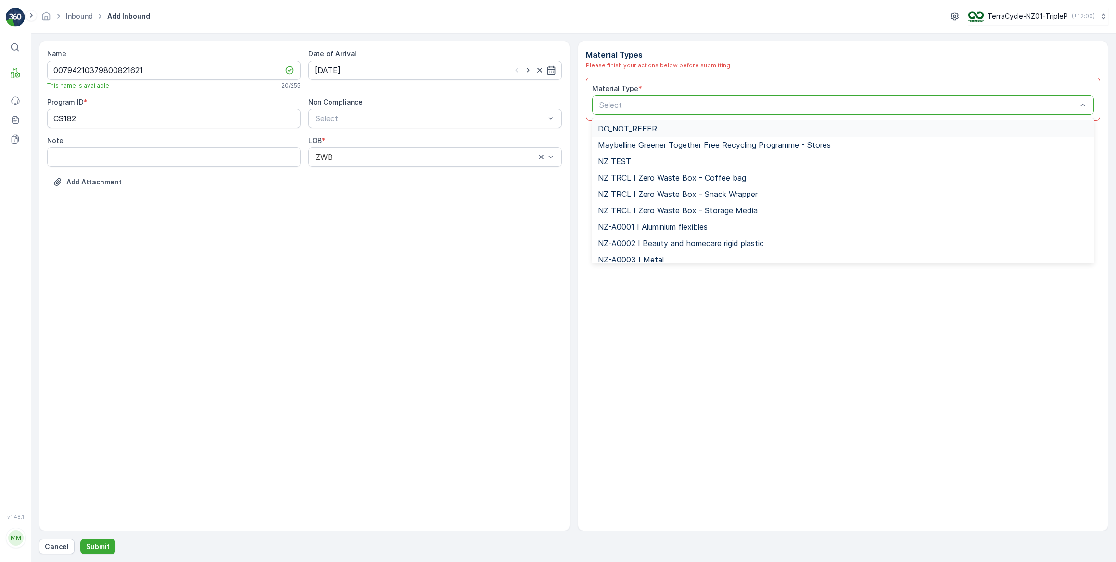
click at [626, 105] on div at bounding box center [839, 105] width 480 height 9
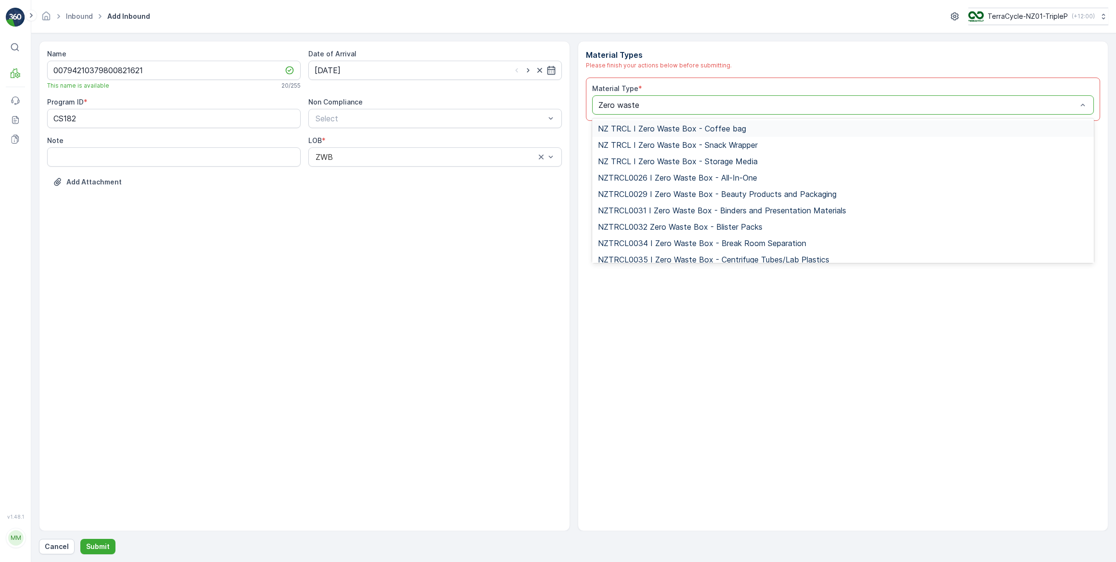
type input "Zero waste b"
click at [725, 223] on span "NZTRCL0032 Zero Waste Box - Blister Packs" at bounding box center [680, 226] width 165 height 9
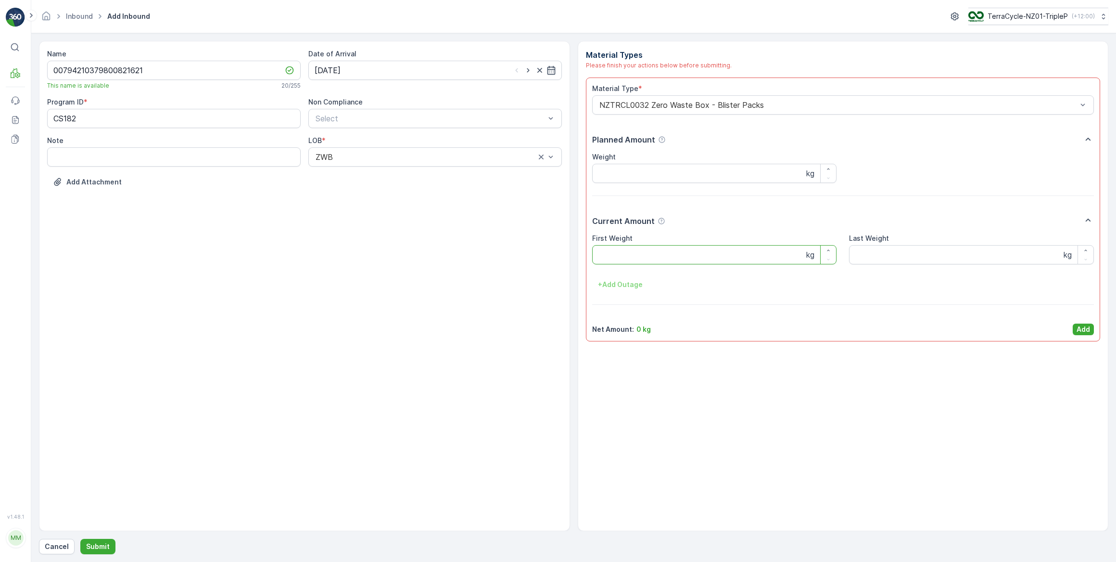
drag, startPoint x: 658, startPoint y: 254, endPoint x: 671, endPoint y: 250, distance: 13.4
click at [658, 253] on Weight "First Weight" at bounding box center [714, 254] width 245 height 19
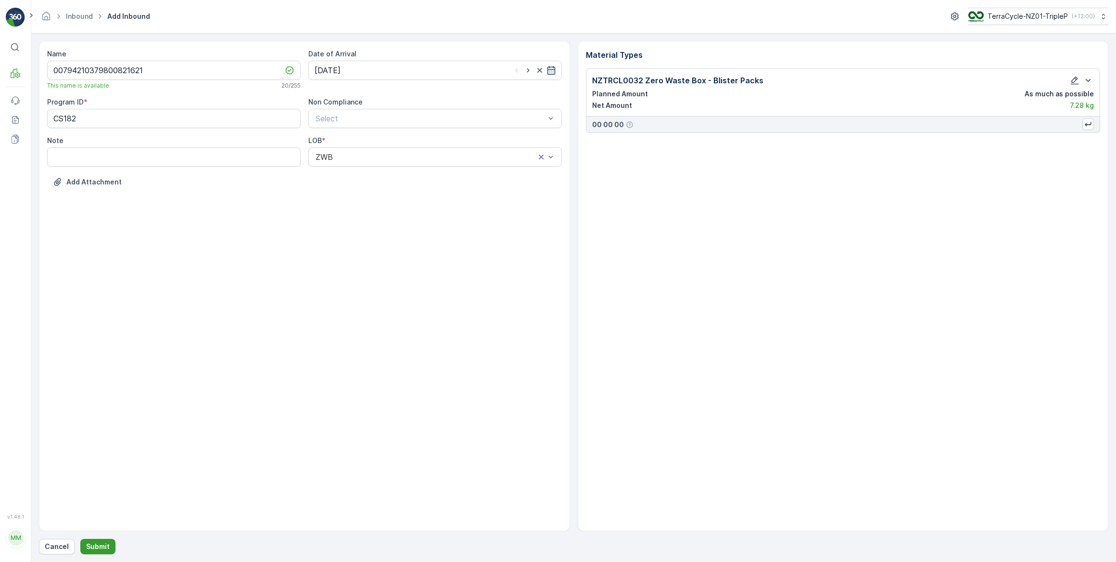
click at [110, 544] on button "Submit" at bounding box center [97, 545] width 35 height 15
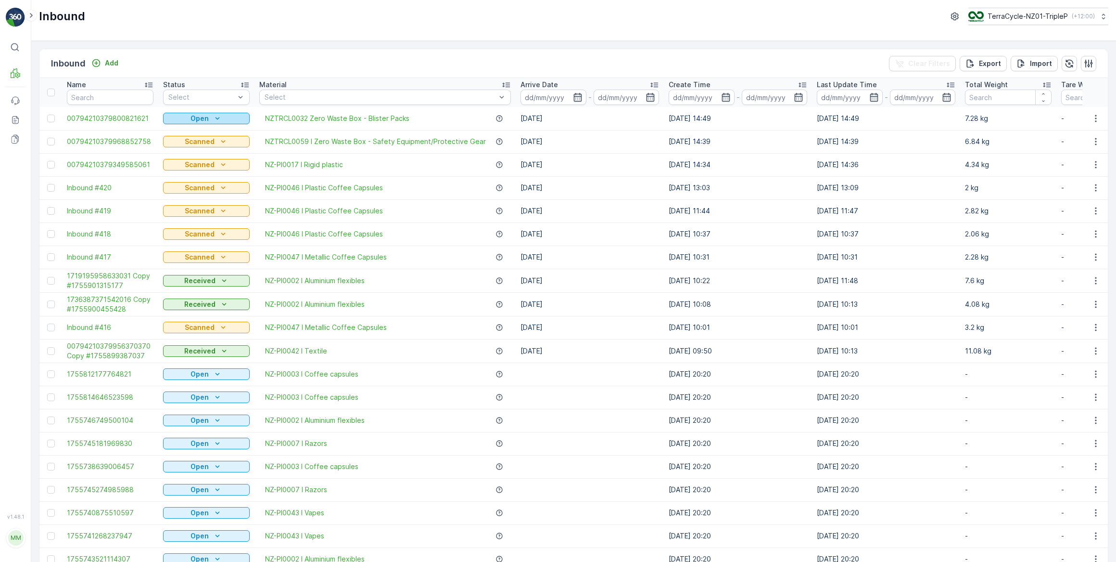
click at [198, 118] on p "Open" at bounding box center [200, 119] width 18 height 10
drag, startPoint x: 192, startPoint y: 149, endPoint x: 197, endPoint y: 149, distance: 4.8
click at [192, 148] on span "Scanned" at bounding box center [183, 146] width 28 height 10
click at [100, 60] on icon "Add" at bounding box center [96, 63] width 10 height 10
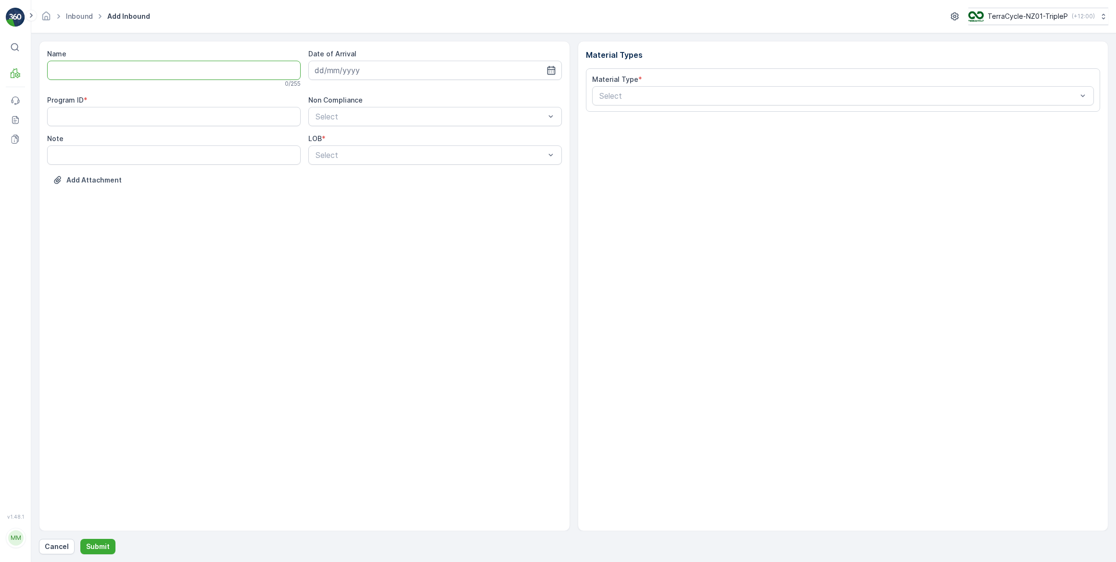
drag, startPoint x: 135, startPoint y: 73, endPoint x: 127, endPoint y: 74, distance: 7.7
click at [130, 73] on input "Name" at bounding box center [174, 70] width 254 height 19
type input "00794210379966854242"
click at [80, 538] on button "Submit" at bounding box center [97, 545] width 35 height 15
type ID "CS35"
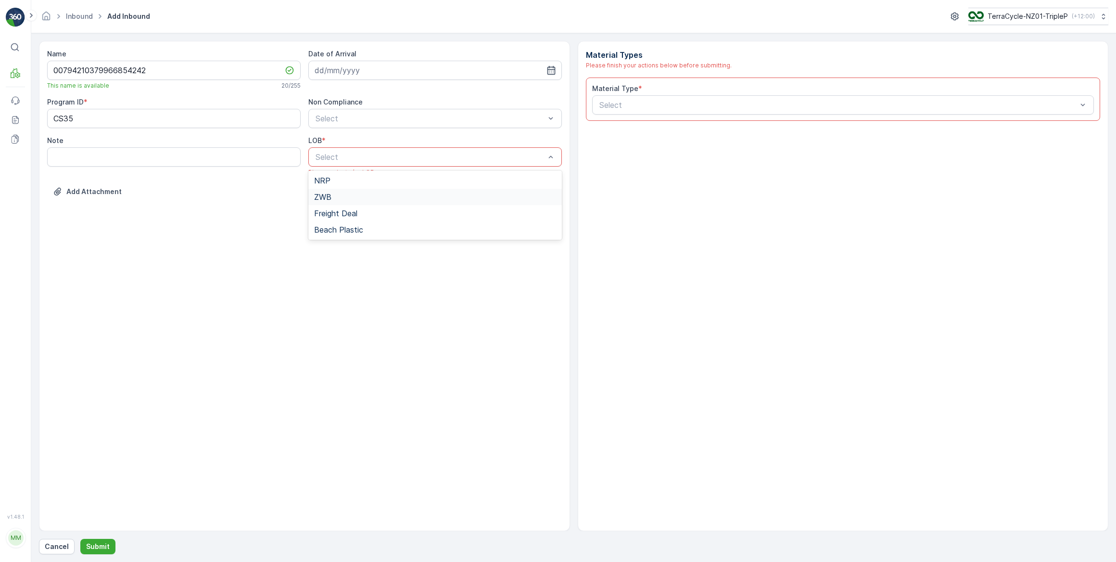
click at [335, 197] on div "ZWB" at bounding box center [435, 196] width 242 height 9
click at [517, 69] on input at bounding box center [435, 70] width 254 height 19
drag, startPoint x: 424, startPoint y: 189, endPoint x: 429, endPoint y: 188, distance: 4.9
click at [423, 188] on div "23" at bounding box center [428, 188] width 15 height 15
type input "[DATE]"
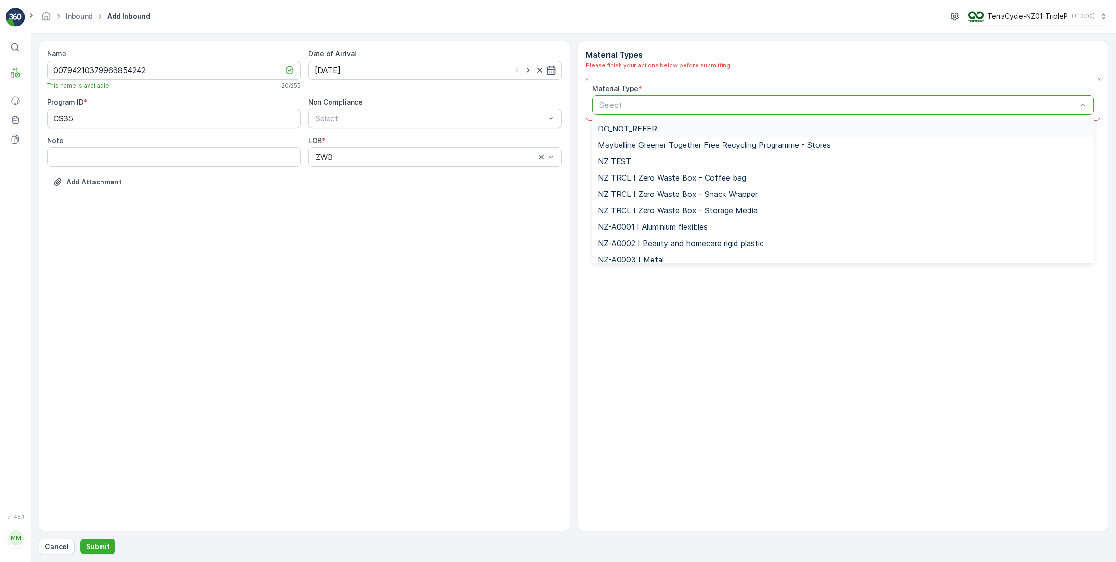
click at [661, 106] on div at bounding box center [839, 105] width 480 height 9
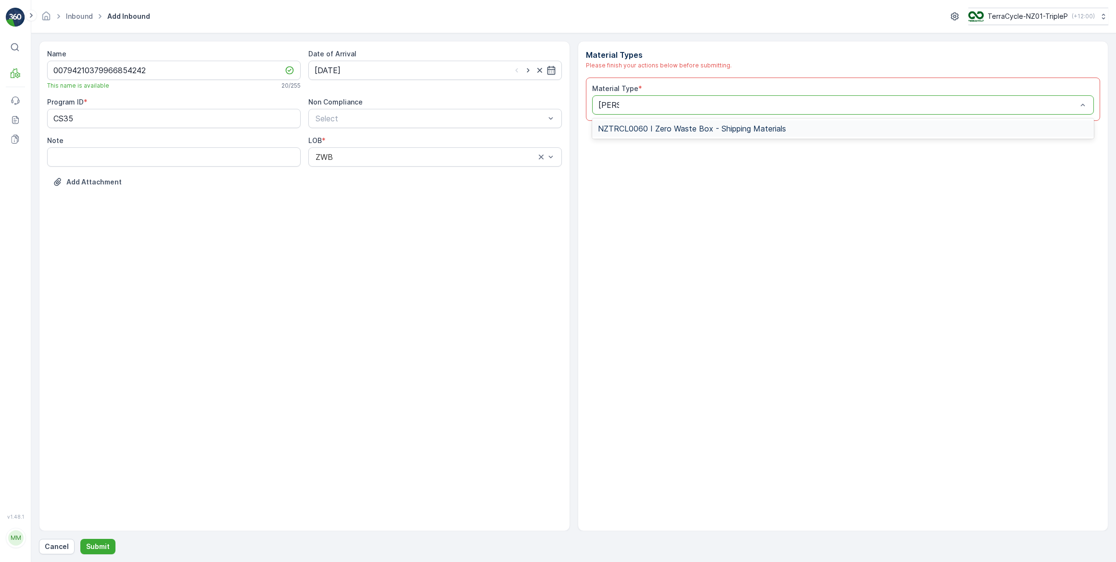
type input "[PERSON_NAME]"
click at [764, 115] on div "Material Type * 1 result available for search term [PERSON_NAME]. Use Up and Do…" at bounding box center [843, 98] width 515 height 43
click at [627, 101] on div at bounding box center [839, 105] width 480 height 9
type input "[PERSON_NAME]"
click at [781, 125] on span "NZTRCL0060 I Zero Waste Box - Shipping Materials" at bounding box center [692, 128] width 188 height 9
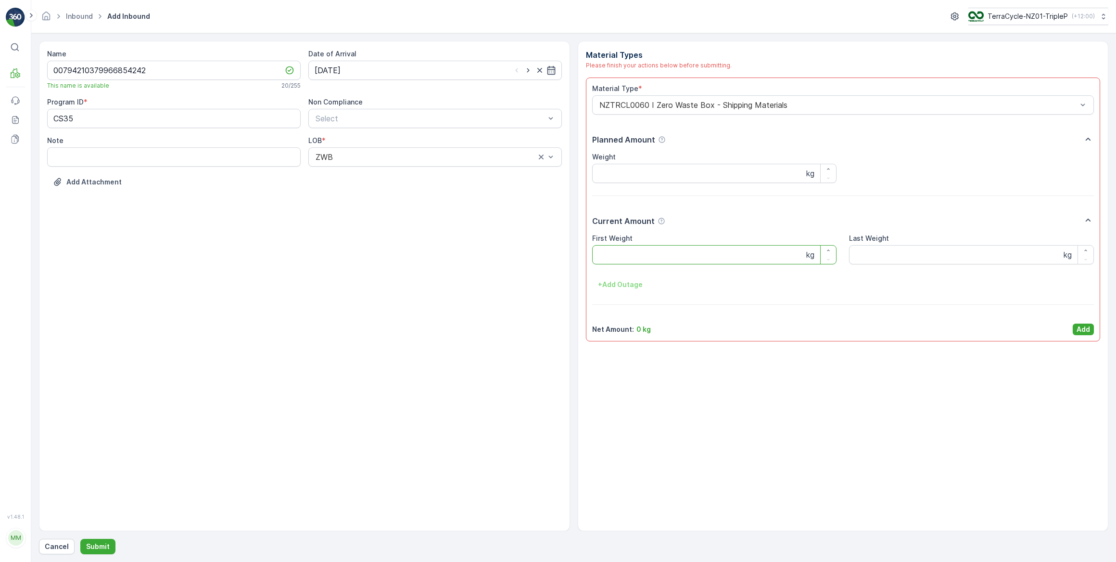
click at [622, 248] on Weight "First Weight" at bounding box center [714, 254] width 245 height 19
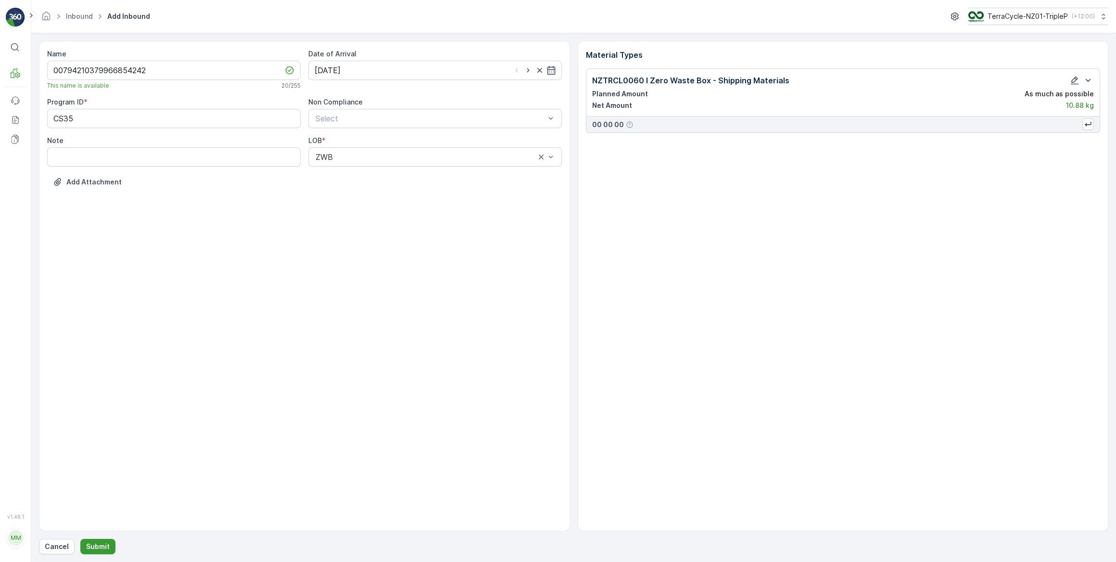
click at [101, 541] on p "Submit" at bounding box center [98, 546] width 24 height 10
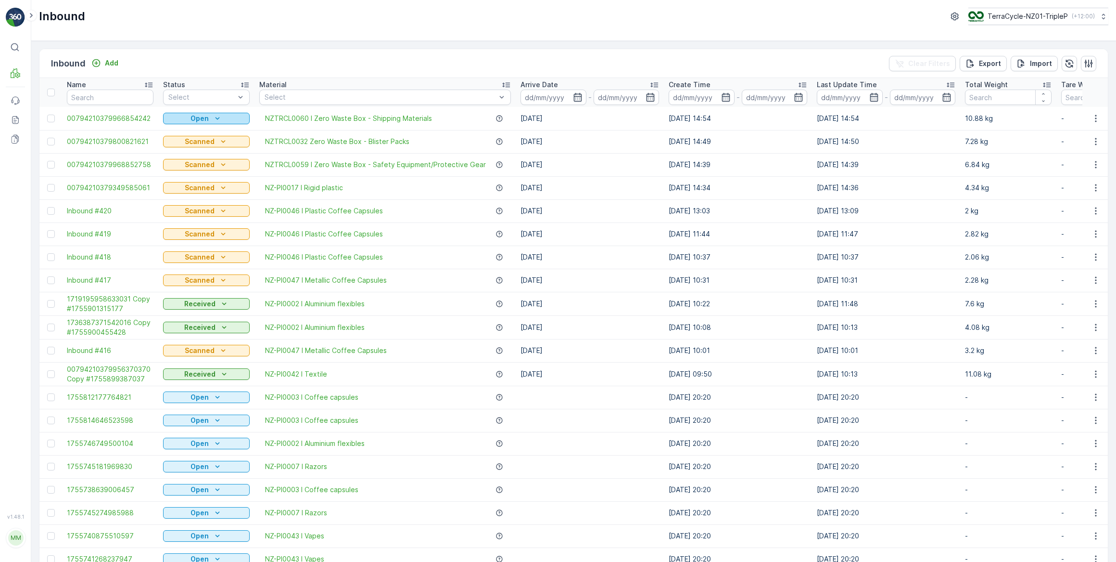
click at [187, 120] on div "Open" at bounding box center [206, 119] width 79 height 10
click at [188, 146] on span "Scanned" at bounding box center [183, 146] width 28 height 10
click at [119, 163] on span "00794210379968852758" at bounding box center [110, 165] width 87 height 10
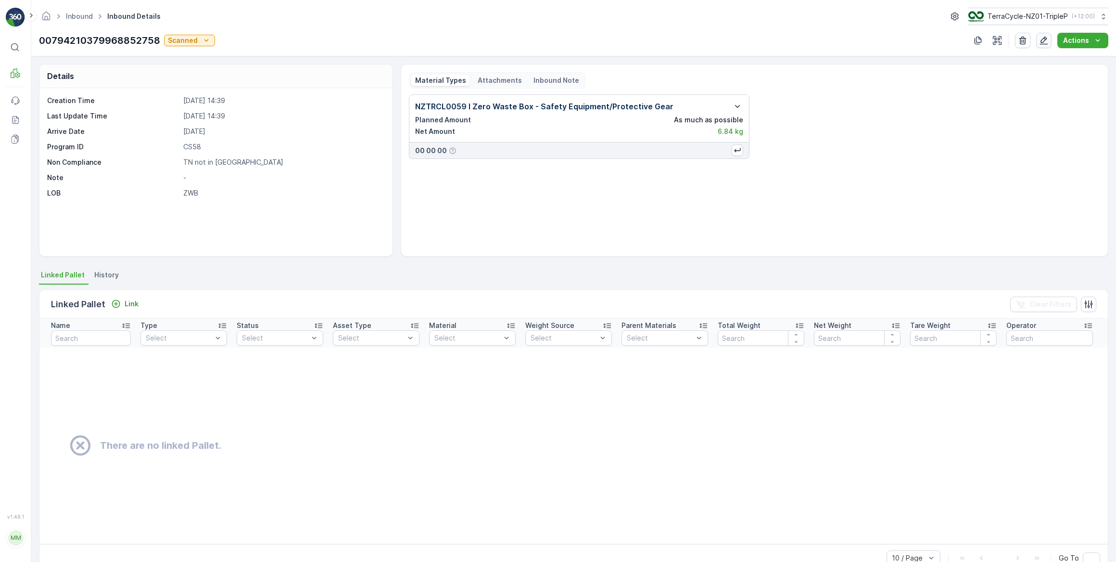
click at [1043, 40] on icon "button" at bounding box center [1044, 41] width 10 height 10
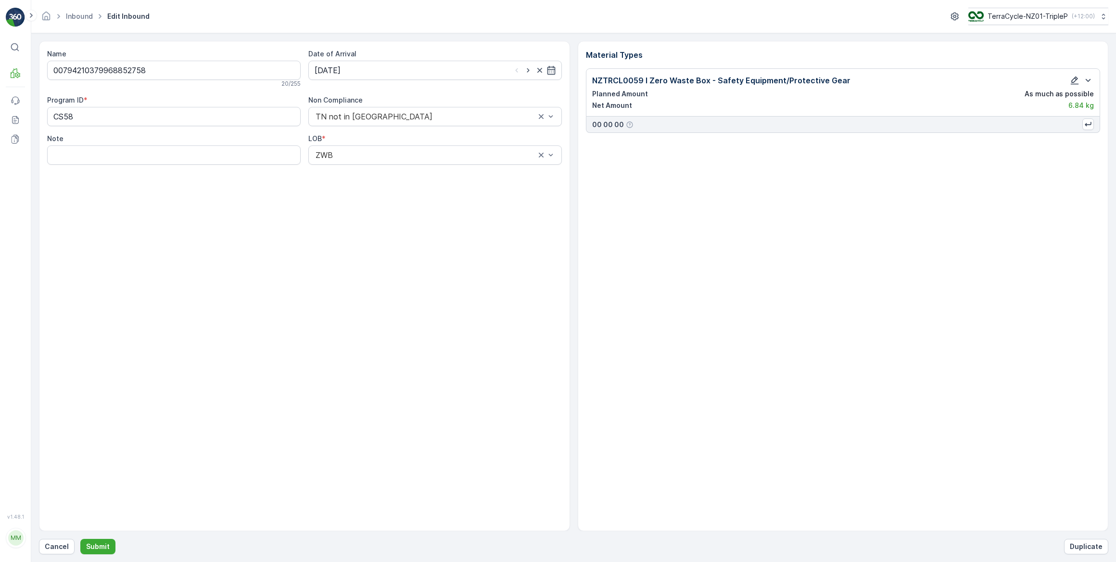
click at [1074, 82] on icon "button" at bounding box center [1075, 81] width 8 height 8
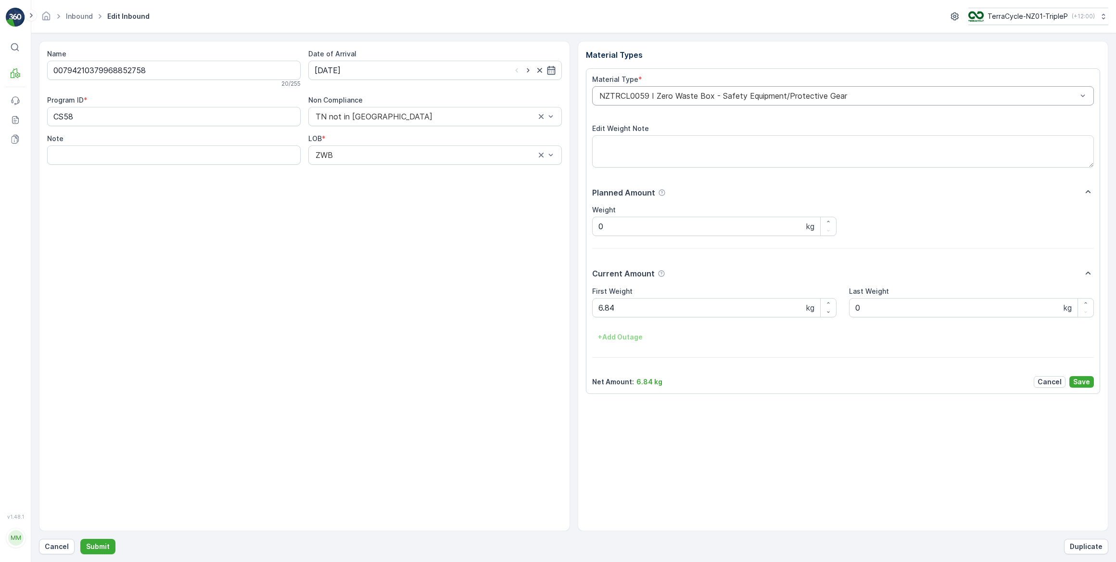
click at [727, 96] on div at bounding box center [839, 95] width 480 height 9
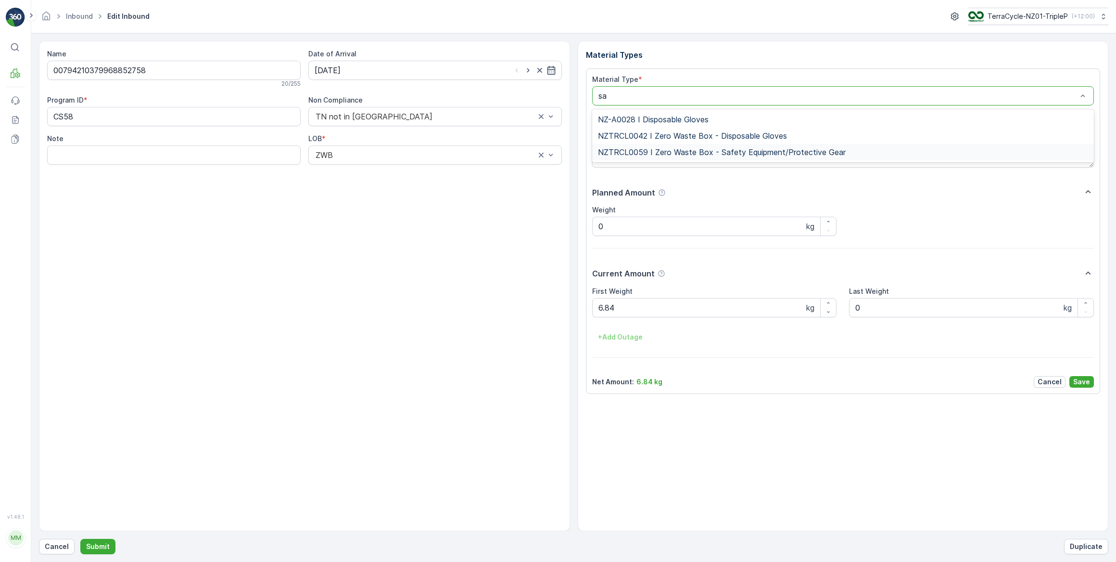
type input "s"
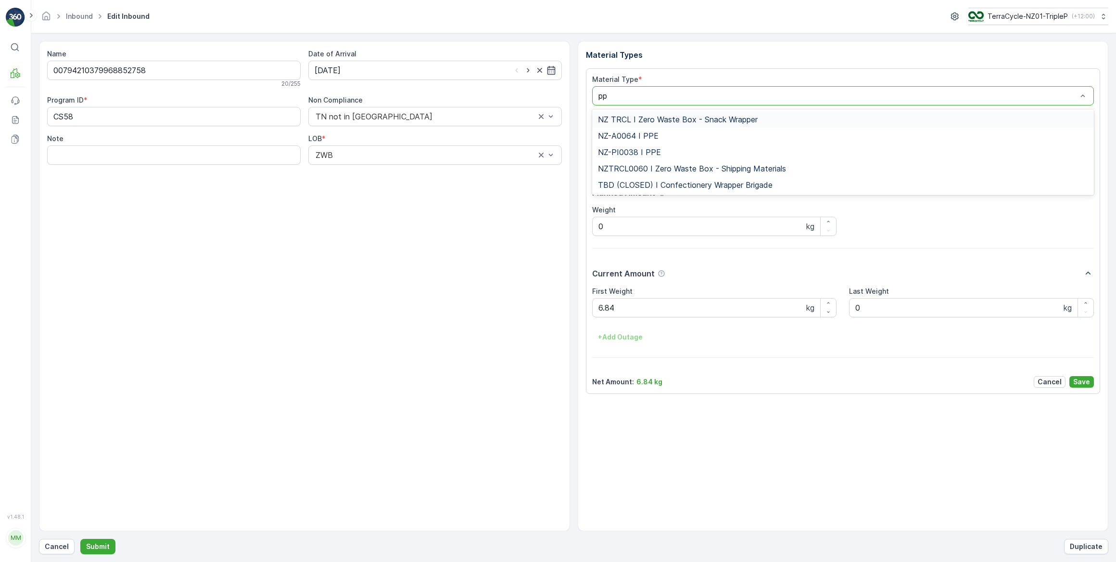
type input "ppe"
click at [653, 148] on span "NZ-PI0038 I PPE" at bounding box center [629, 152] width 63 height 9
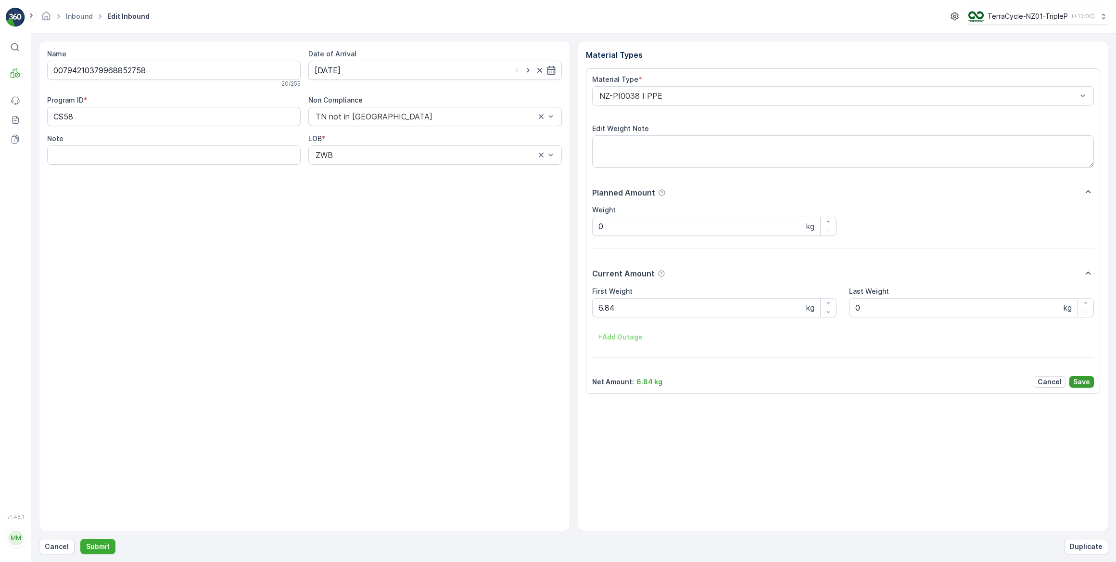
click at [1080, 380] on p "Save" at bounding box center [1082, 382] width 17 height 10
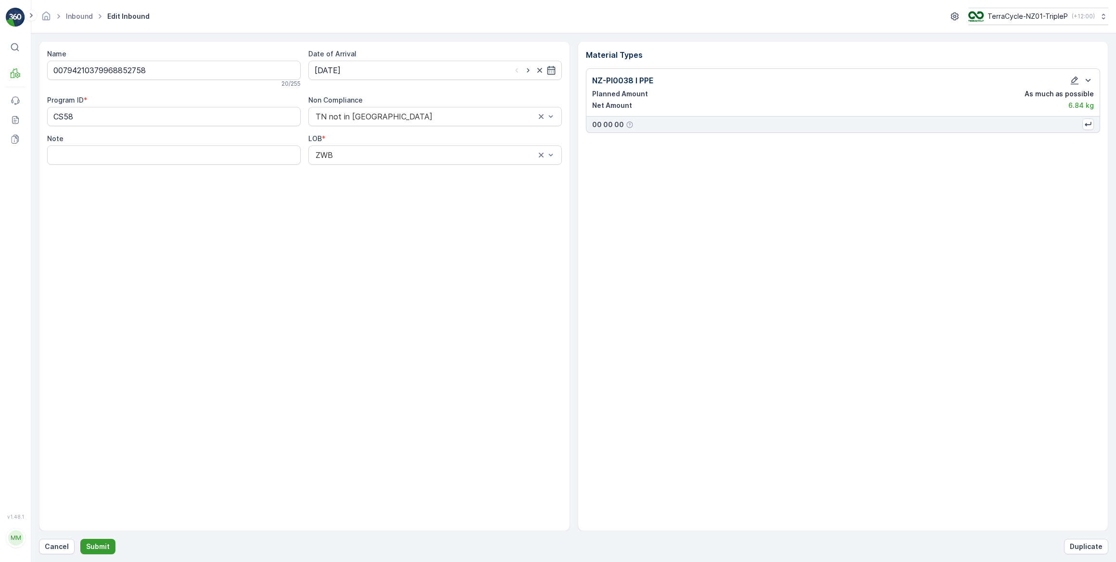
click at [104, 545] on p "Submit" at bounding box center [98, 546] width 24 height 10
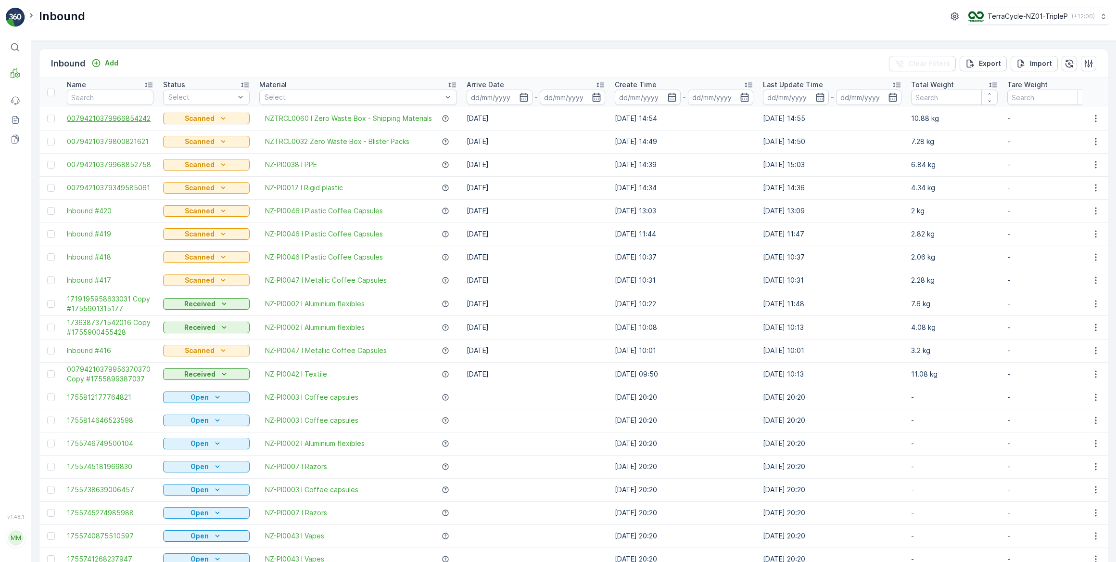
click at [141, 117] on span "00794210379966854242" at bounding box center [110, 119] width 87 height 10
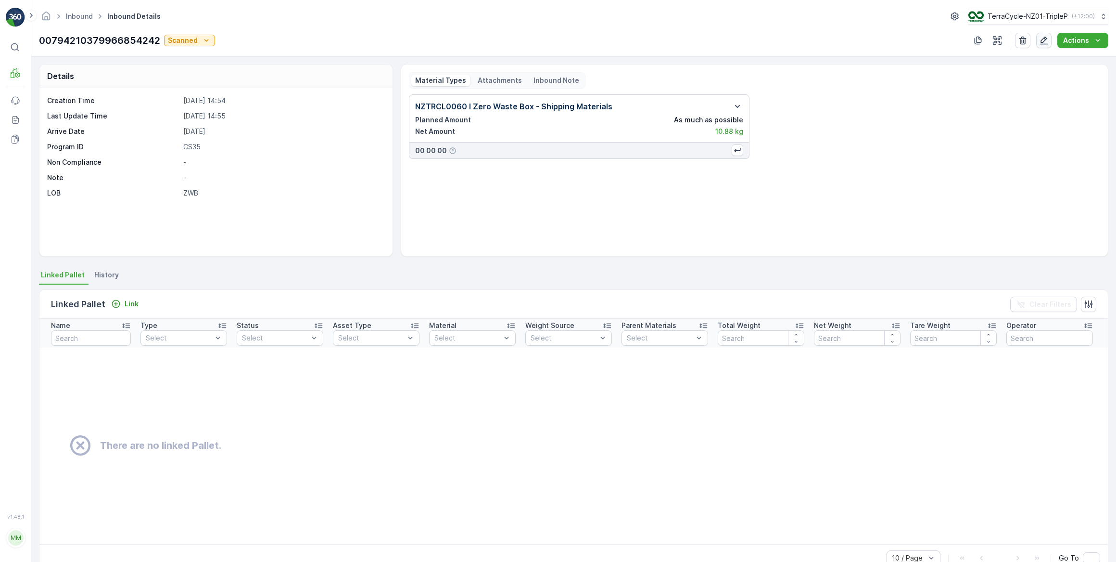
click at [1046, 41] on icon "button" at bounding box center [1044, 41] width 8 height 8
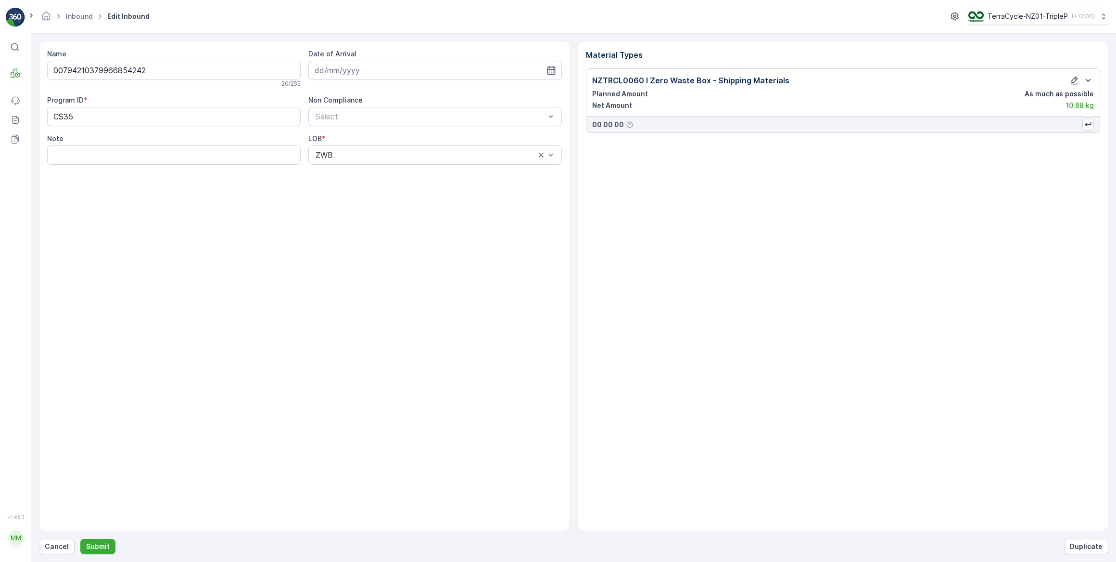
type input "[DATE]"
click at [1078, 81] on icon "button" at bounding box center [1075, 81] width 10 height 10
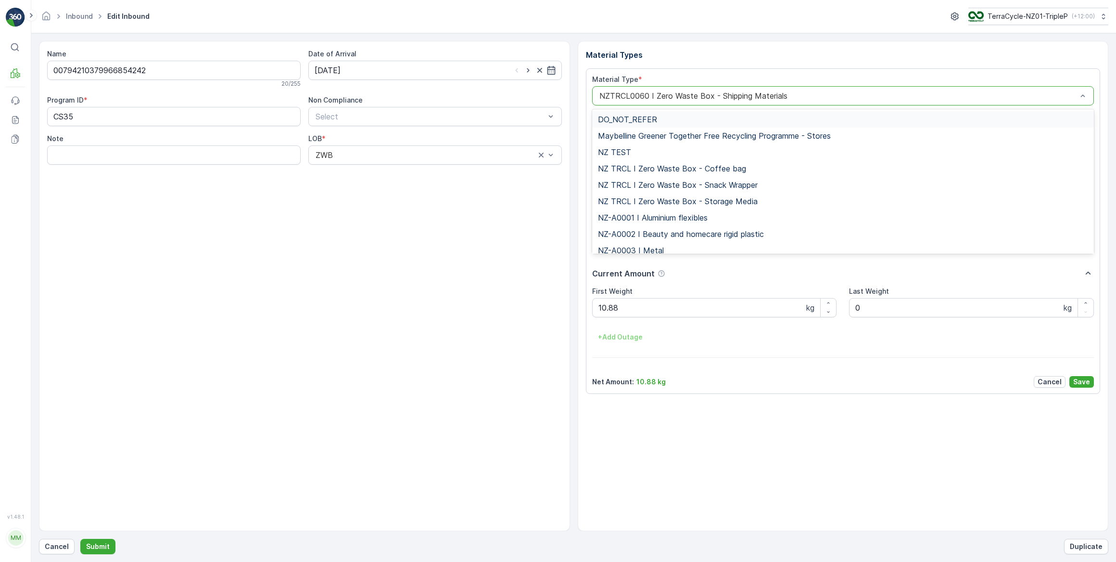
click at [813, 87] on div "NZTRCL0060 I Zero Waste Box - Shipping Materials" at bounding box center [843, 95] width 502 height 19
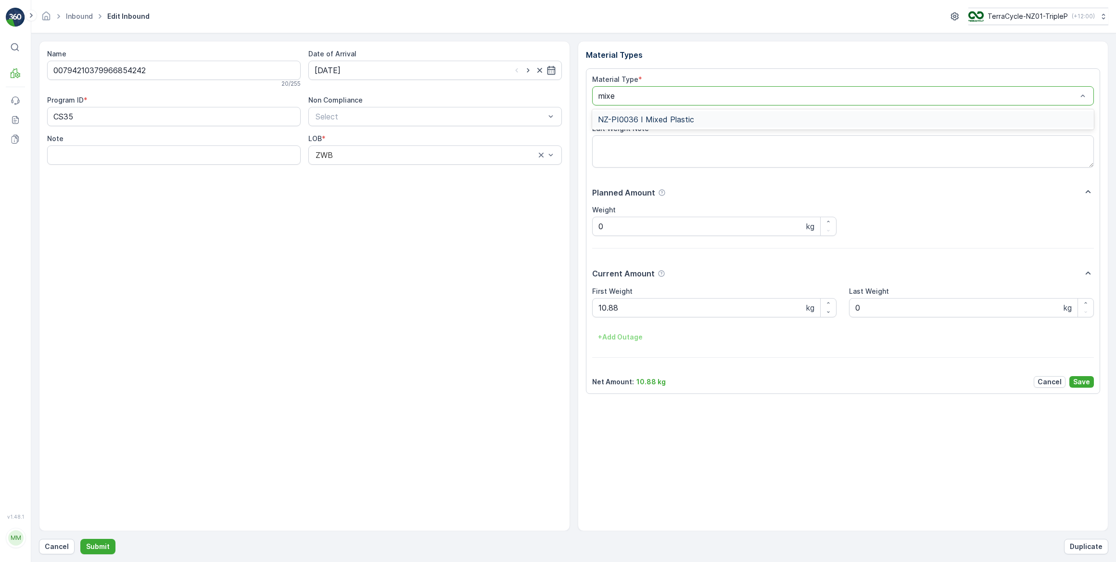
type input "mixed"
drag, startPoint x: 671, startPoint y: 114, endPoint x: 711, endPoint y: 147, distance: 52.3
click at [672, 114] on div "NZ-PI0036 I Mixed Plastic" at bounding box center [843, 119] width 502 height 16
click at [1091, 380] on button "Save" at bounding box center [1082, 382] width 25 height 12
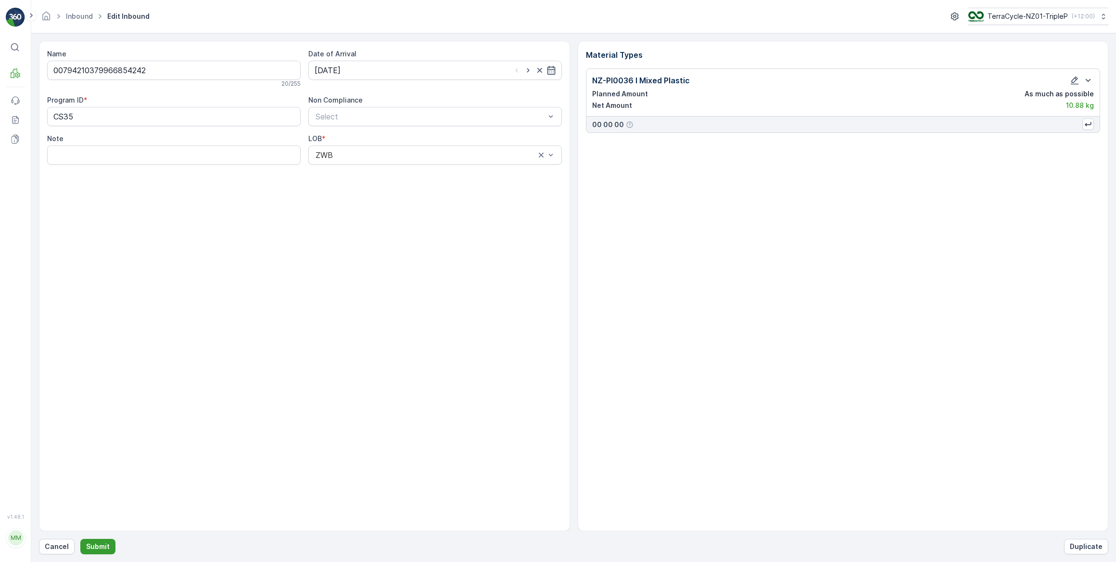
click at [98, 544] on p "Submit" at bounding box center [98, 546] width 24 height 10
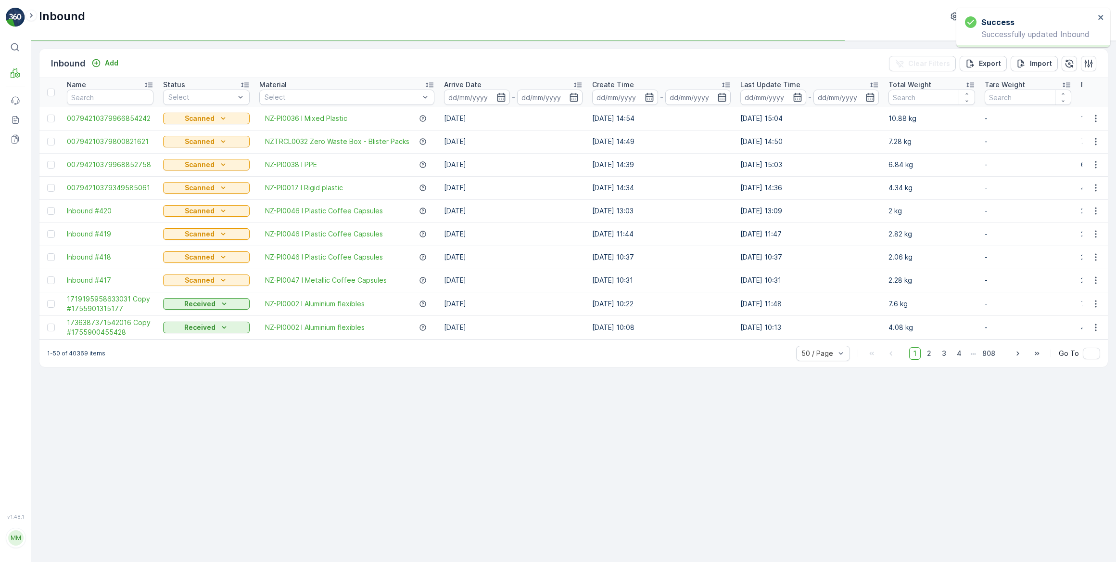
click at [253, 141] on td "Scanned" at bounding box center [206, 141] width 96 height 23
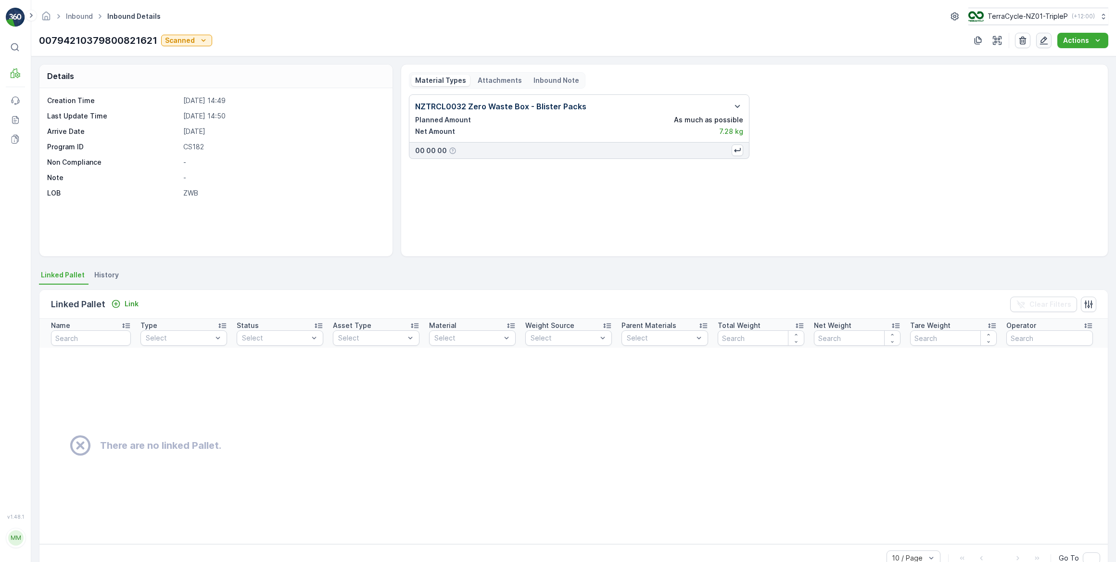
click at [1044, 38] on icon "button" at bounding box center [1044, 41] width 8 height 8
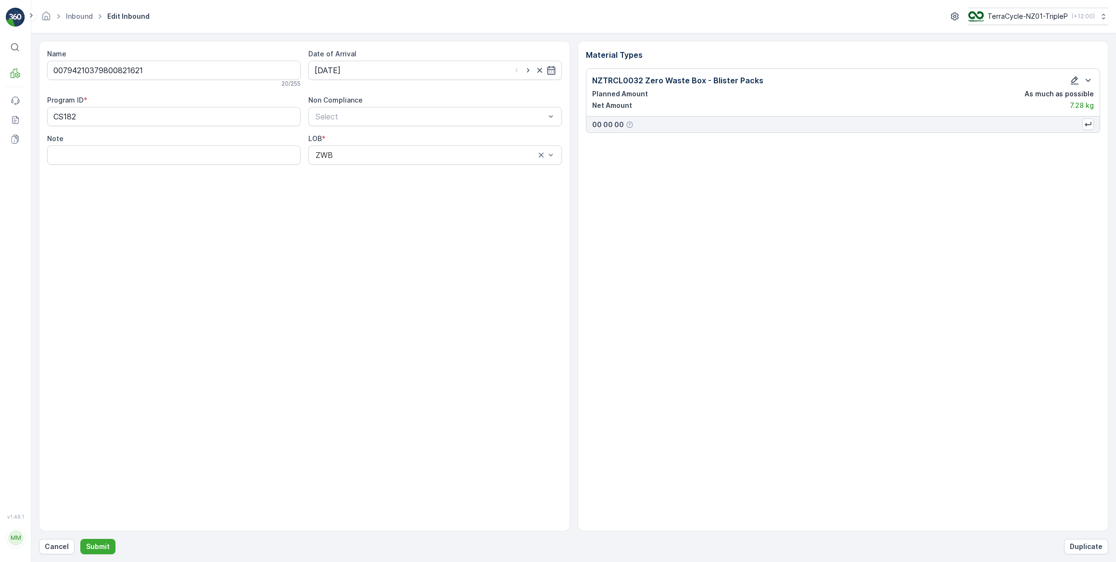
click at [1073, 80] on icon "button" at bounding box center [1075, 81] width 10 height 10
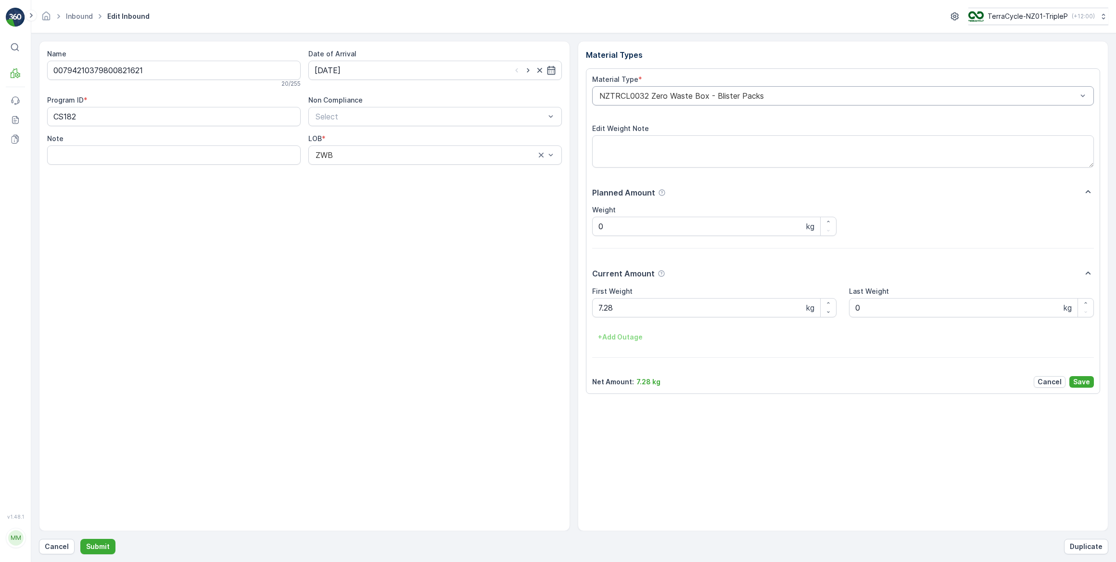
click at [770, 100] on div at bounding box center [839, 95] width 480 height 9
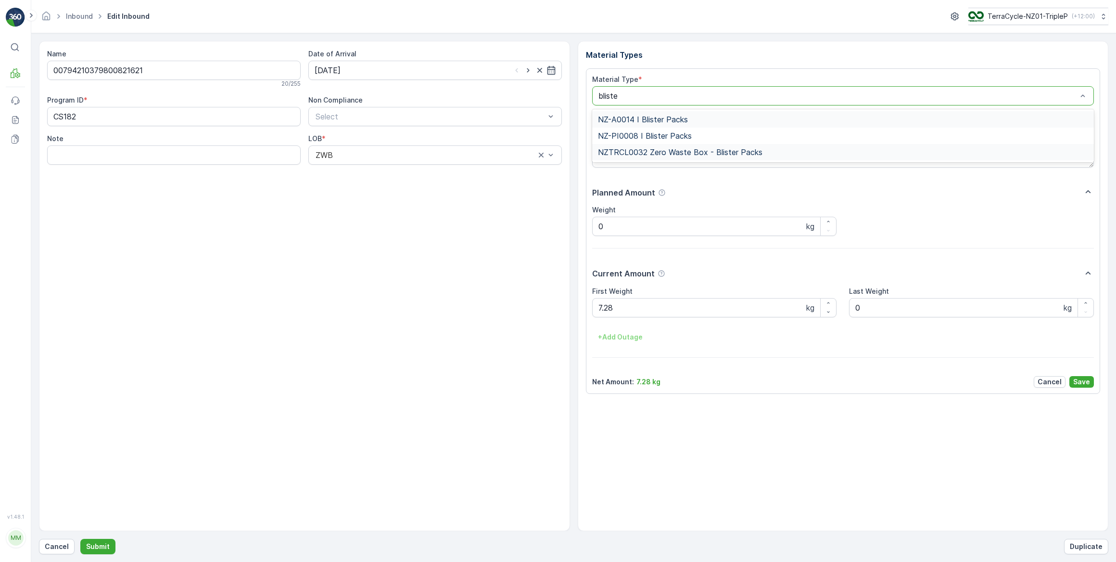
type input "blister"
click at [664, 134] on span "NZ-PI0008 I Blister Packs" at bounding box center [645, 135] width 94 height 9
click at [1077, 379] on p "Save" at bounding box center [1082, 382] width 17 height 10
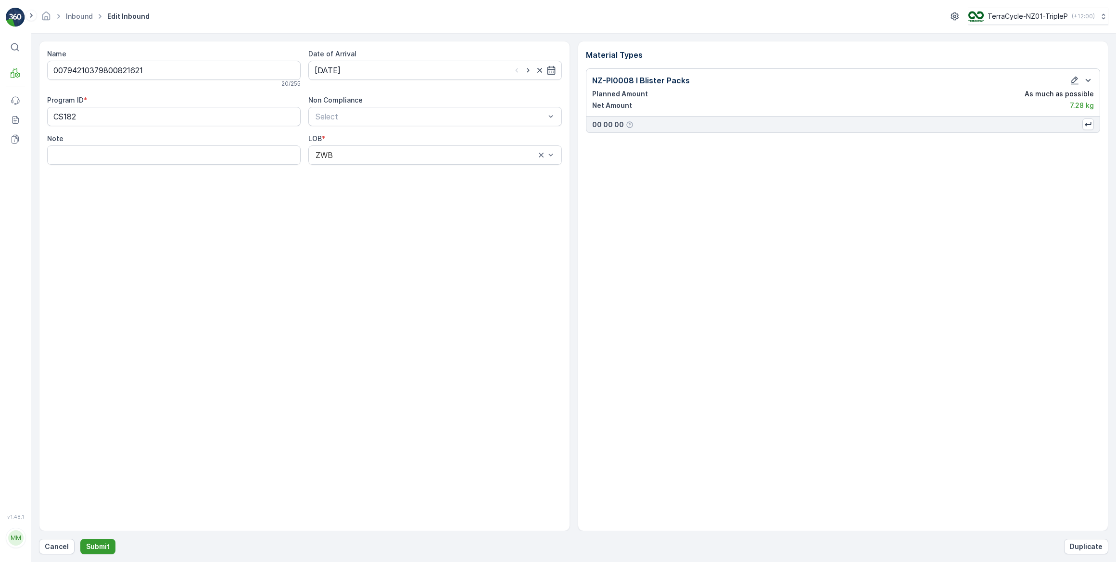
click at [103, 545] on p "Submit" at bounding box center [98, 546] width 24 height 10
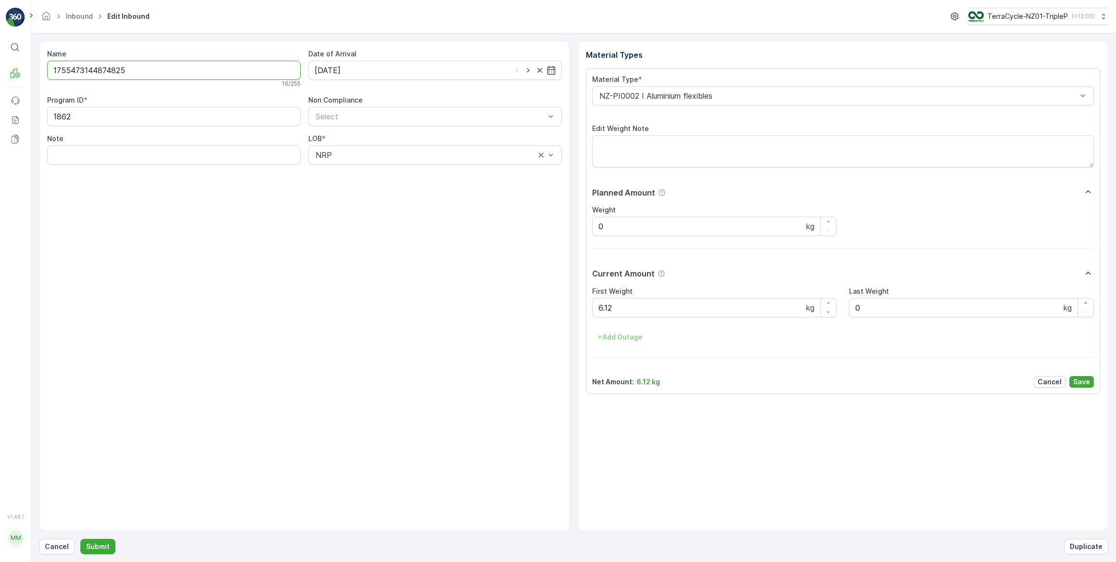
click at [247, 64] on input "1755473144874825" at bounding box center [174, 70] width 254 height 19
click at [14, 45] on icon at bounding box center [15, 47] width 10 height 10
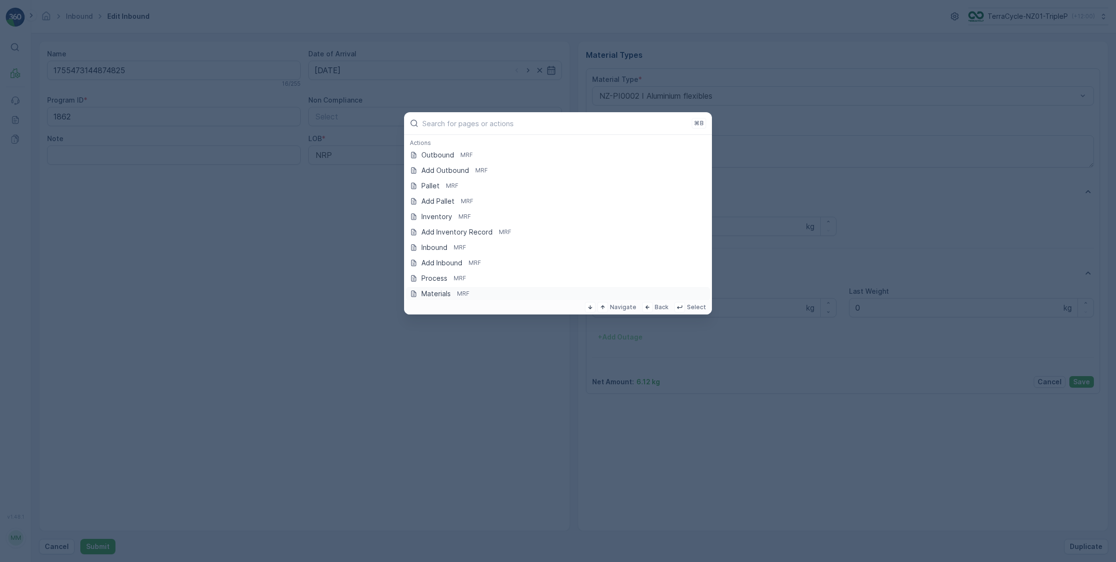
click at [655, 307] on div "Back" at bounding box center [655, 307] width 26 height 11
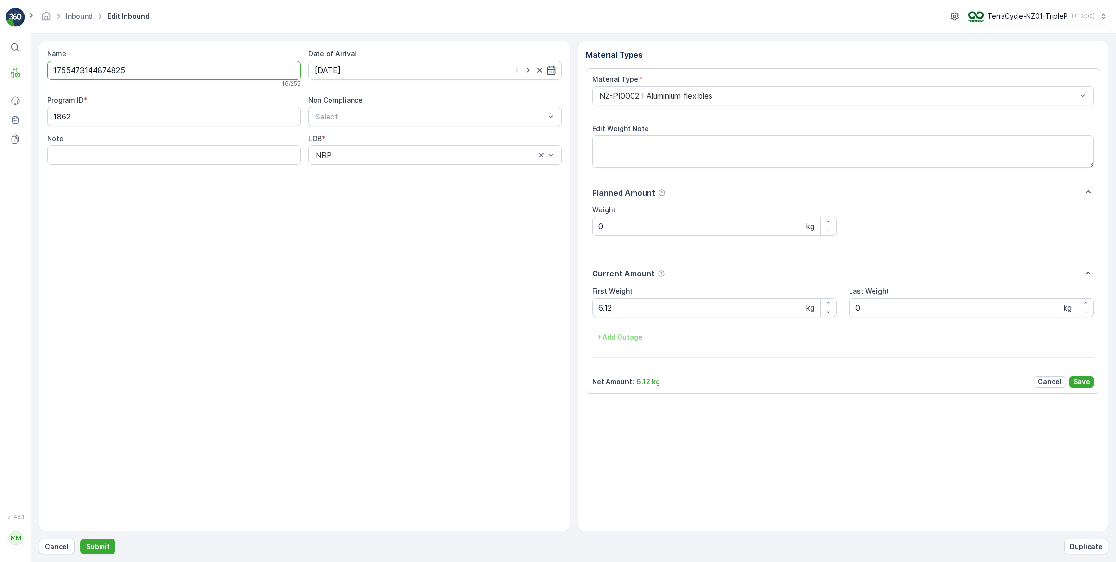
drag, startPoint x: 130, startPoint y: 70, endPoint x: 48, endPoint y: 65, distance: 82.9
click at [48, 65] on input "1755473144874825" at bounding box center [174, 70] width 254 height 19
click at [57, 547] on p "Cancel" at bounding box center [57, 546] width 24 height 10
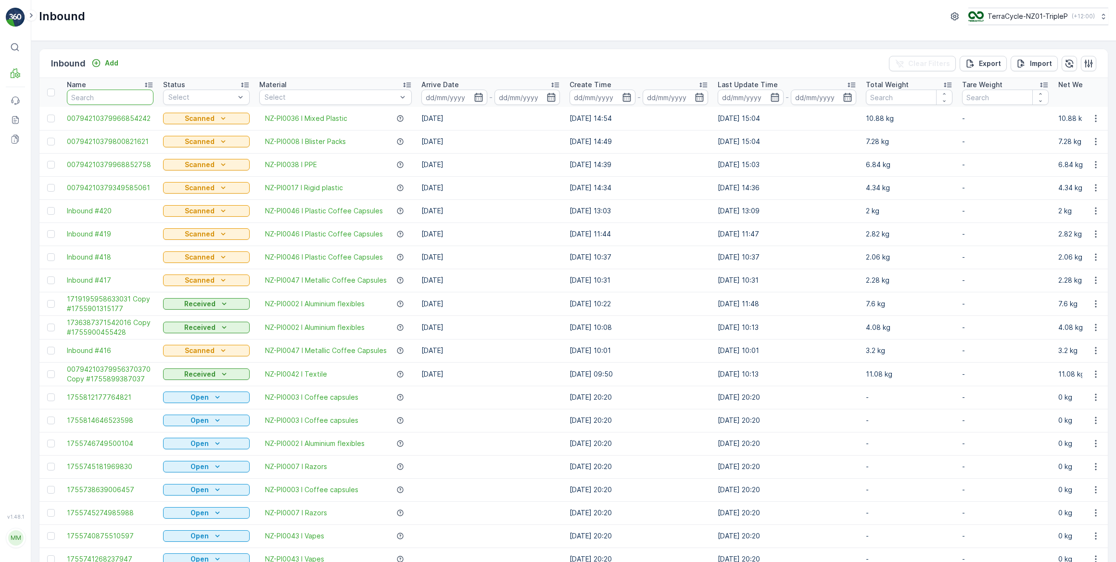
click at [73, 95] on input "text" at bounding box center [110, 97] width 87 height 15
paste input "1755473144874825"
type input "1755473144874825"
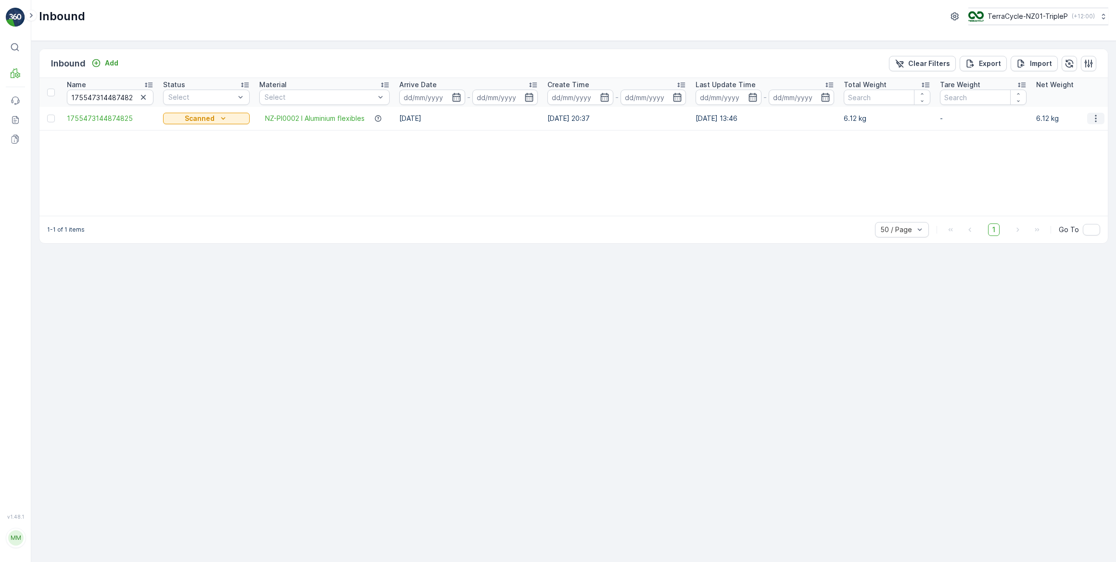
click at [1095, 119] on icon "button" at bounding box center [1096, 119] width 10 height 10
click at [1075, 158] on span "Duplicate Inbound" at bounding box center [1073, 159] width 59 height 10
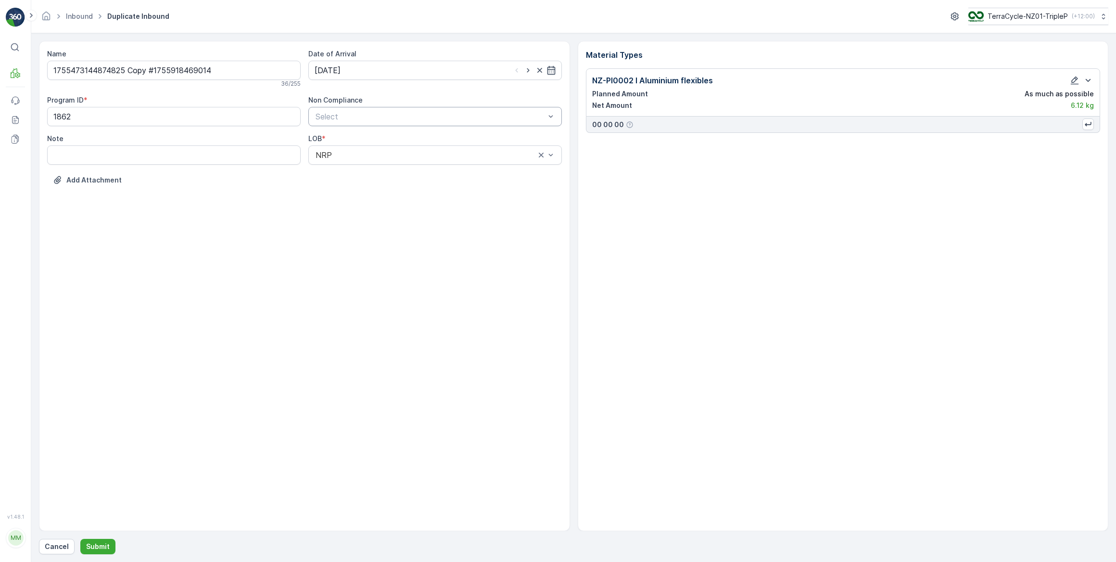
click at [418, 115] on div at bounding box center [430, 116] width 231 height 9
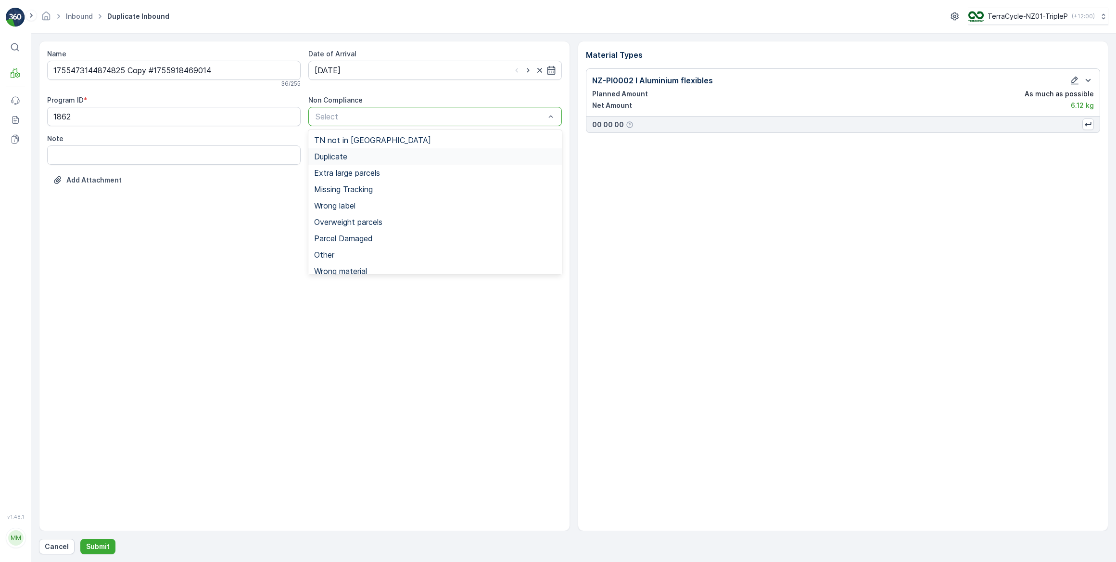
click at [330, 157] on span "Duplicate" at bounding box center [330, 156] width 33 height 9
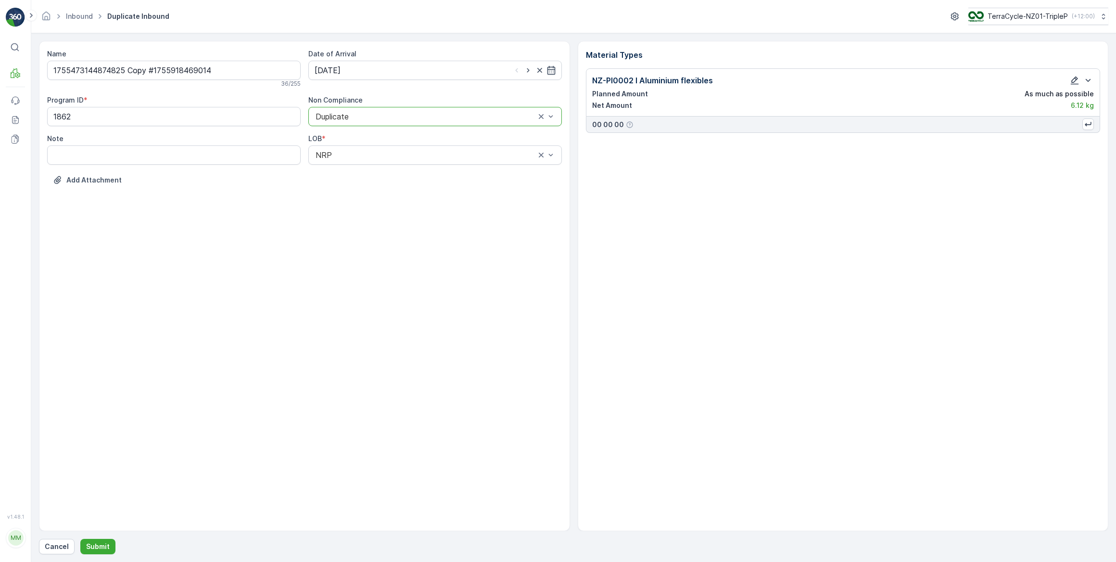
click at [1075, 81] on icon "button" at bounding box center [1075, 81] width 8 height 8
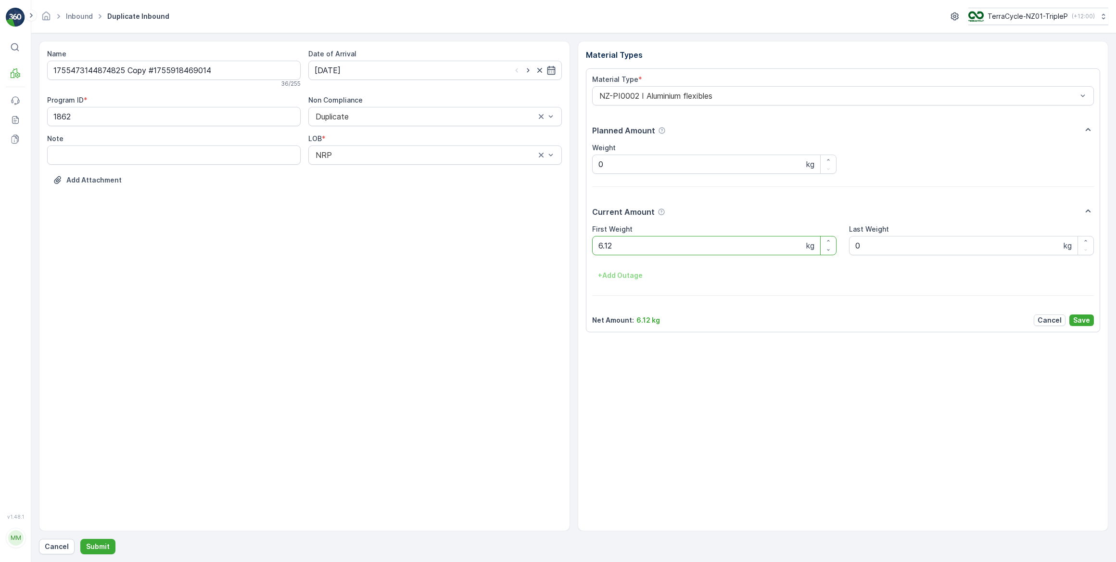
click at [627, 248] on Weight "6.12" at bounding box center [714, 245] width 245 height 19
type Weight "6"
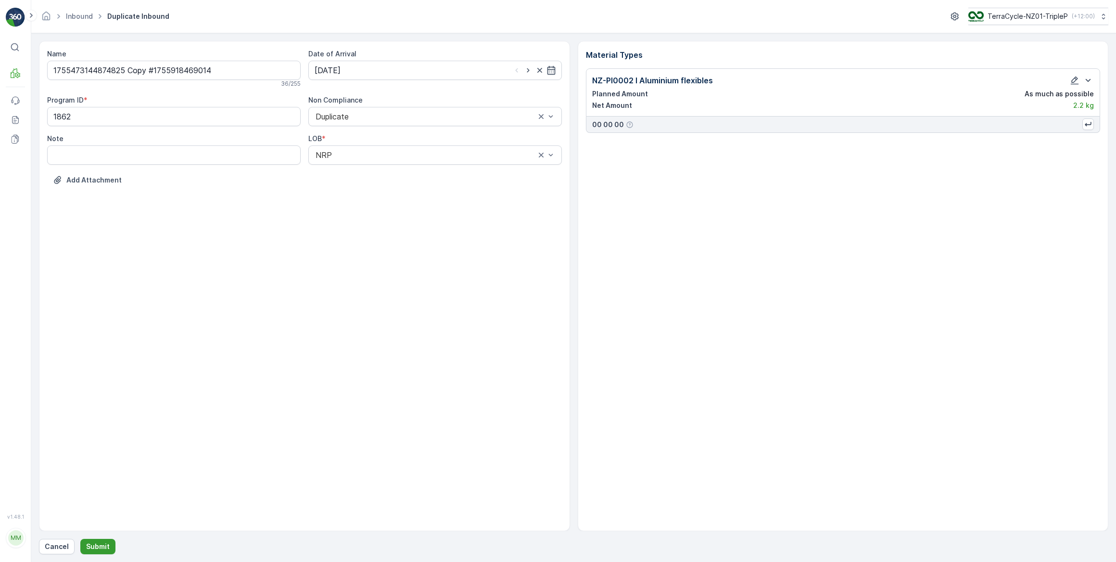
click at [103, 541] on p "Submit" at bounding box center [98, 546] width 24 height 10
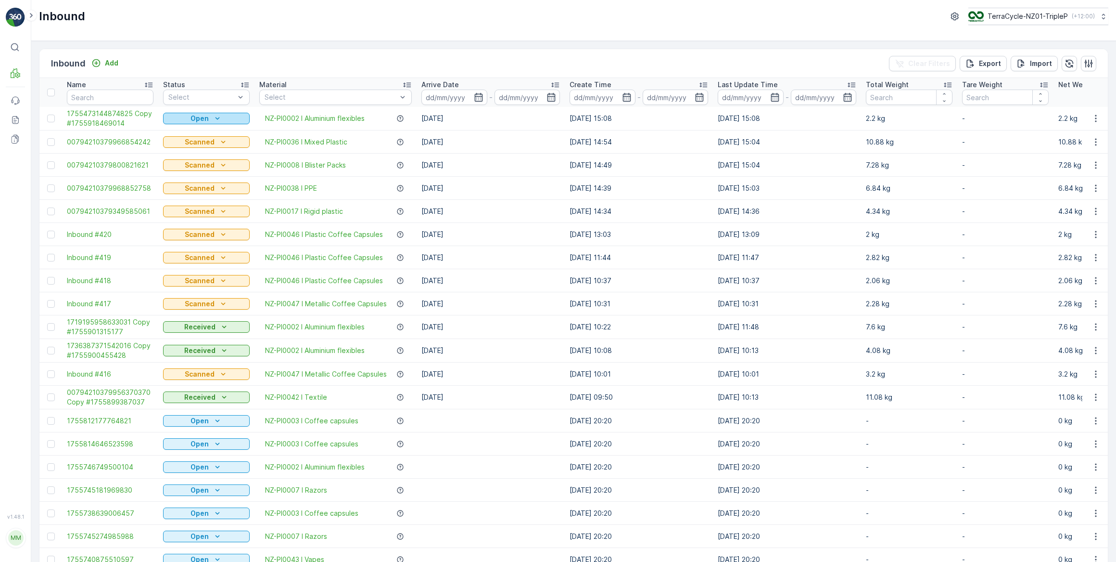
click at [231, 120] on div "Open" at bounding box center [206, 119] width 79 height 10
click at [188, 144] on span "Scanned" at bounding box center [183, 146] width 28 height 10
drag, startPoint x: 273, startPoint y: 71, endPoint x: 279, endPoint y: 68, distance: 6.5
click at [274, 70] on div "Inbound Add Clear Filters Export Import" at bounding box center [573, 63] width 1069 height 29
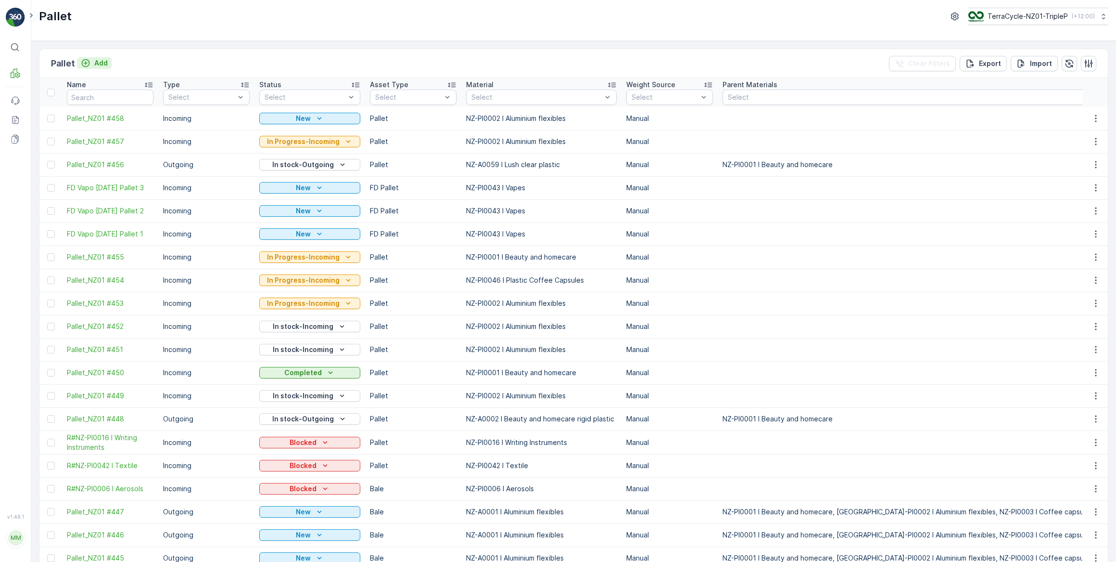
click at [94, 61] on p "Add" at bounding box center [100, 63] width 13 height 10
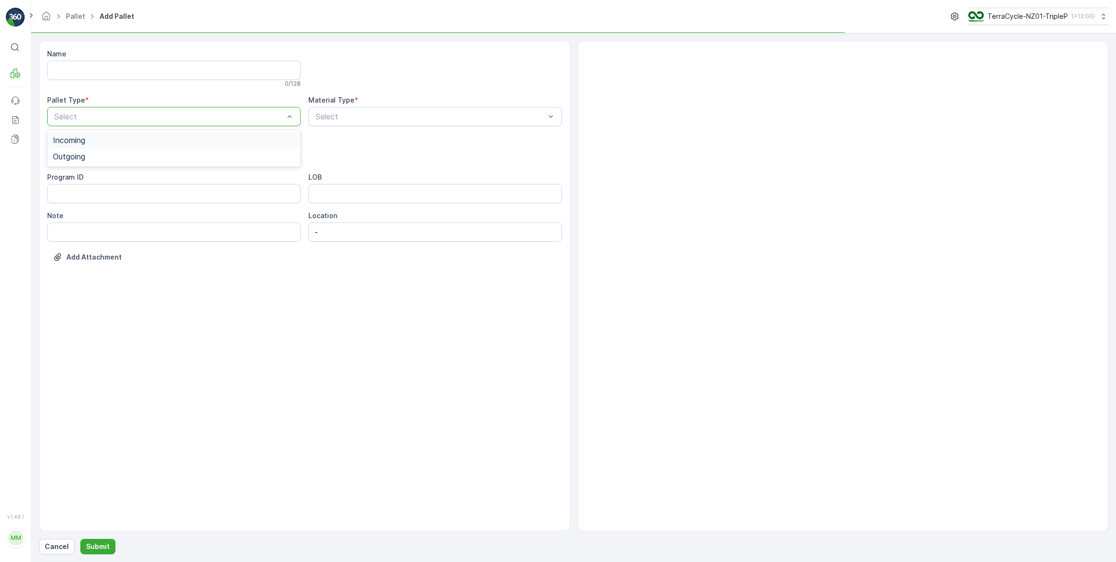
click at [204, 125] on div "Select" at bounding box center [174, 116] width 254 height 19
click at [159, 141] on div "Incoming" at bounding box center [174, 140] width 242 height 9
drag, startPoint x: 149, startPoint y: 146, endPoint x: 148, endPoint y: 165, distance: 19.3
click at [149, 146] on div "Select" at bounding box center [174, 154] width 254 height 19
click at [76, 222] on div "Pallet" at bounding box center [174, 227] width 254 height 16
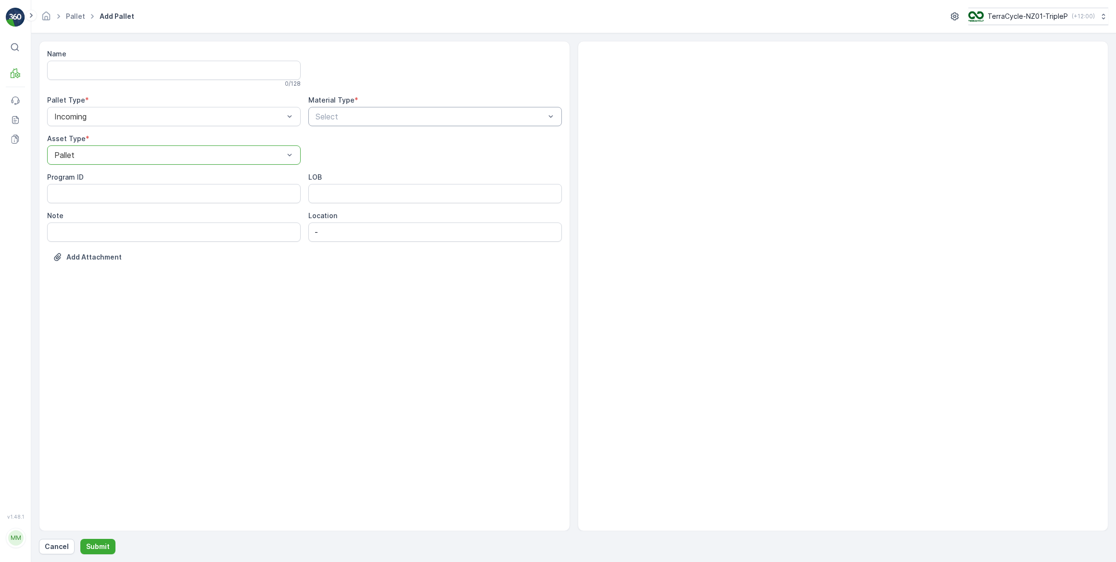
click at [348, 116] on div at bounding box center [430, 116] width 231 height 9
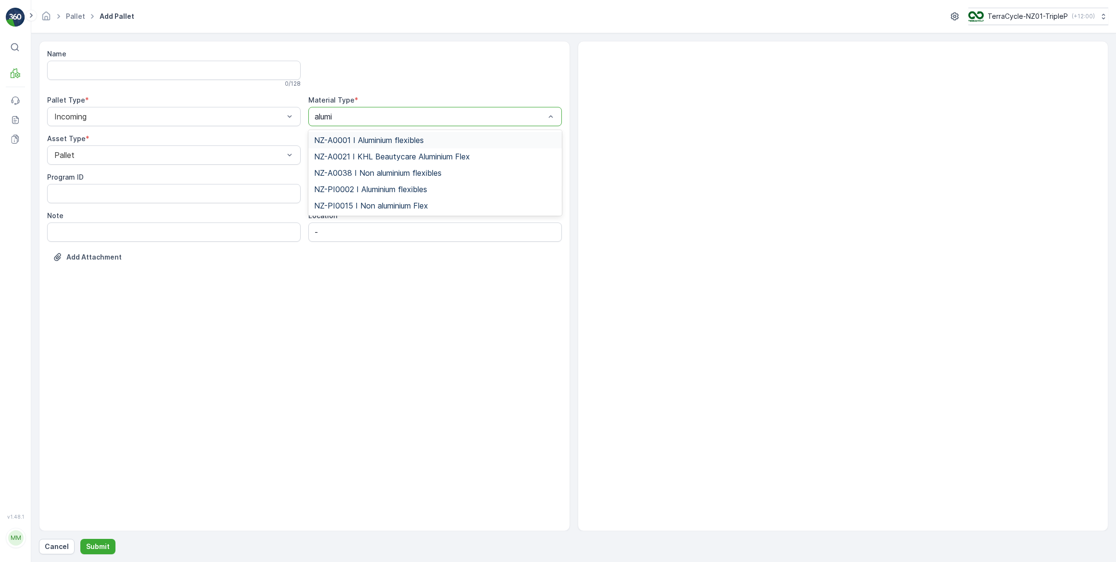
type input "alumin"
click at [354, 189] on span "NZ-PI0002 I Aluminium flexibles" at bounding box center [370, 189] width 113 height 9
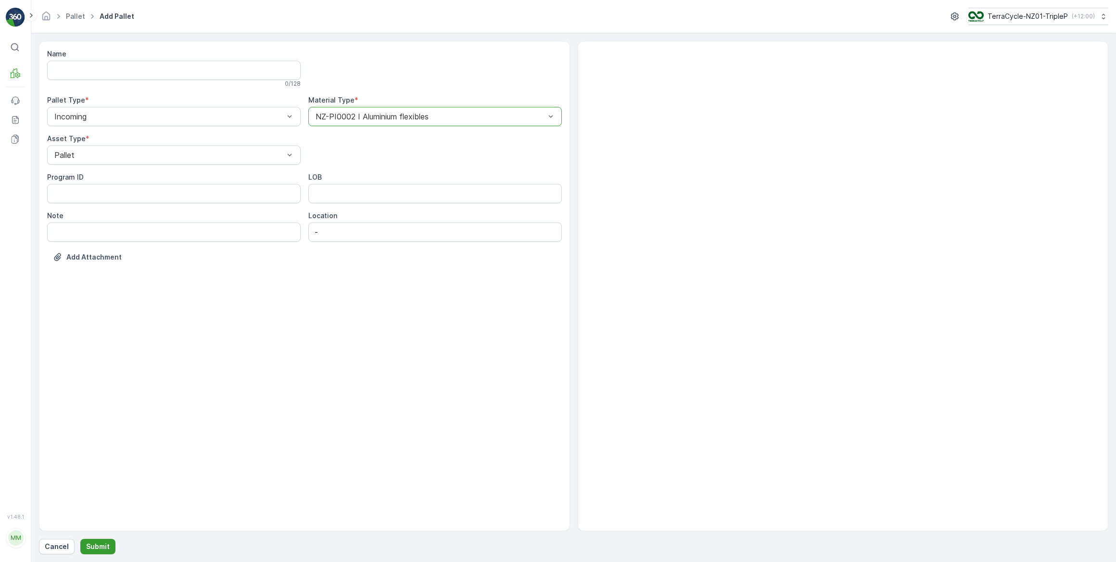
click at [102, 552] on form "Name 0 / 128 Pallet Type * Incoming Material Type * option NZ-PI0002 I Aluminiu…" at bounding box center [573, 297] width 1085 height 528
click at [103, 550] on p "Submit" at bounding box center [98, 546] width 24 height 10
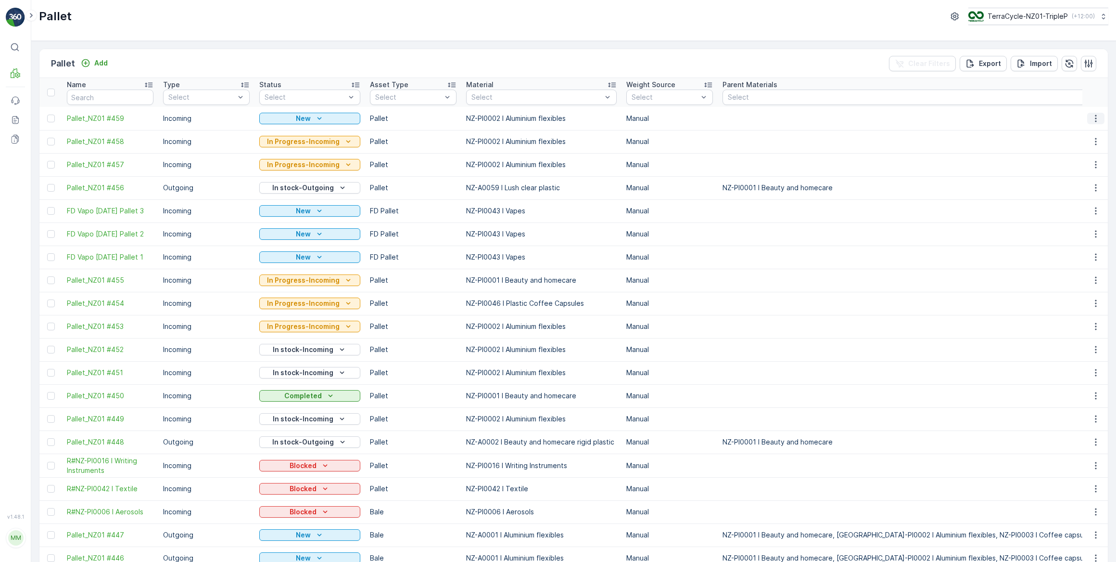
click at [1091, 120] on icon "button" at bounding box center [1096, 119] width 10 height 10
click at [1077, 184] on span "Print QR" at bounding box center [1070, 186] width 26 height 10
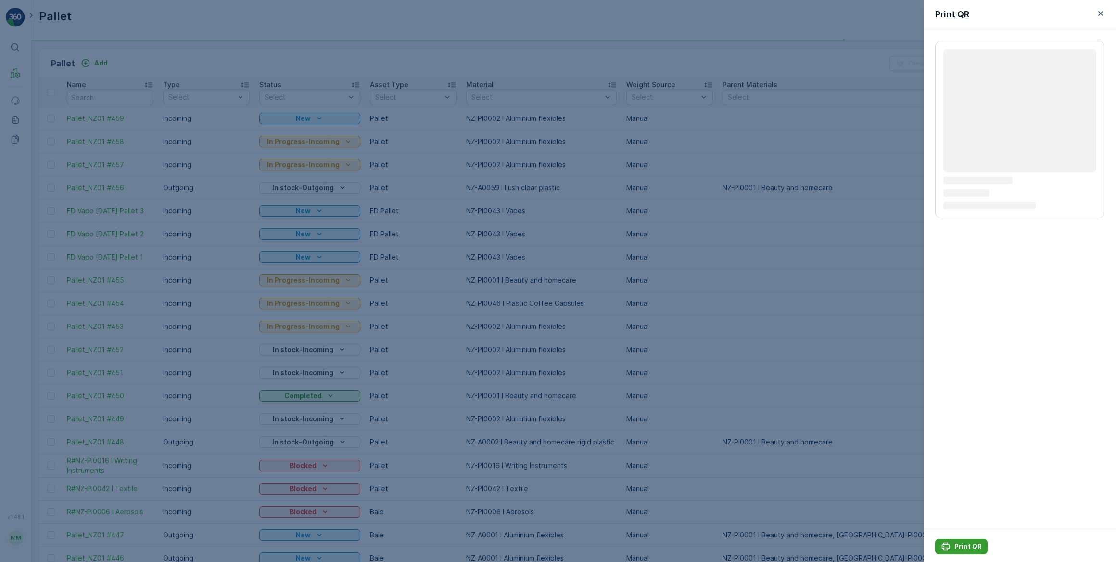
click at [950, 546] on icon "Print QR" at bounding box center [946, 546] width 10 height 10
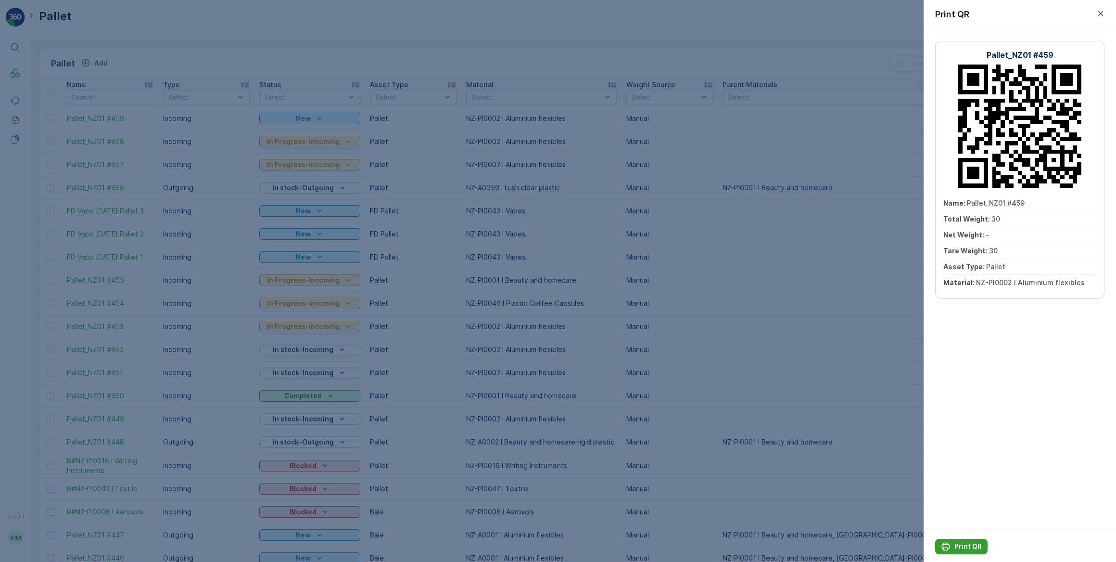
click at [973, 544] on p "Print QR" at bounding box center [968, 546] width 27 height 10
click at [435, 422] on div at bounding box center [558, 281] width 1116 height 562
